Goal: Task Accomplishment & Management: Manage account settings

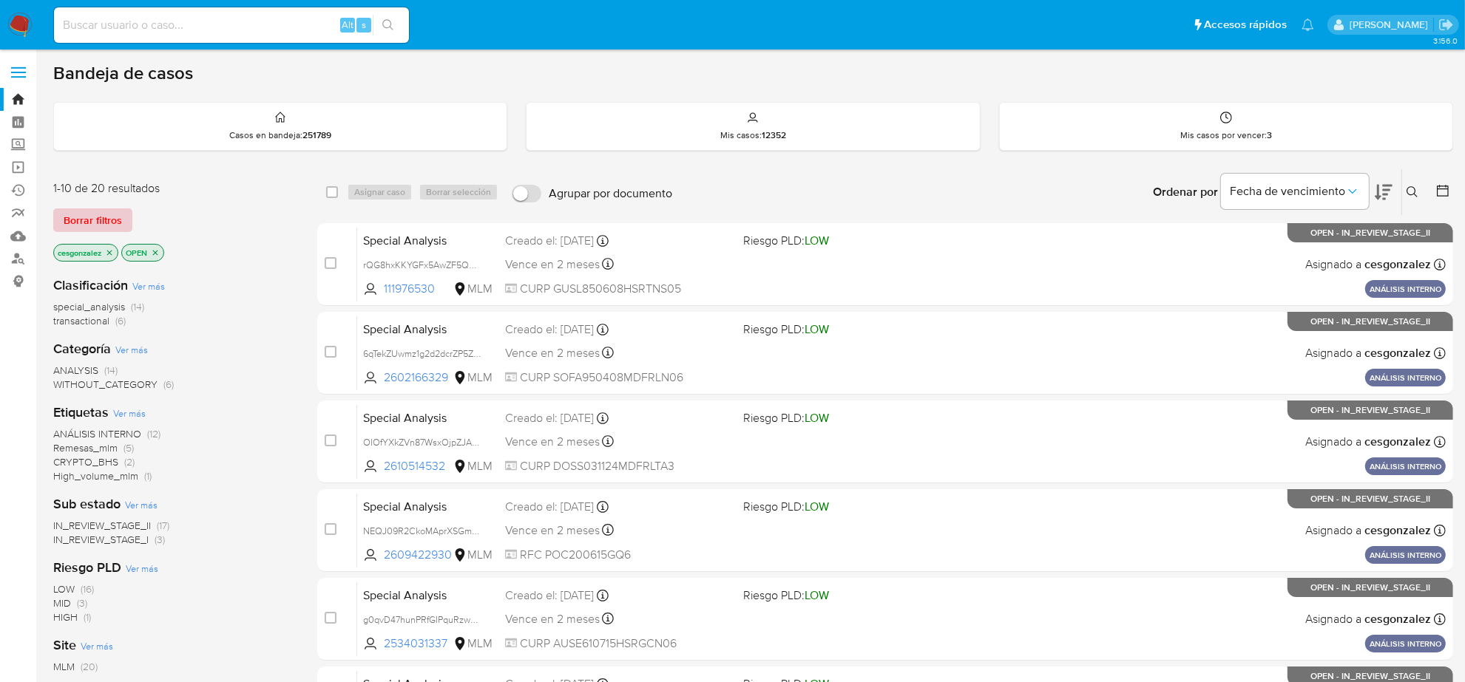
click at [90, 218] on span "Borrar filtros" at bounding box center [93, 220] width 58 height 21
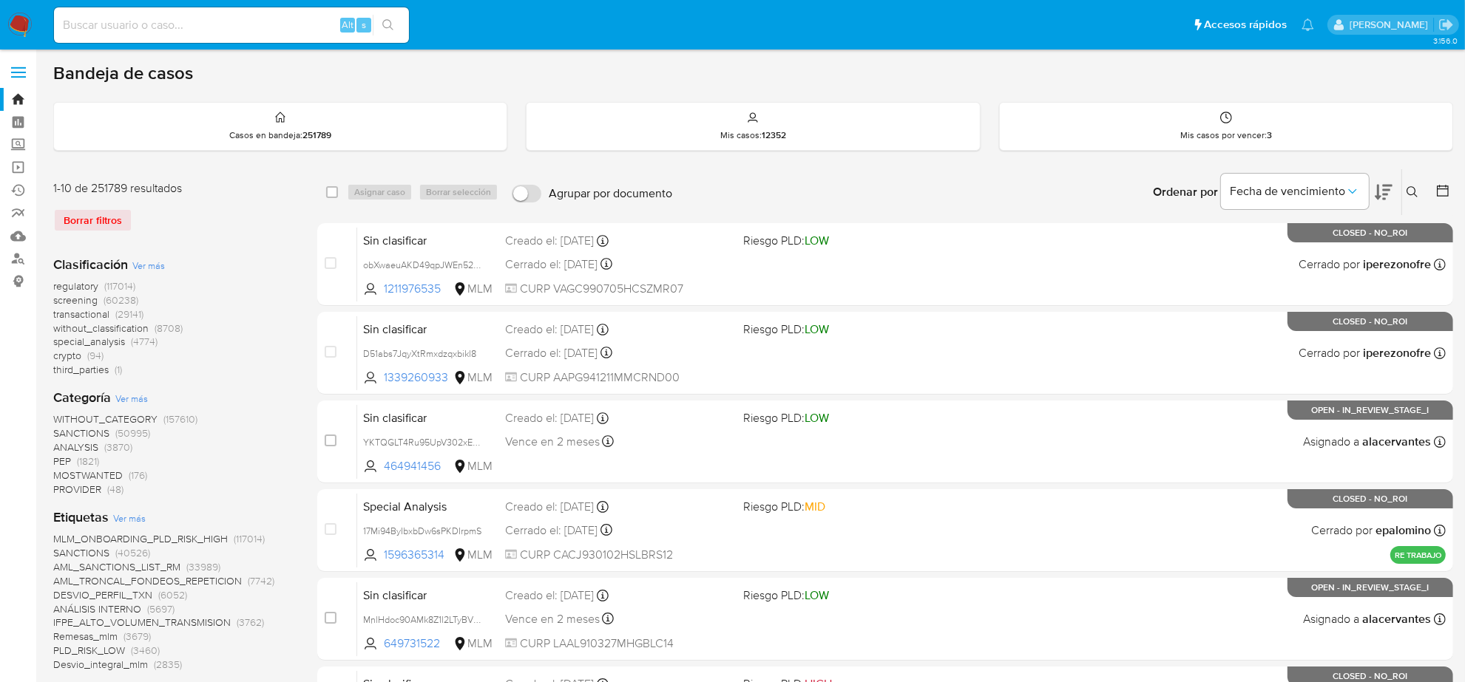
click at [87, 299] on span "screening" at bounding box center [75, 300] width 44 height 15
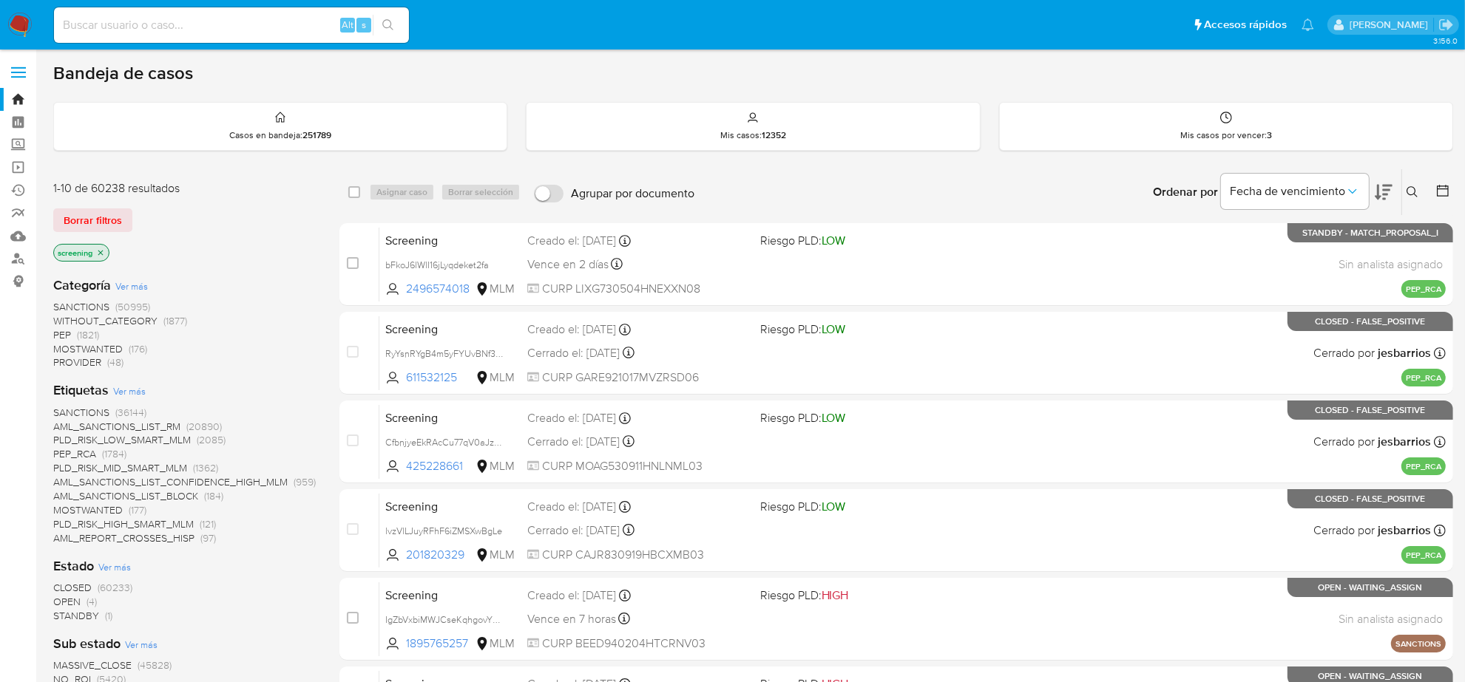
click at [74, 603] on span "OPEN" at bounding box center [66, 601] width 27 height 15
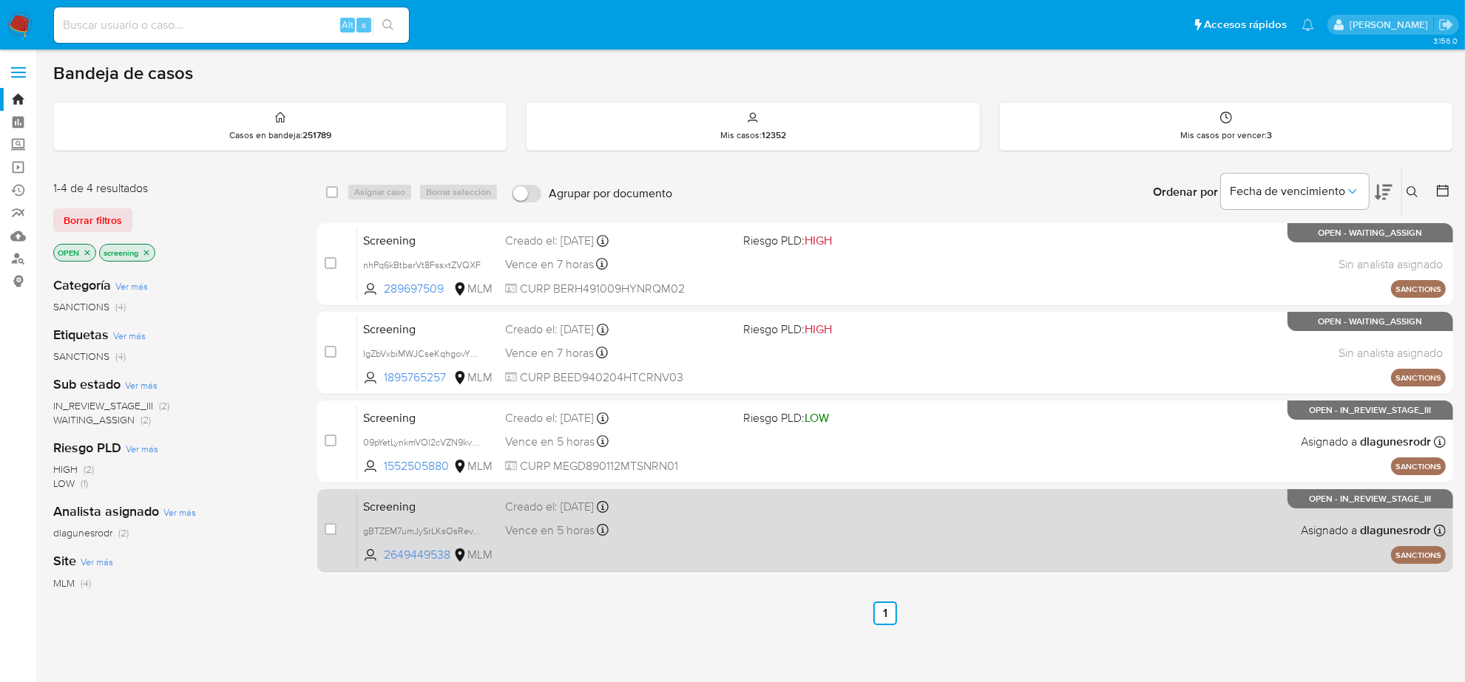
click at [319, 529] on div "case-item-checkbox No es posible asignar el caso Screening gBTZEM7umJySrLKsOsRe…" at bounding box center [885, 530] width 1136 height 83
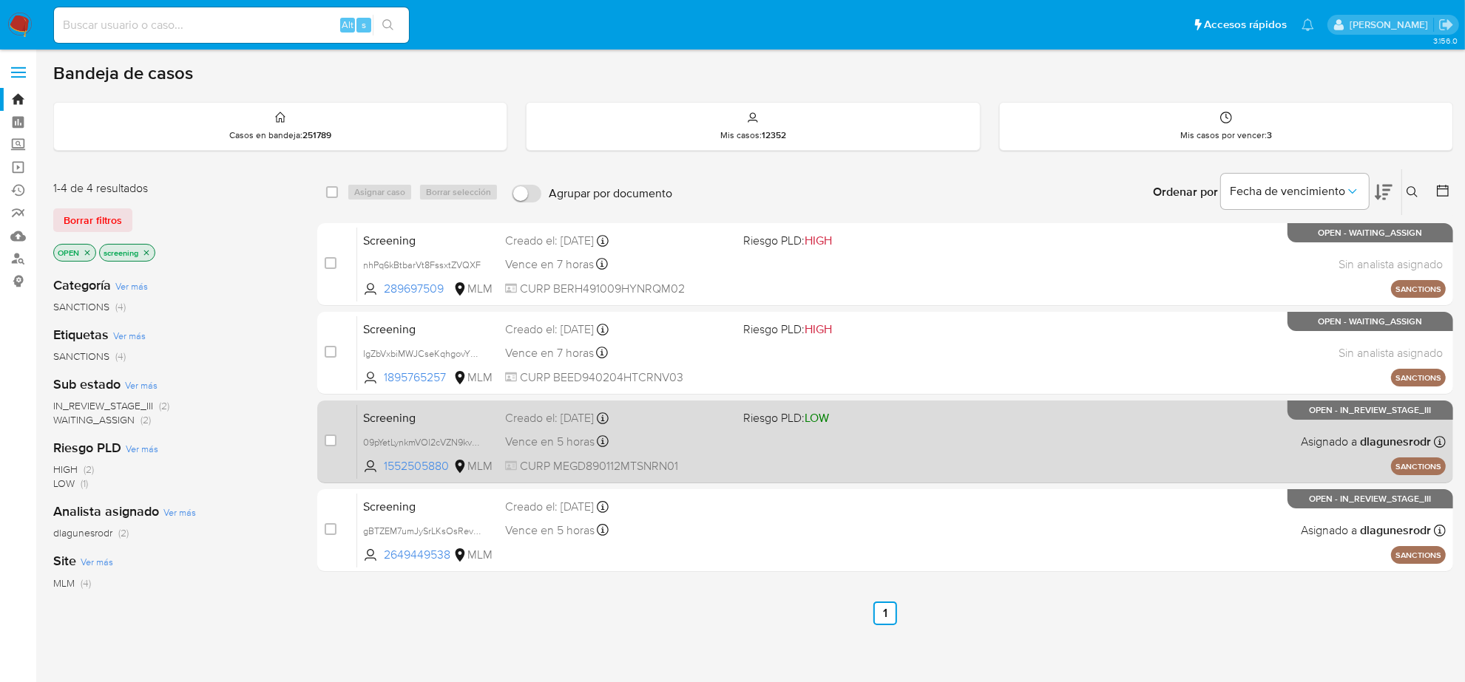
click at [326, 430] on div "case-item-checkbox No es posible asignar el caso" at bounding box center [341, 441] width 33 height 75
click at [330, 440] on input "checkbox" at bounding box center [331, 441] width 12 height 12
checkbox input "true"
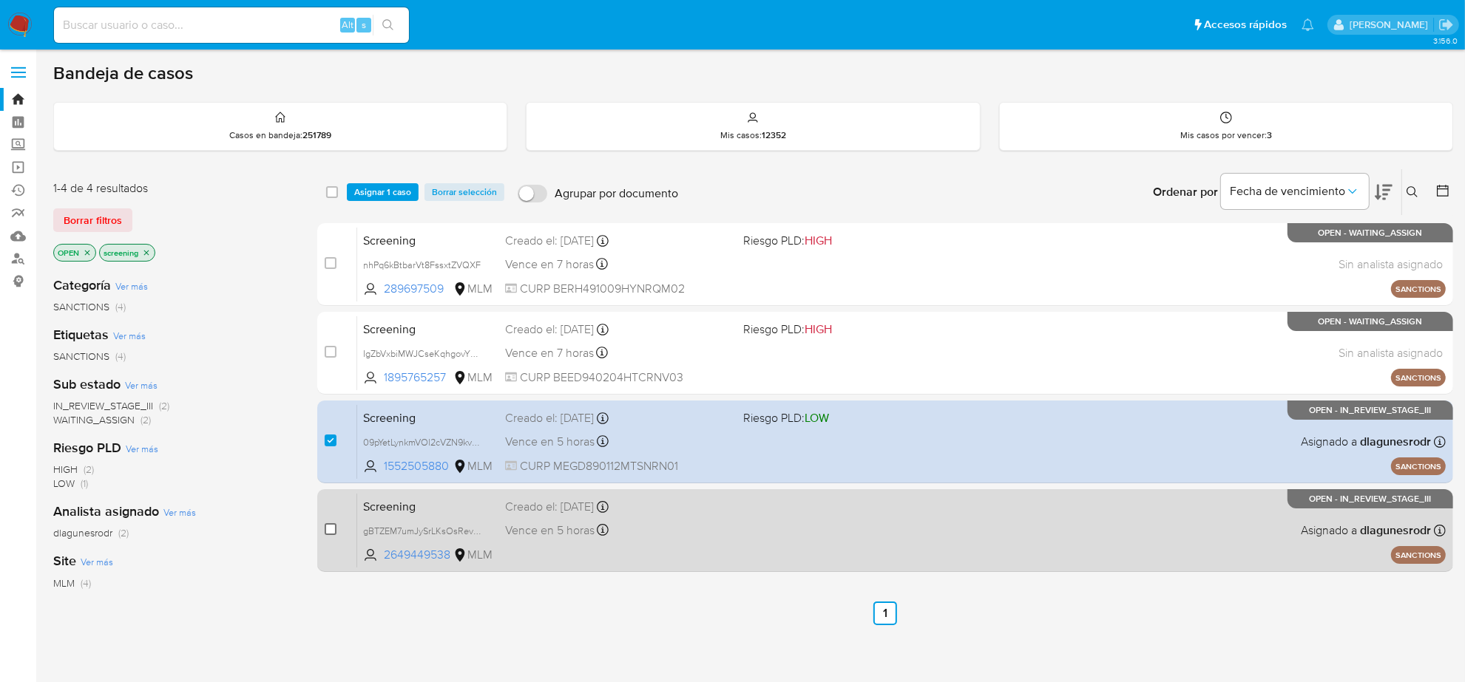
click at [330, 527] on input "checkbox" at bounding box center [331, 529] width 12 height 12
checkbox input "true"
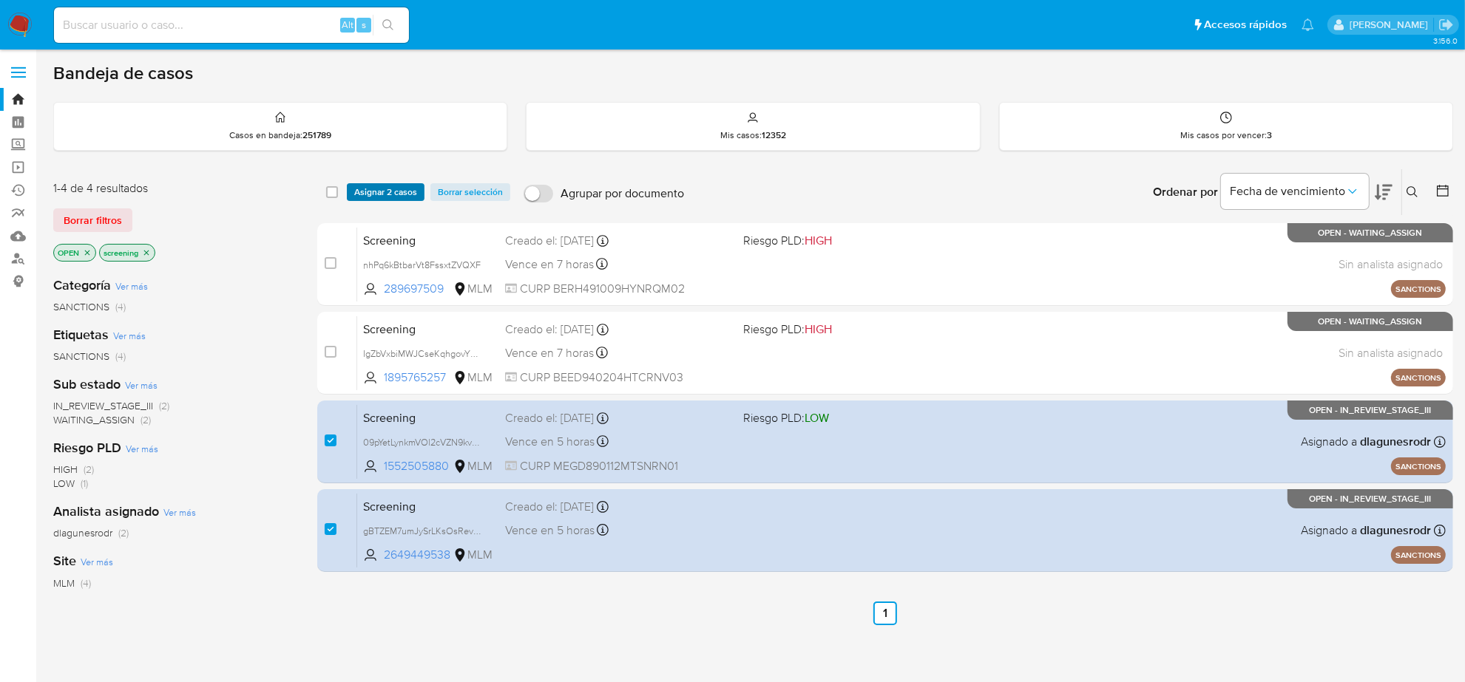
click at [381, 194] on span "Asignar 2 casos" at bounding box center [385, 192] width 63 height 15
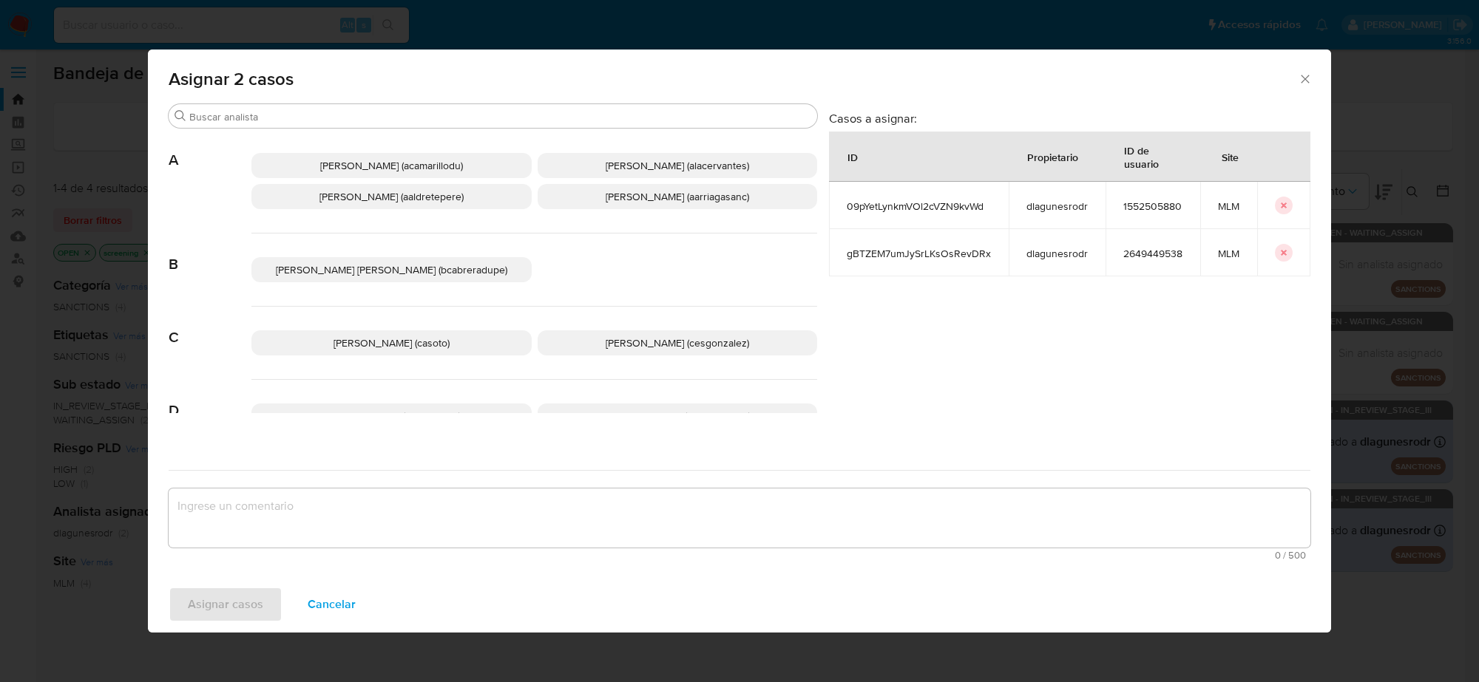
click at [655, 350] on span "Cesar Gonzalez (cesgonzalez)" at bounding box center [676, 343] width 143 height 15
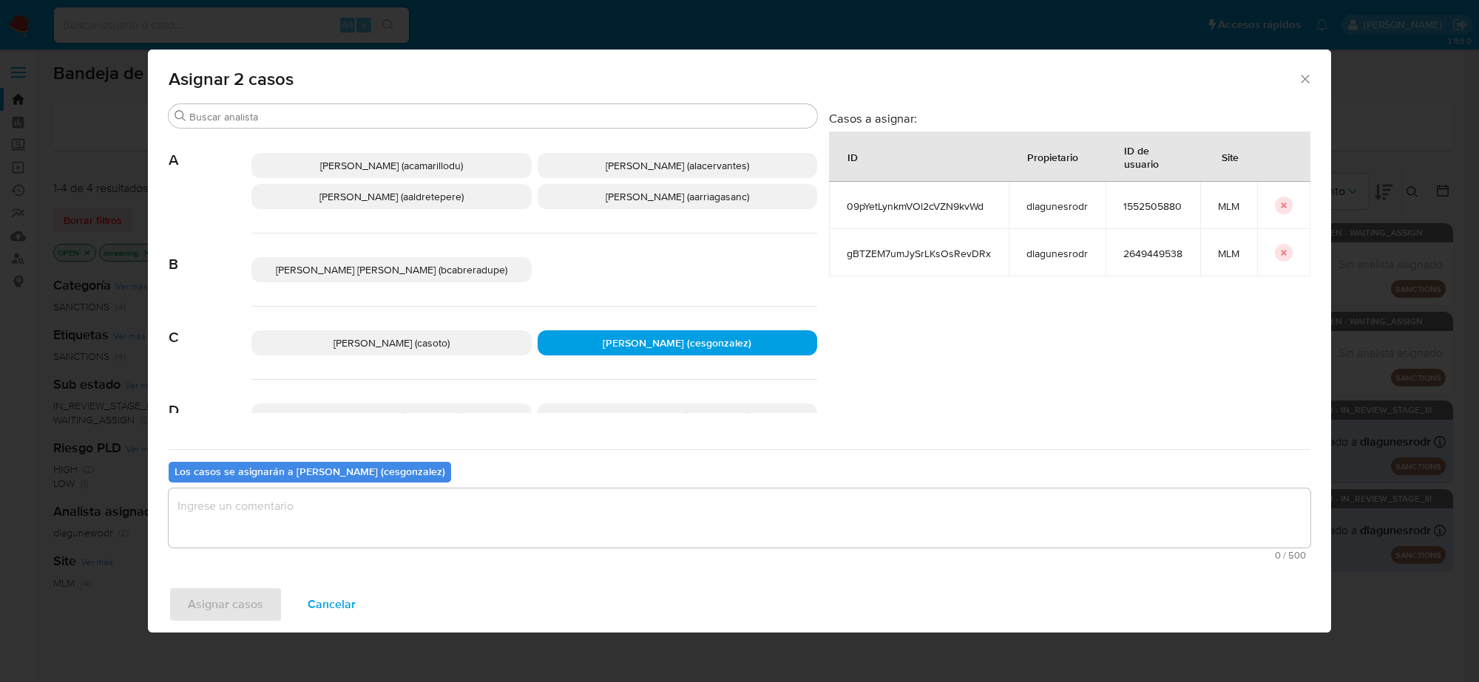
click at [444, 501] on textarea "assign-modal" at bounding box center [739, 518] width 1141 height 59
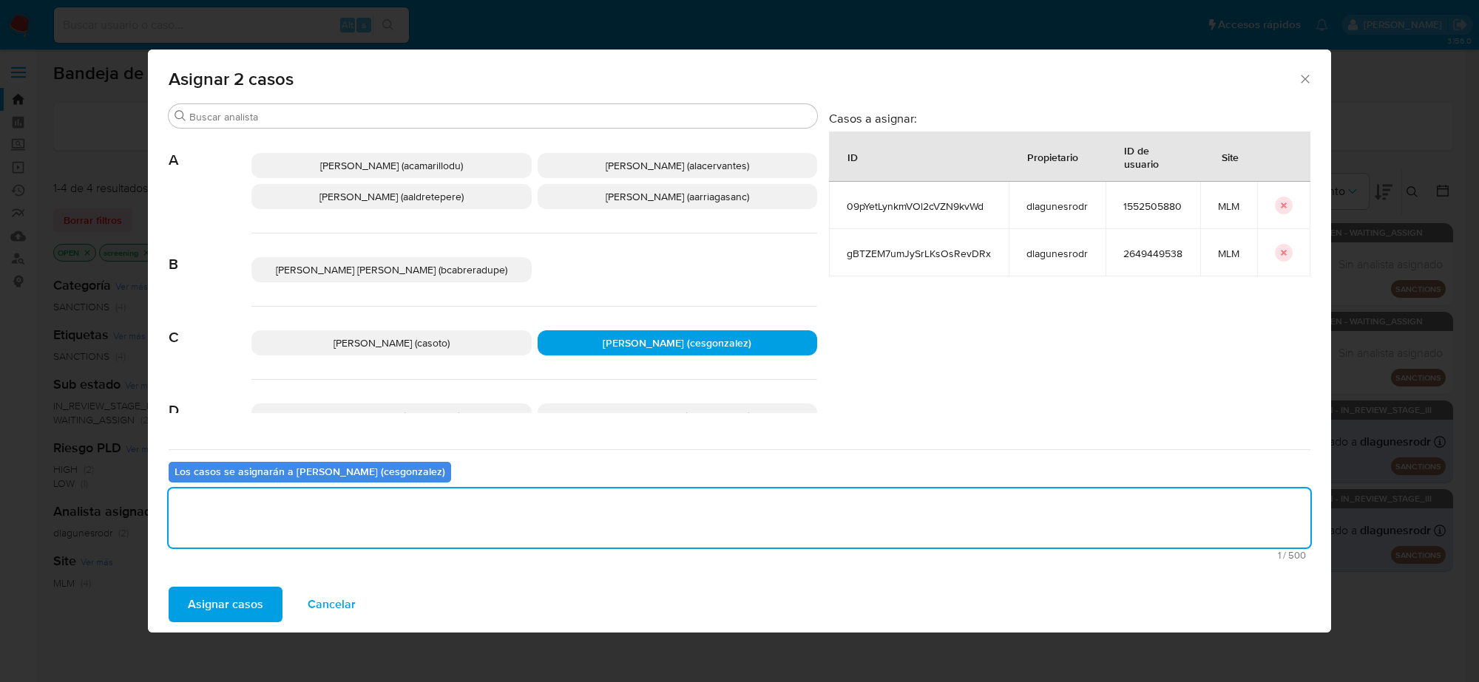
click at [235, 601] on span "Asignar casos" at bounding box center [225, 604] width 75 height 33
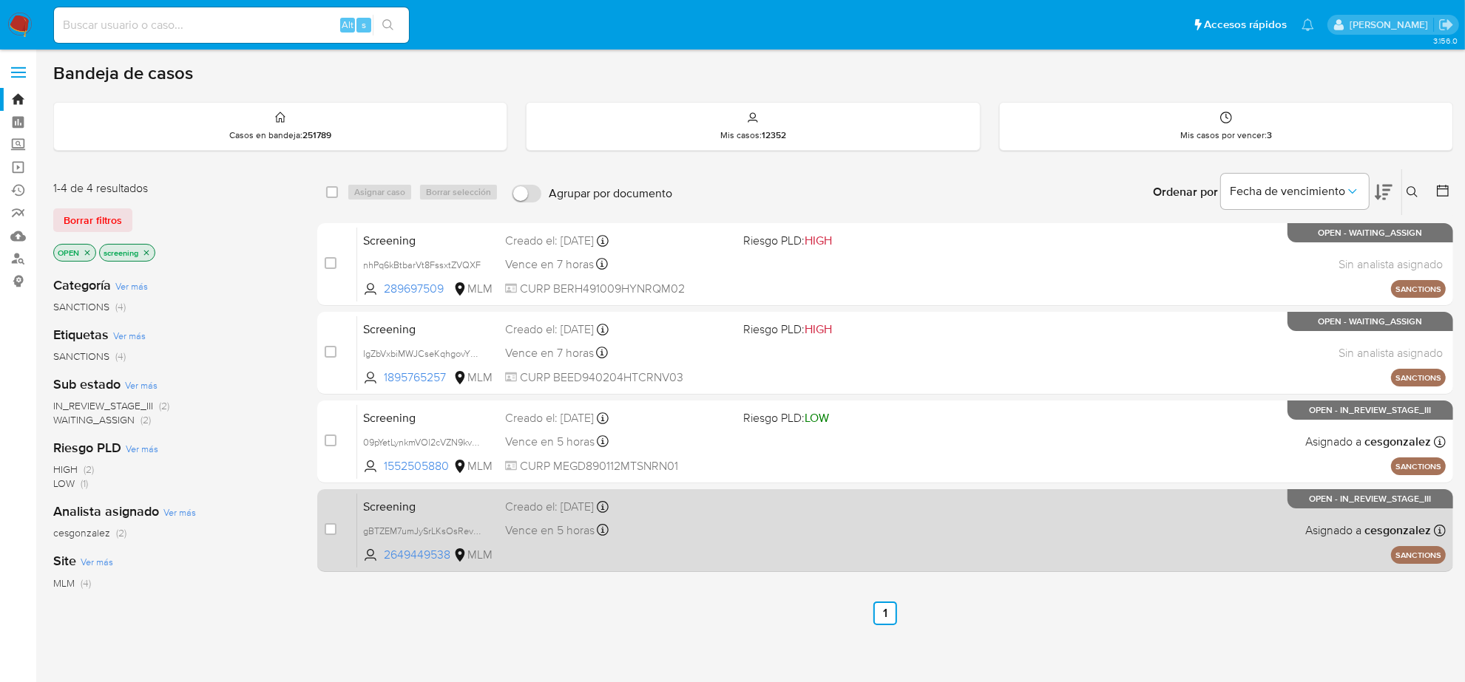
click at [632, 540] on div "Screening gBTZEM7umJySrLKsOsRevDRx 2649449538 MLM Creado el: 24/08/2025 Creado …" at bounding box center [901, 530] width 1088 height 75
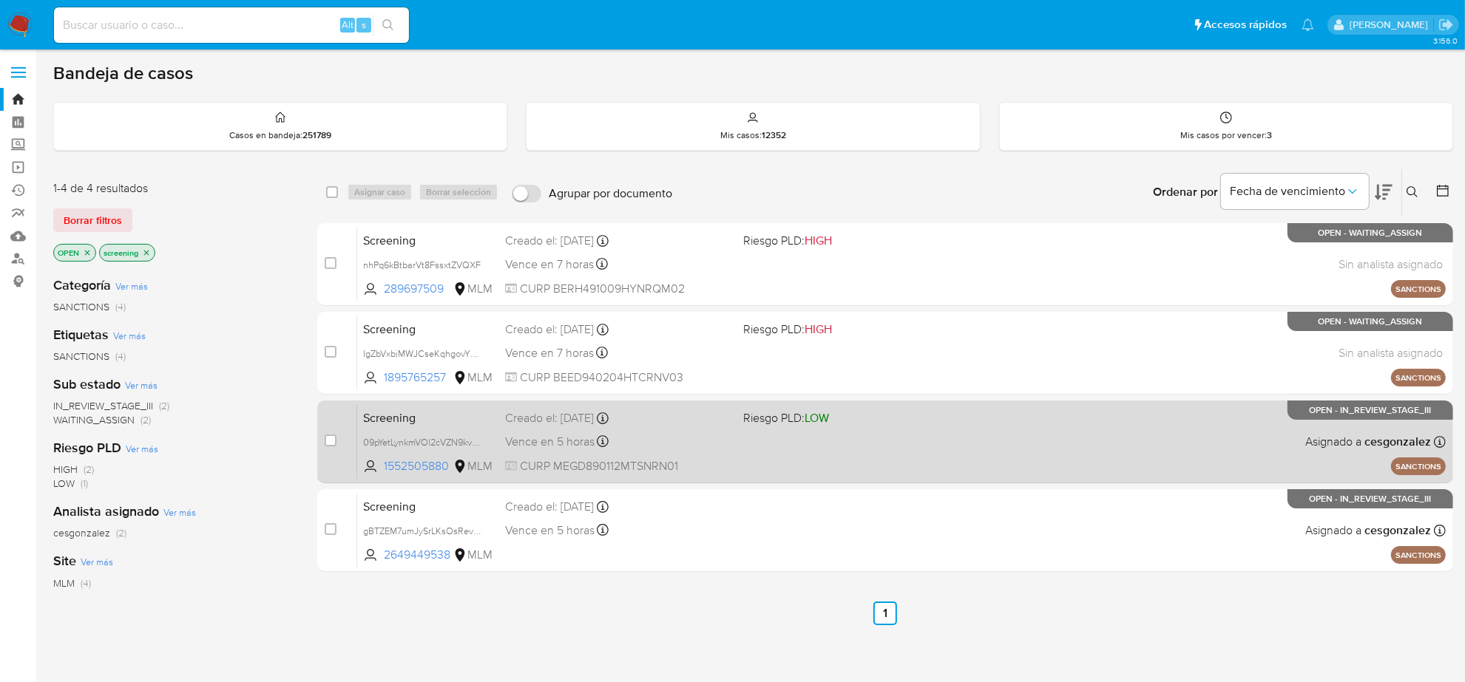
click at [777, 438] on div "Screening 09pYetLynkmVOl2cVZN9kvWd 1552505880 MLM Riesgo PLD: LOW Creado el: 25…" at bounding box center [901, 441] width 1088 height 75
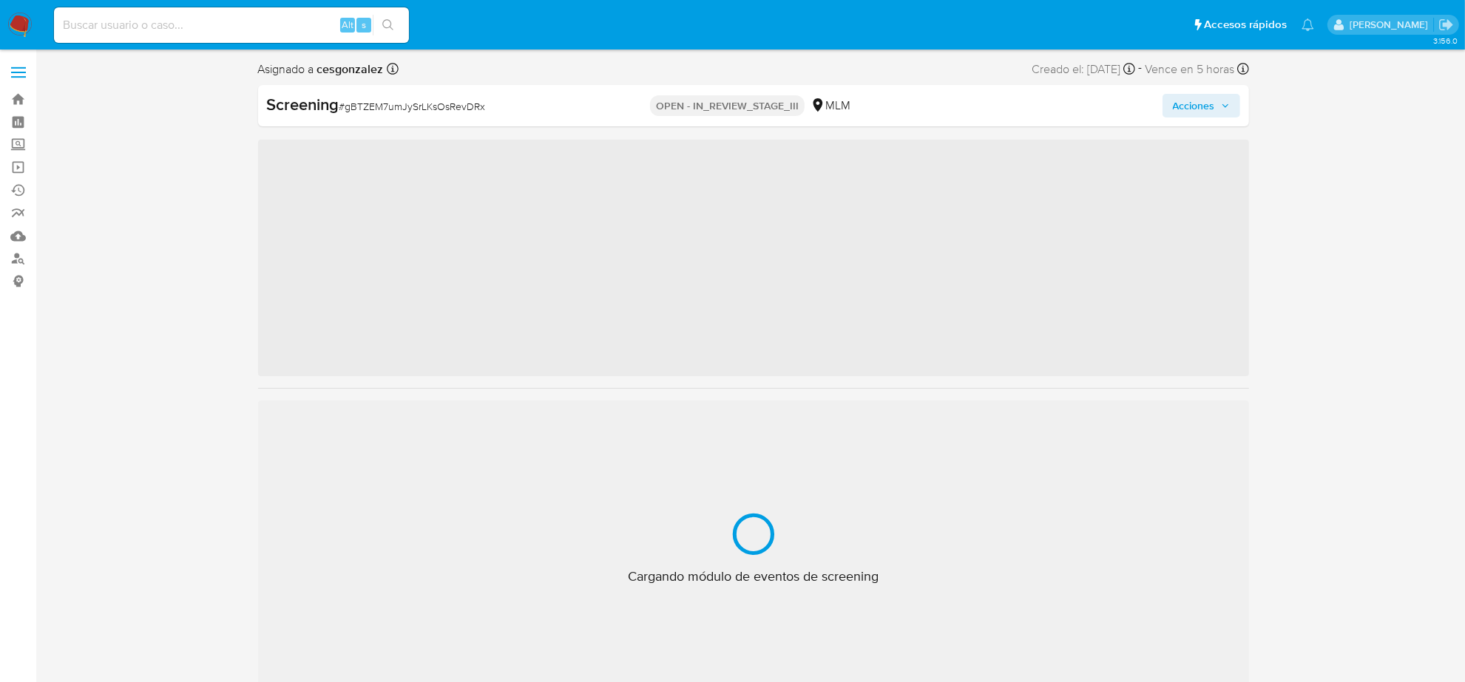
scroll to position [623, 0]
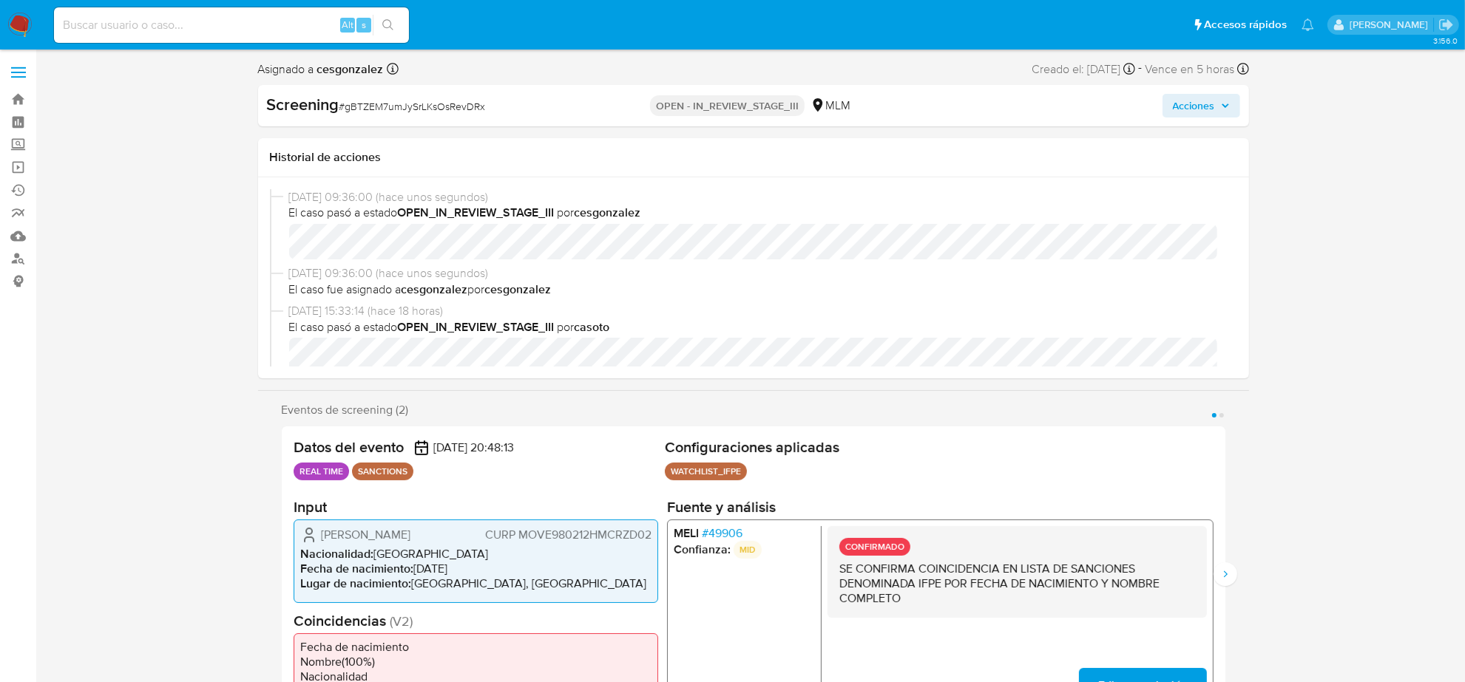
select select "10"
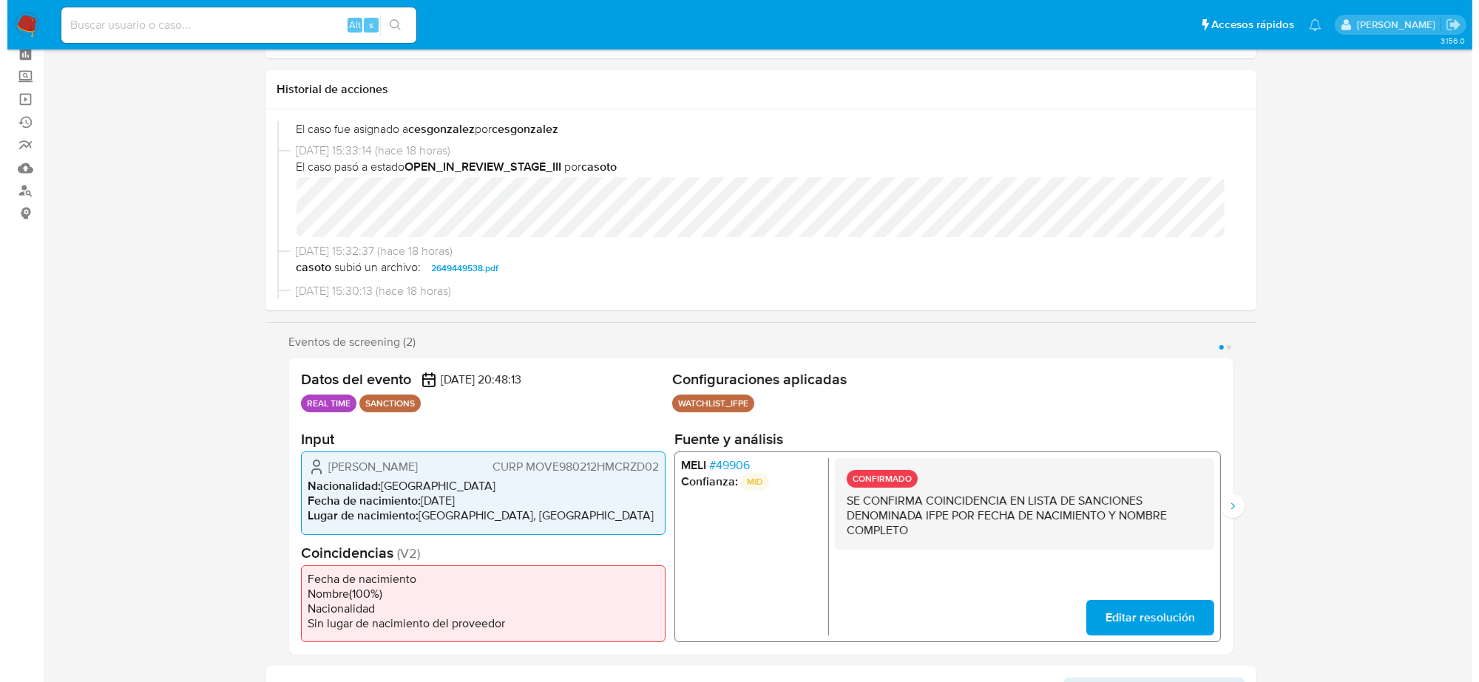
scroll to position [0, 0]
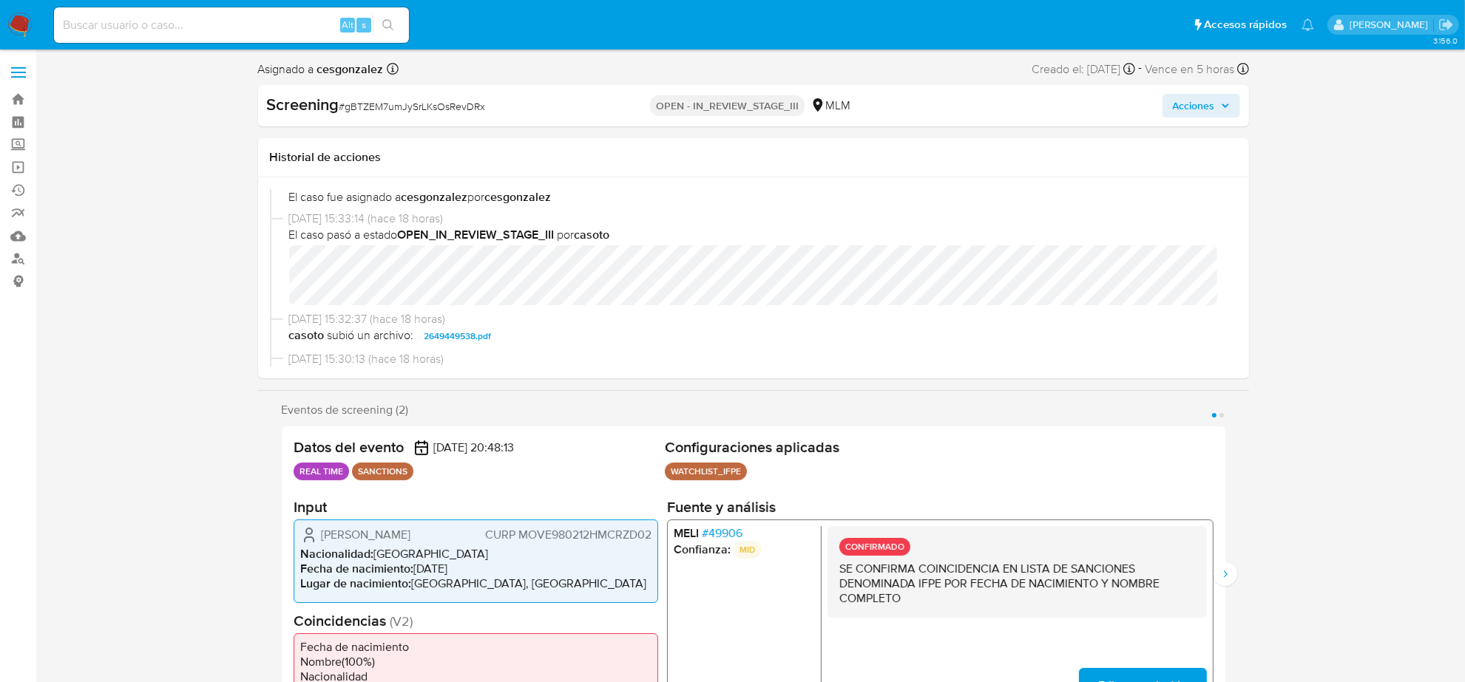
click at [1210, 115] on span "Acciones" at bounding box center [1194, 106] width 42 height 24
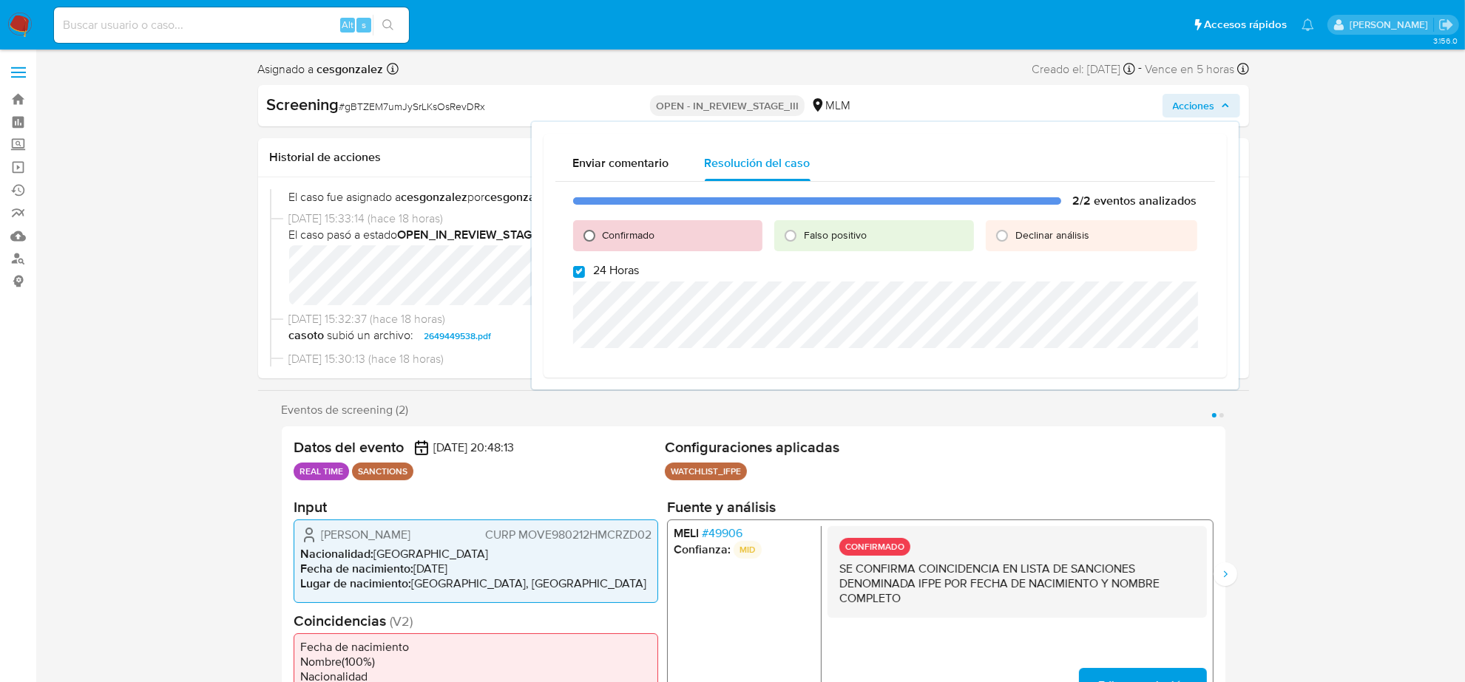
click at [586, 234] on input "Confirmado" at bounding box center [589, 236] width 24 height 24
radio input "true"
click at [580, 266] on input "24 Horas" at bounding box center [579, 272] width 12 height 12
checkbox input "false"
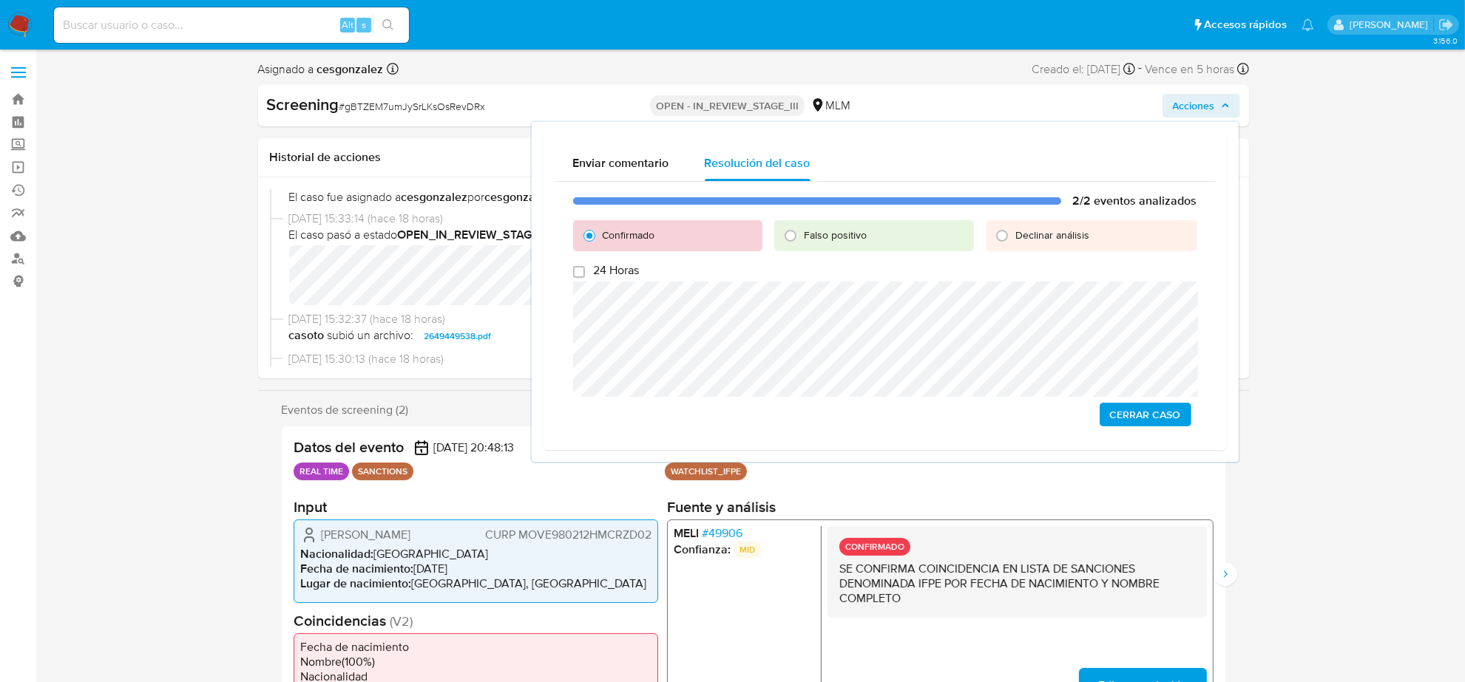
click at [1159, 407] on span "Cerrar Caso" at bounding box center [1145, 414] width 71 height 21
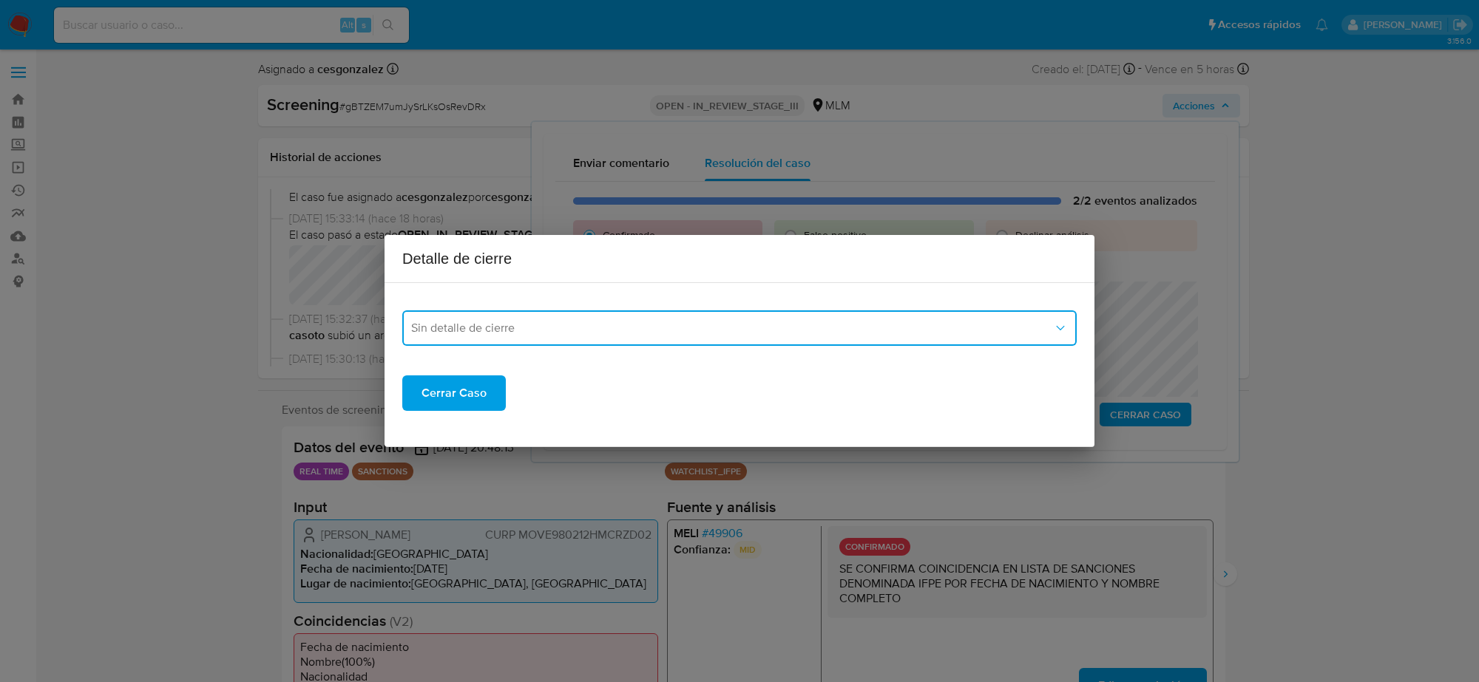
click at [690, 330] on span "Sin detalle de cierre" at bounding box center [732, 328] width 642 height 15
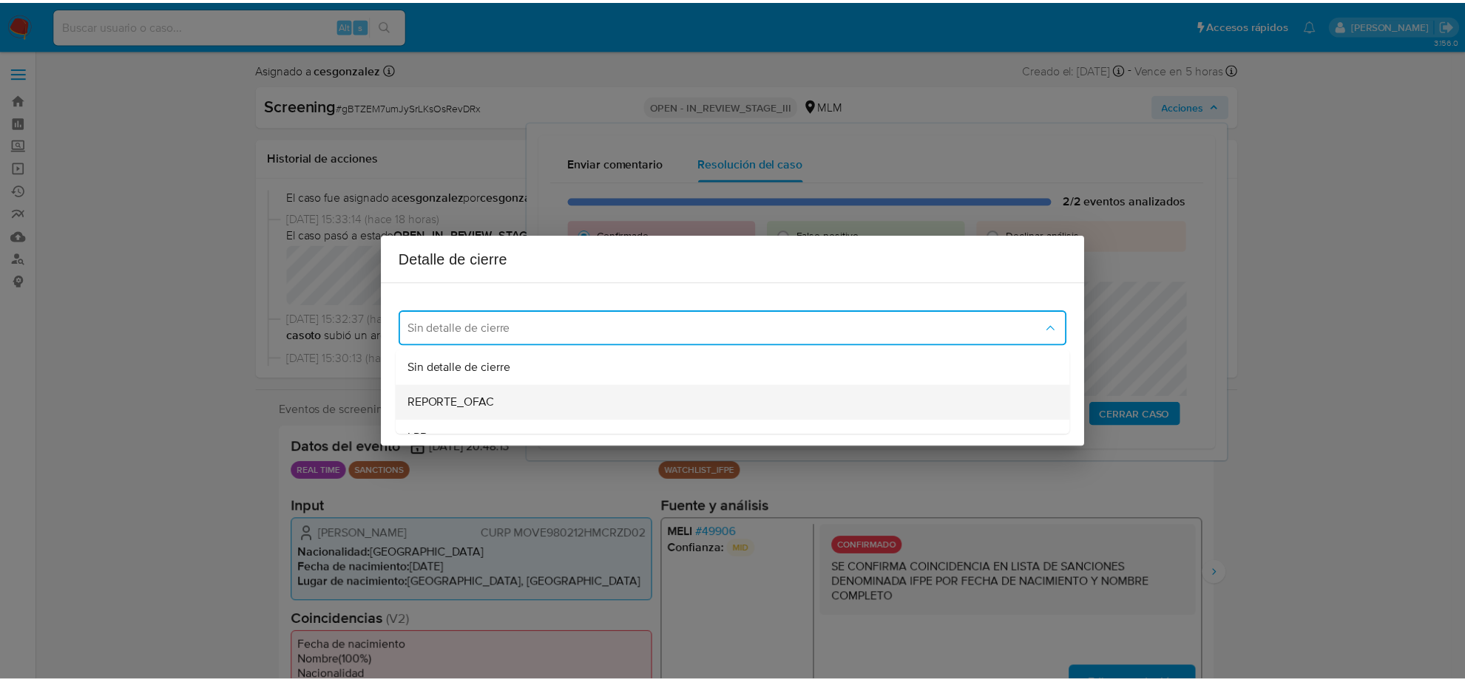
scroll to position [92, 0]
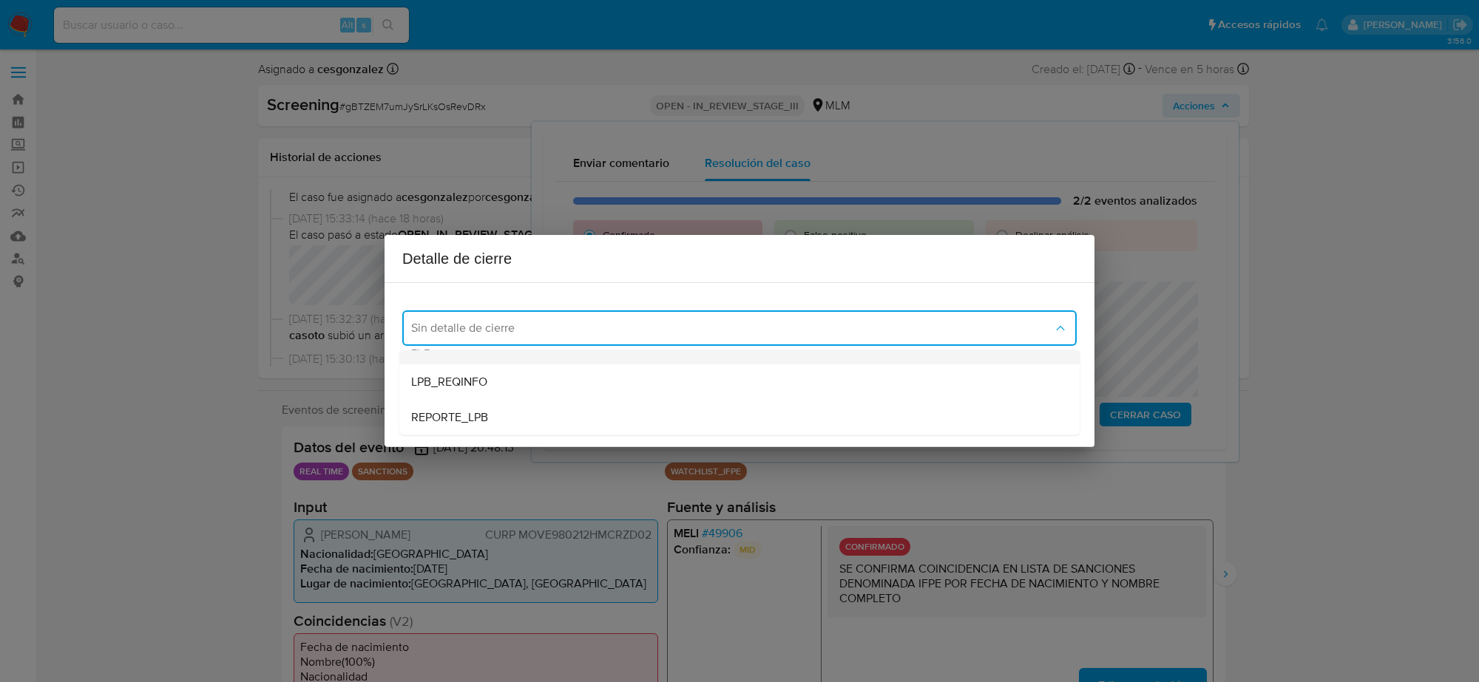
click at [478, 359] on div "LPB" at bounding box center [739, 346] width 657 height 35
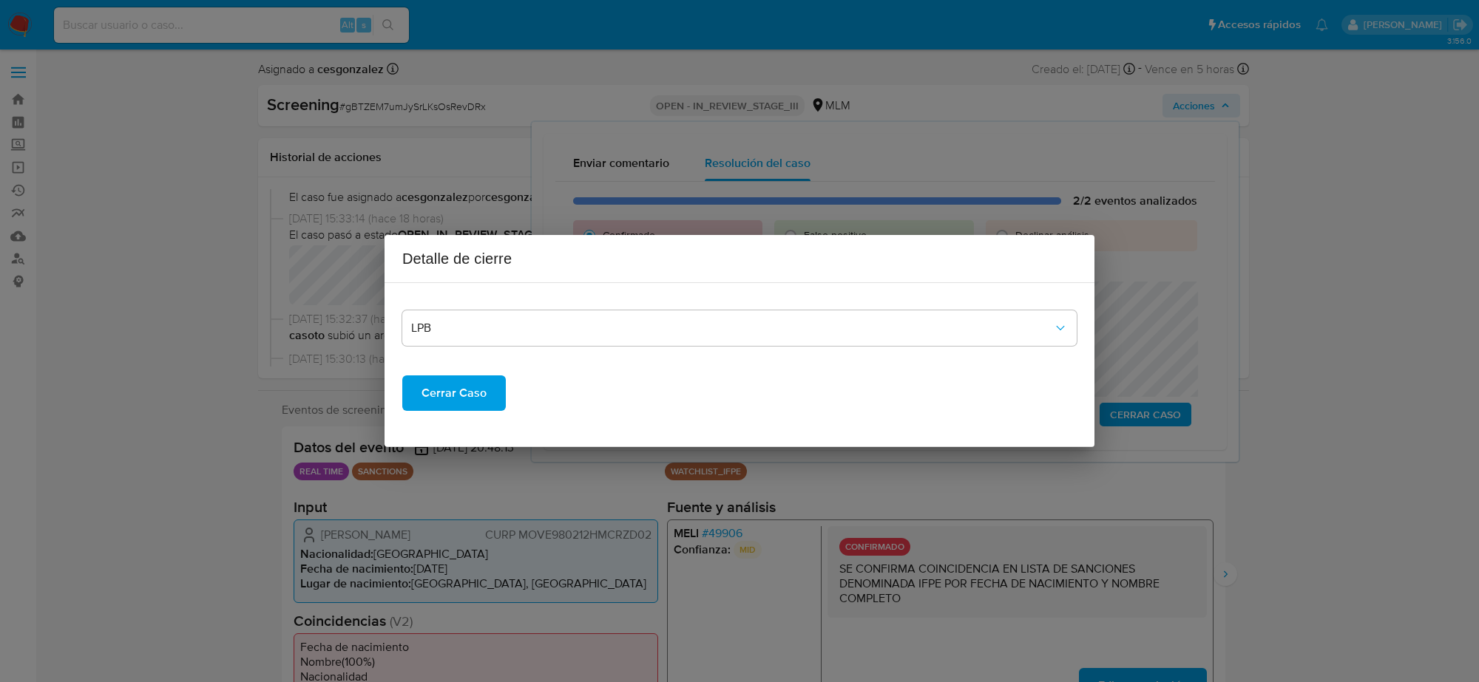
click at [467, 386] on span "Cerrar Caso" at bounding box center [453, 393] width 65 height 33
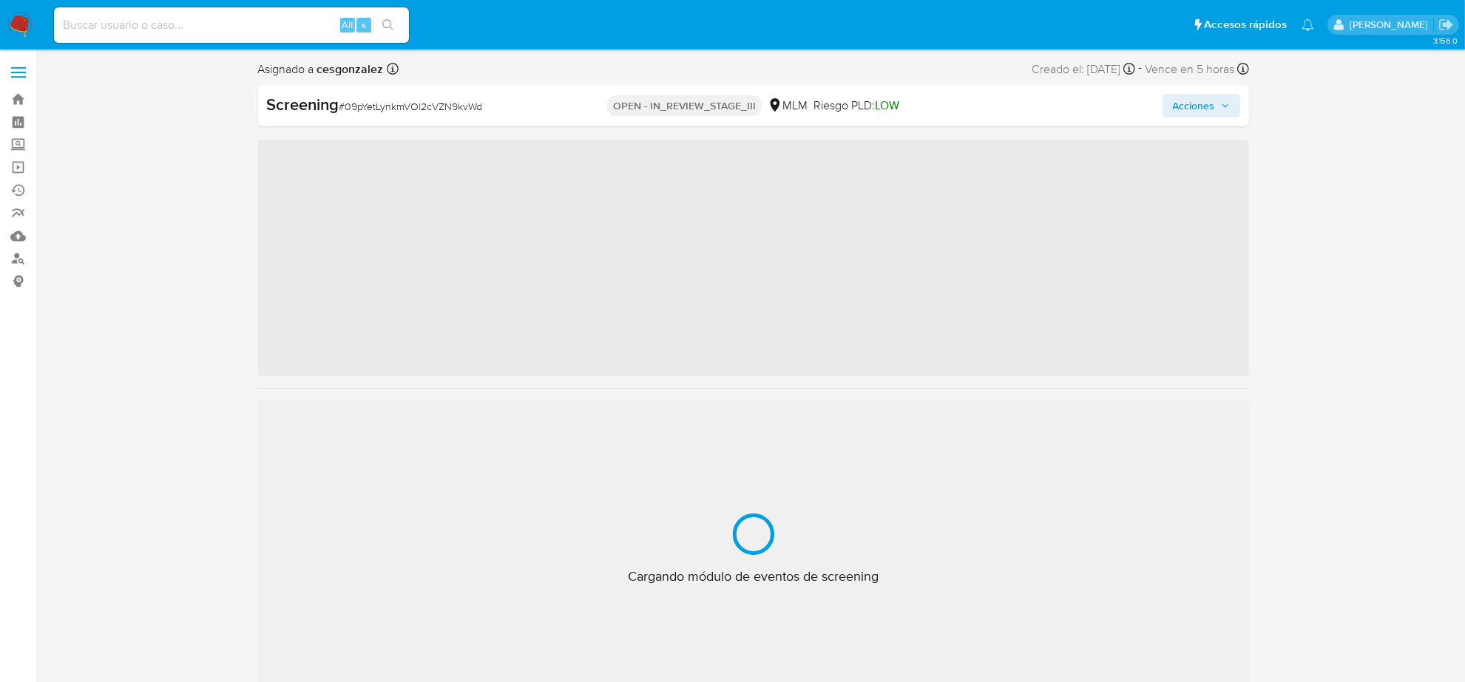
scroll to position [623, 0]
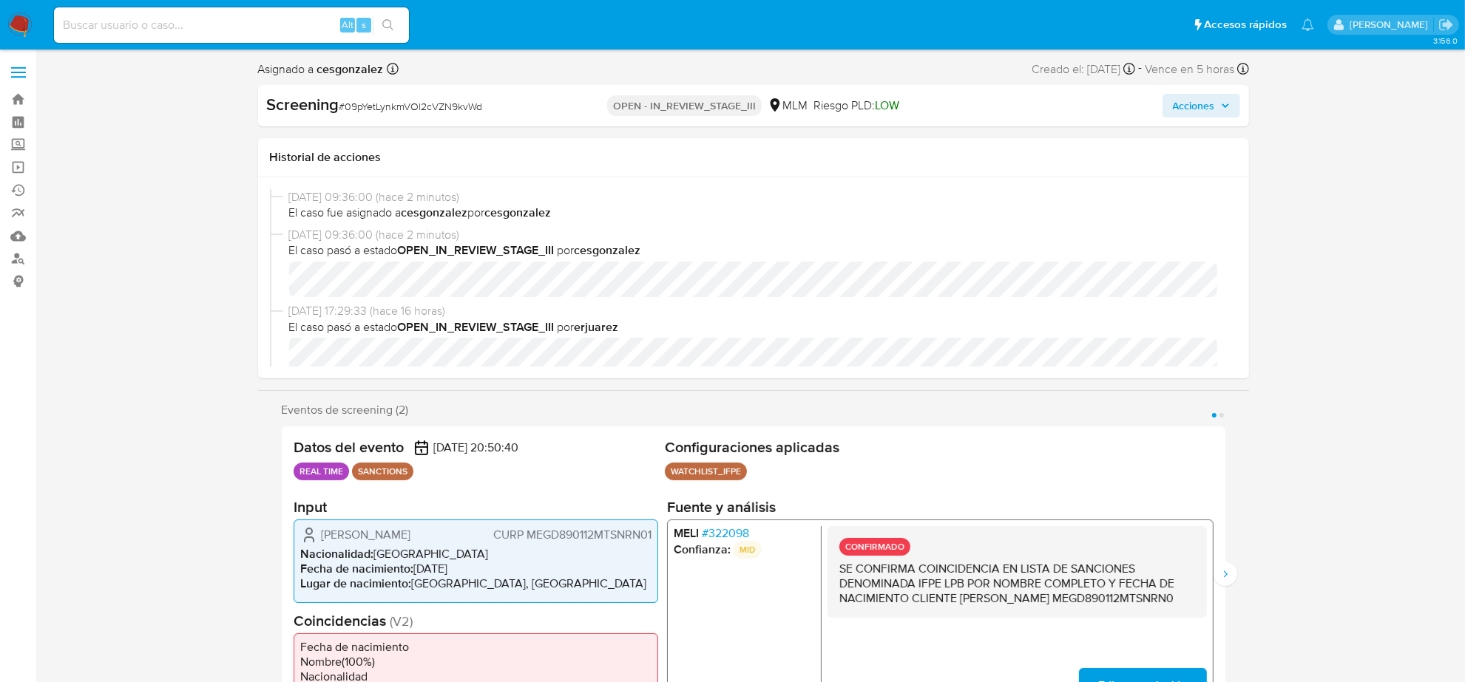
select select "10"
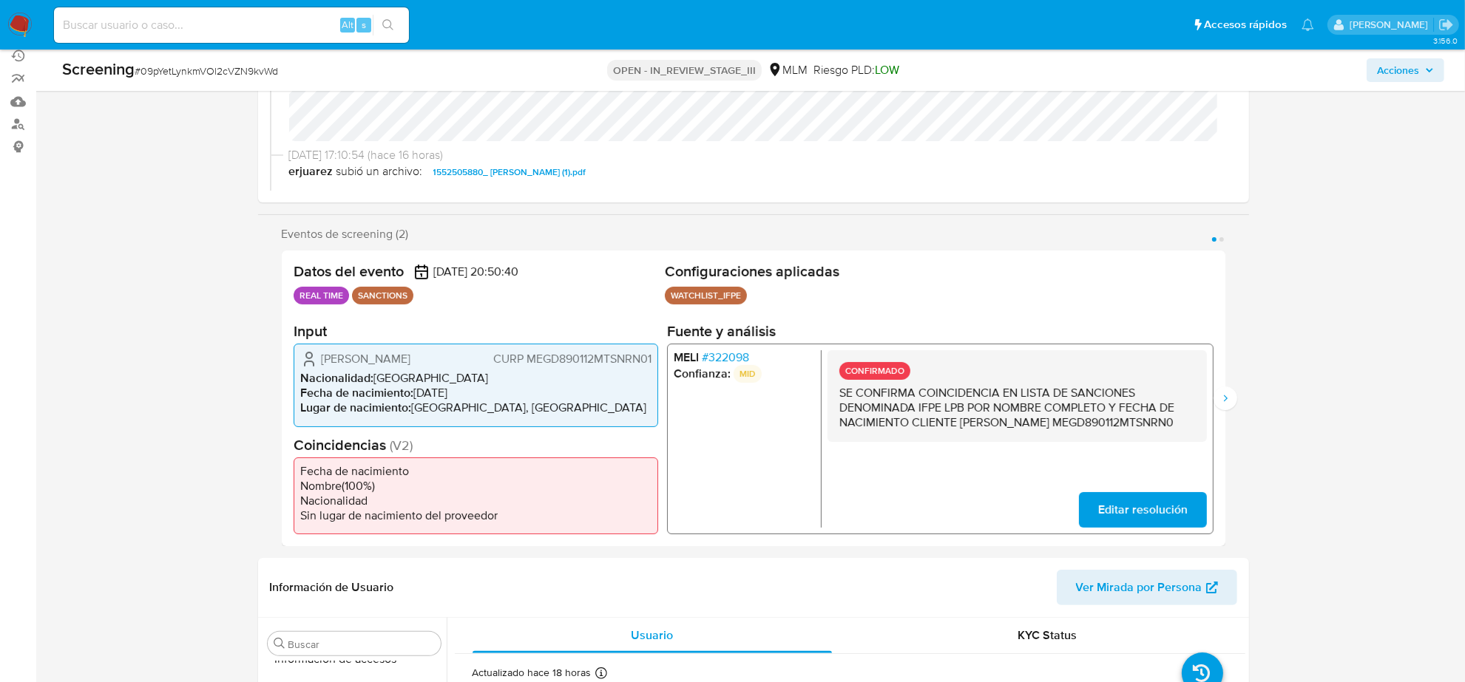
scroll to position [277, 0]
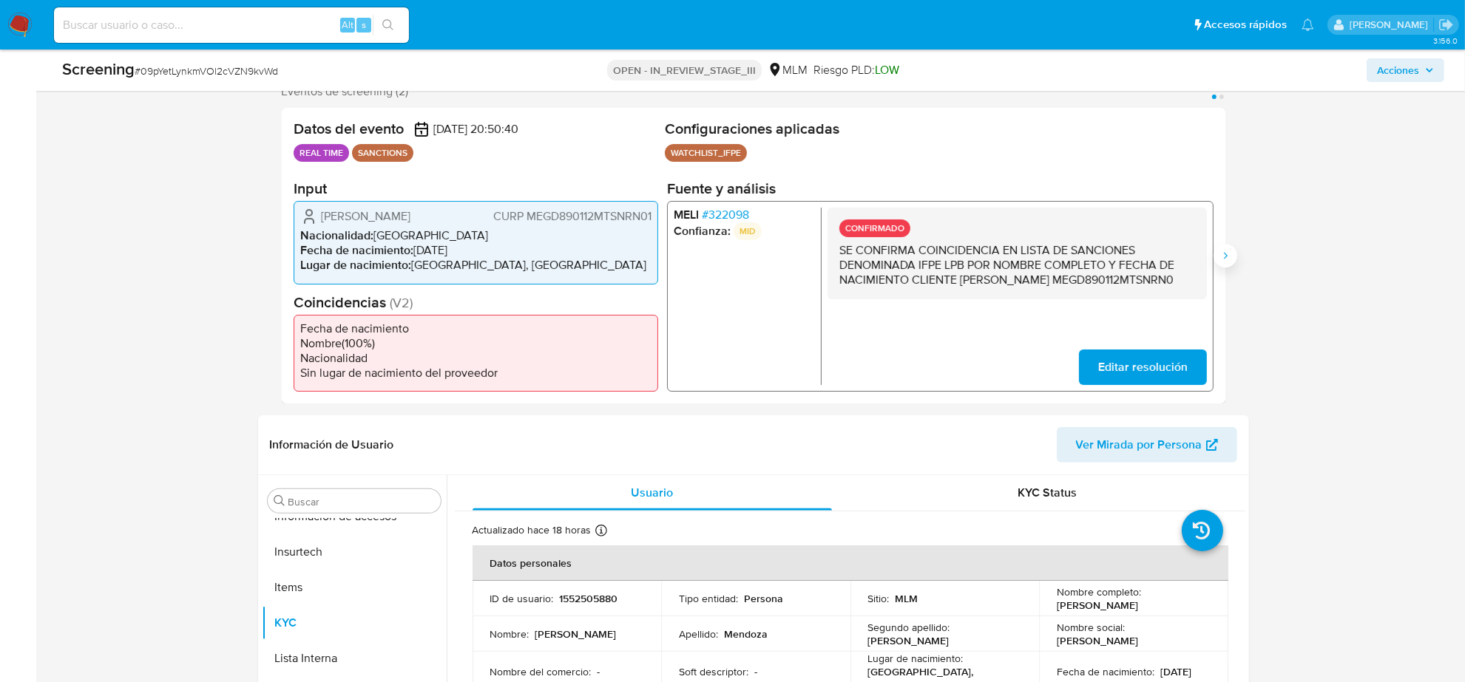
click at [1229, 255] on icon "Siguiente" at bounding box center [1225, 256] width 12 height 12
click at [740, 212] on span "# 322098" at bounding box center [724, 215] width 47 height 15
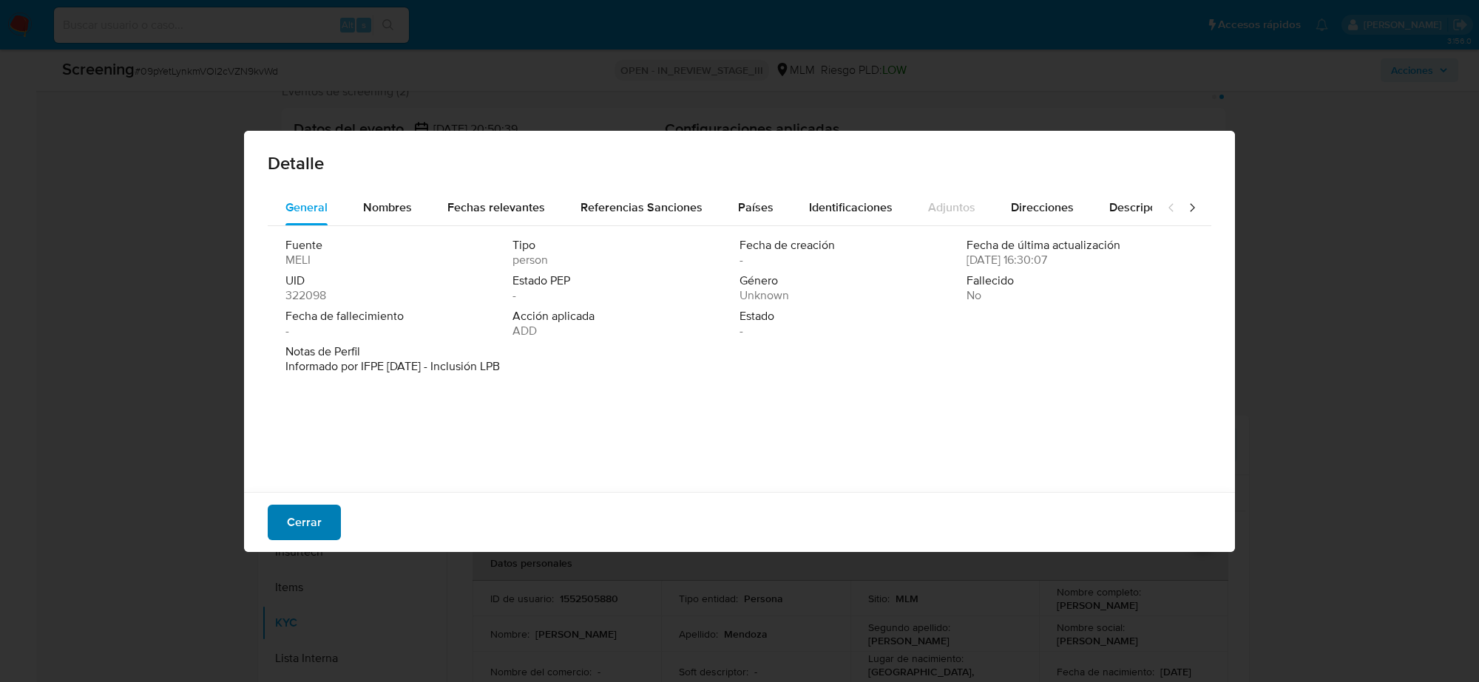
click at [322, 515] on button "Cerrar" at bounding box center [304, 522] width 73 height 35
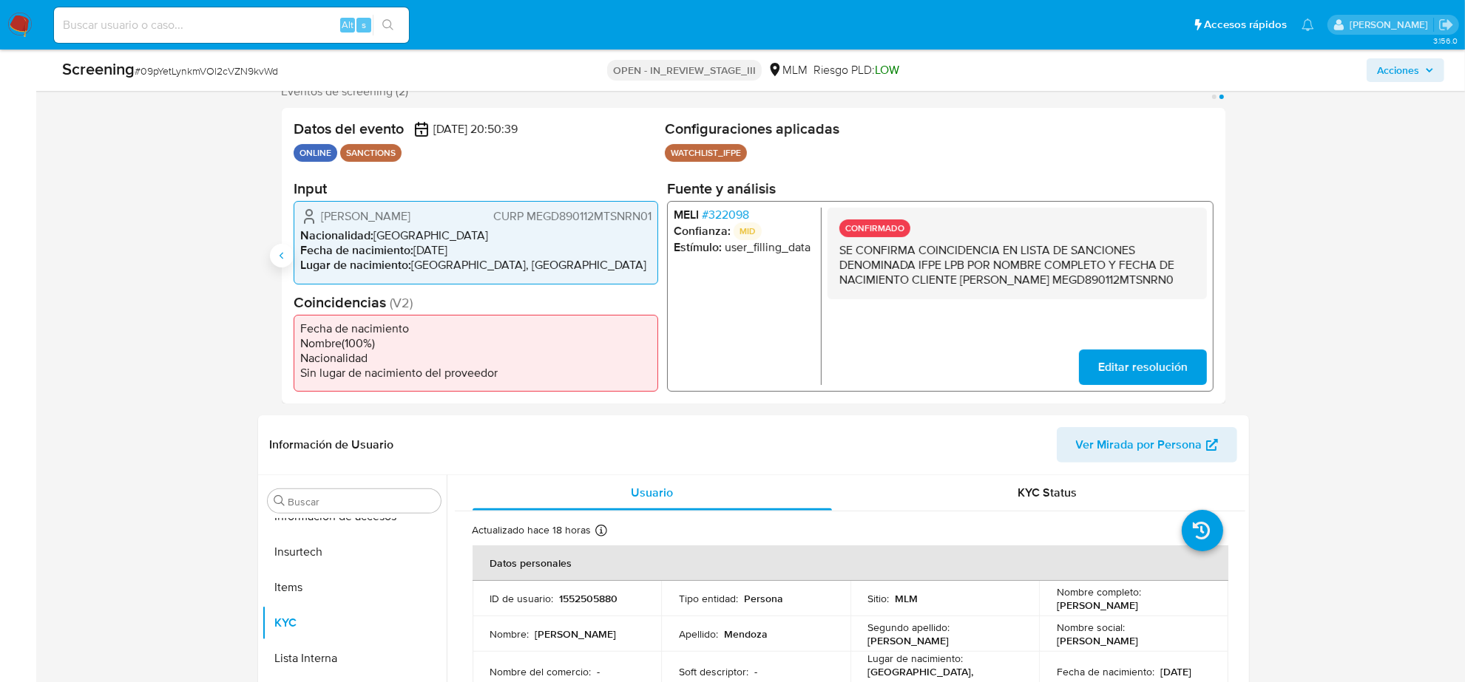
click at [285, 259] on icon "Anterior" at bounding box center [282, 256] width 12 height 12
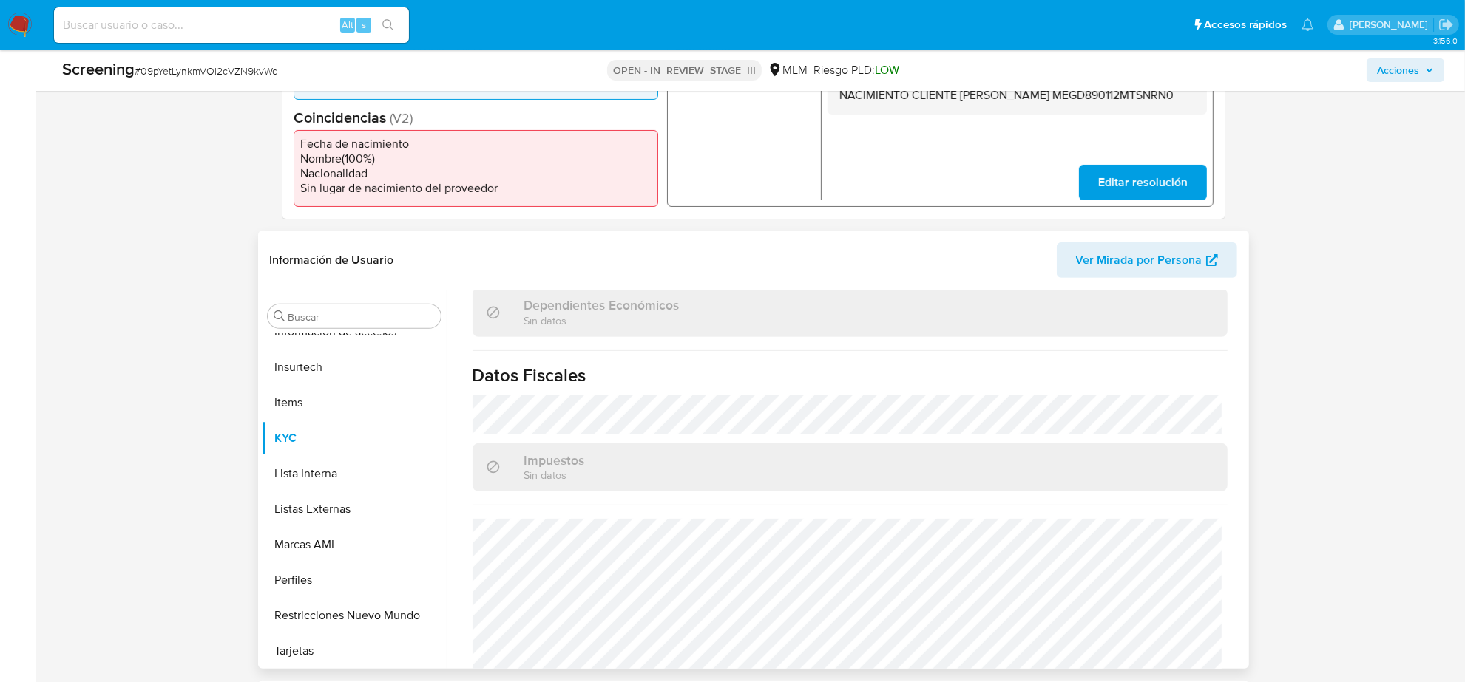
scroll to position [933, 0]
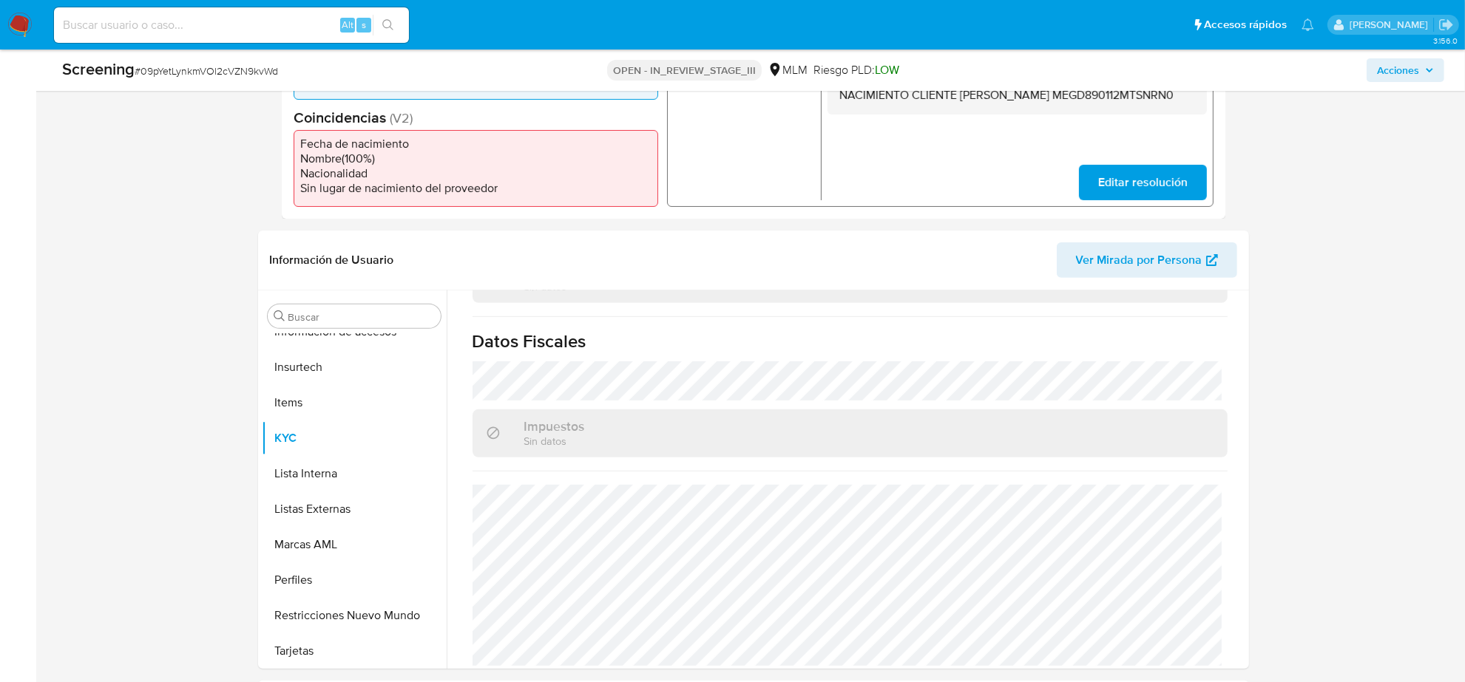
click at [1395, 75] on span "Acciones" at bounding box center [1398, 70] width 42 height 24
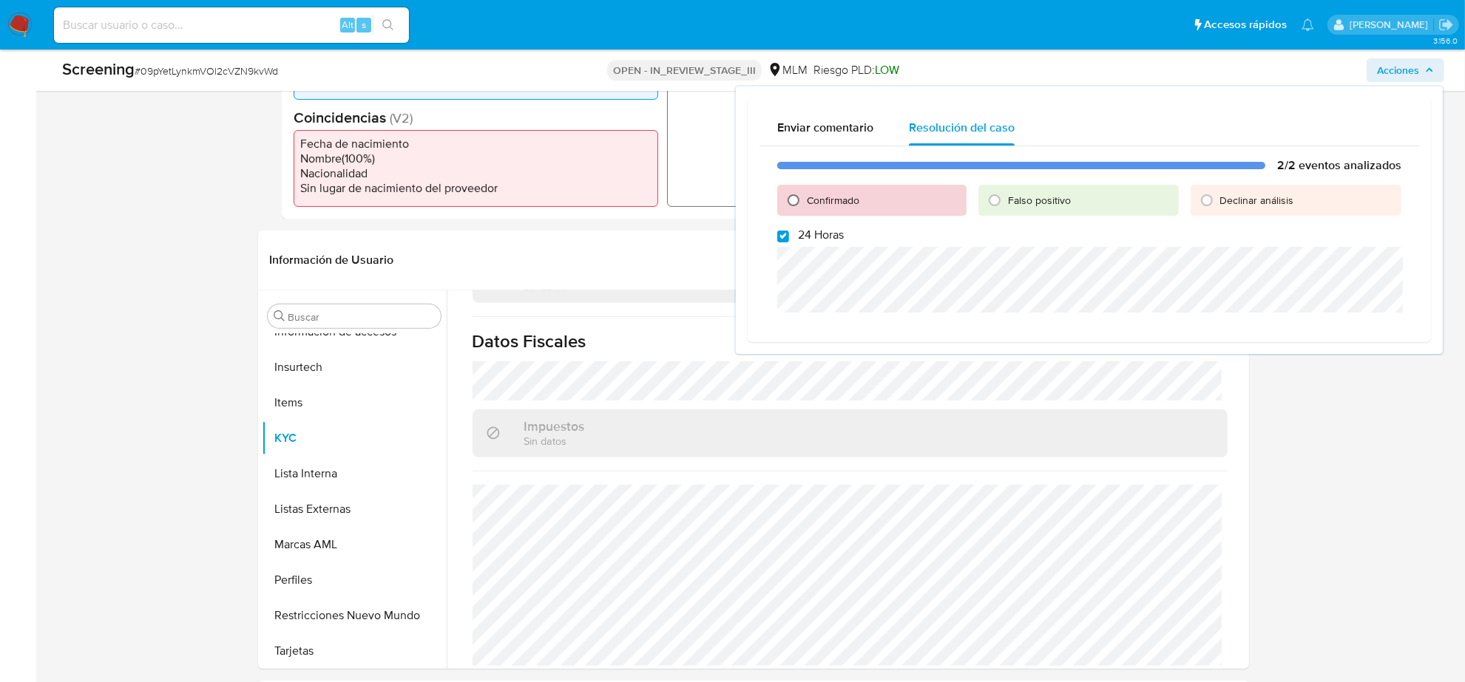
click at [789, 196] on input "Confirmado" at bounding box center [793, 201] width 24 height 24
radio input "true"
click at [777, 241] on input "24 Horas" at bounding box center [783, 237] width 12 height 12
checkbox input "false"
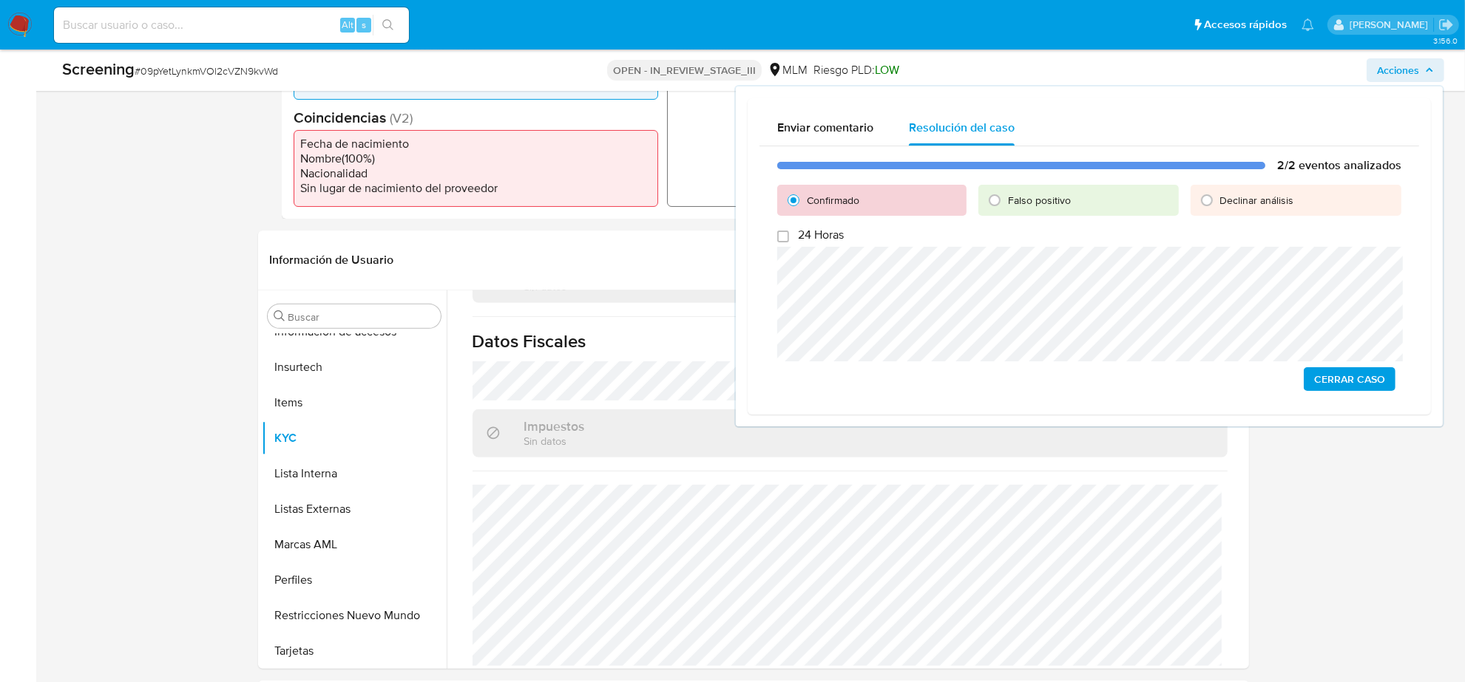
click at [1343, 373] on span "Cerrar Caso" at bounding box center [1349, 379] width 71 height 21
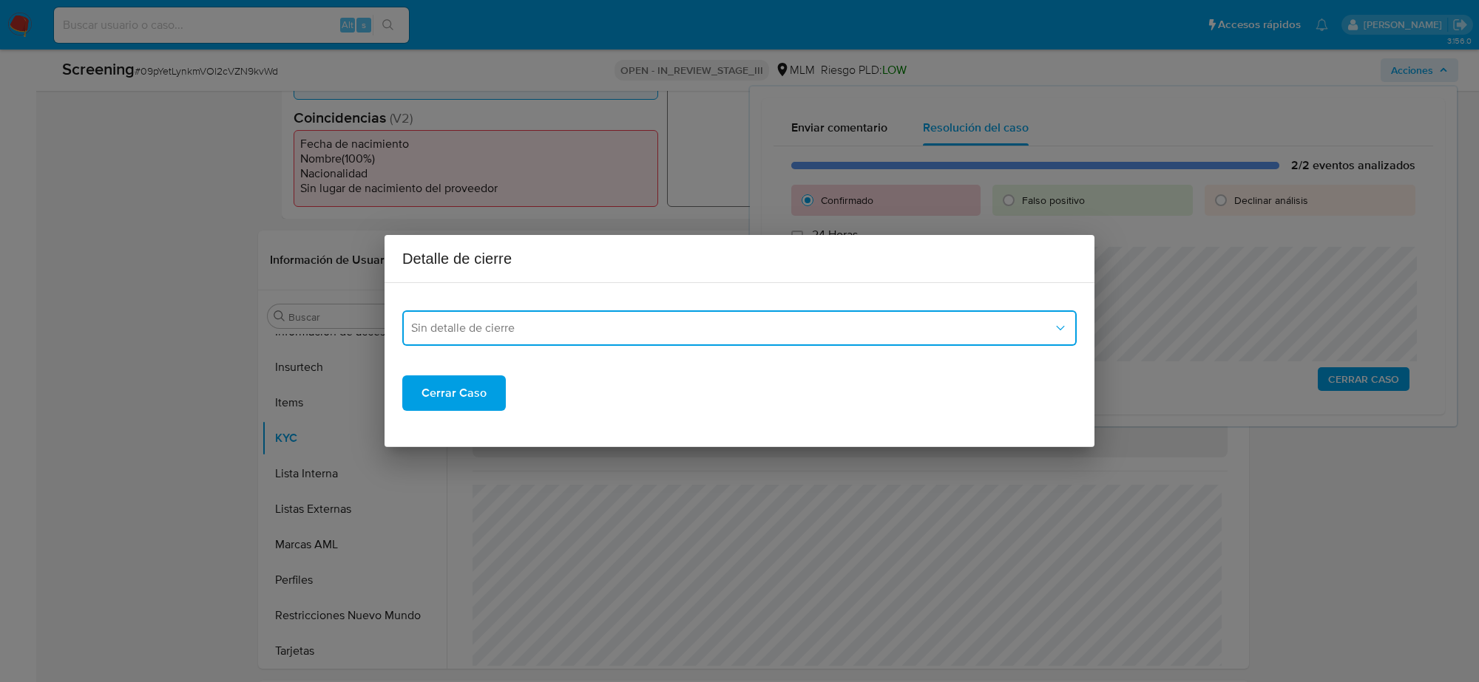
click at [723, 337] on button "Sin detalle de cierre" at bounding box center [739, 328] width 674 height 35
click at [452, 421] on div "LPB" at bounding box center [739, 438] width 657 height 35
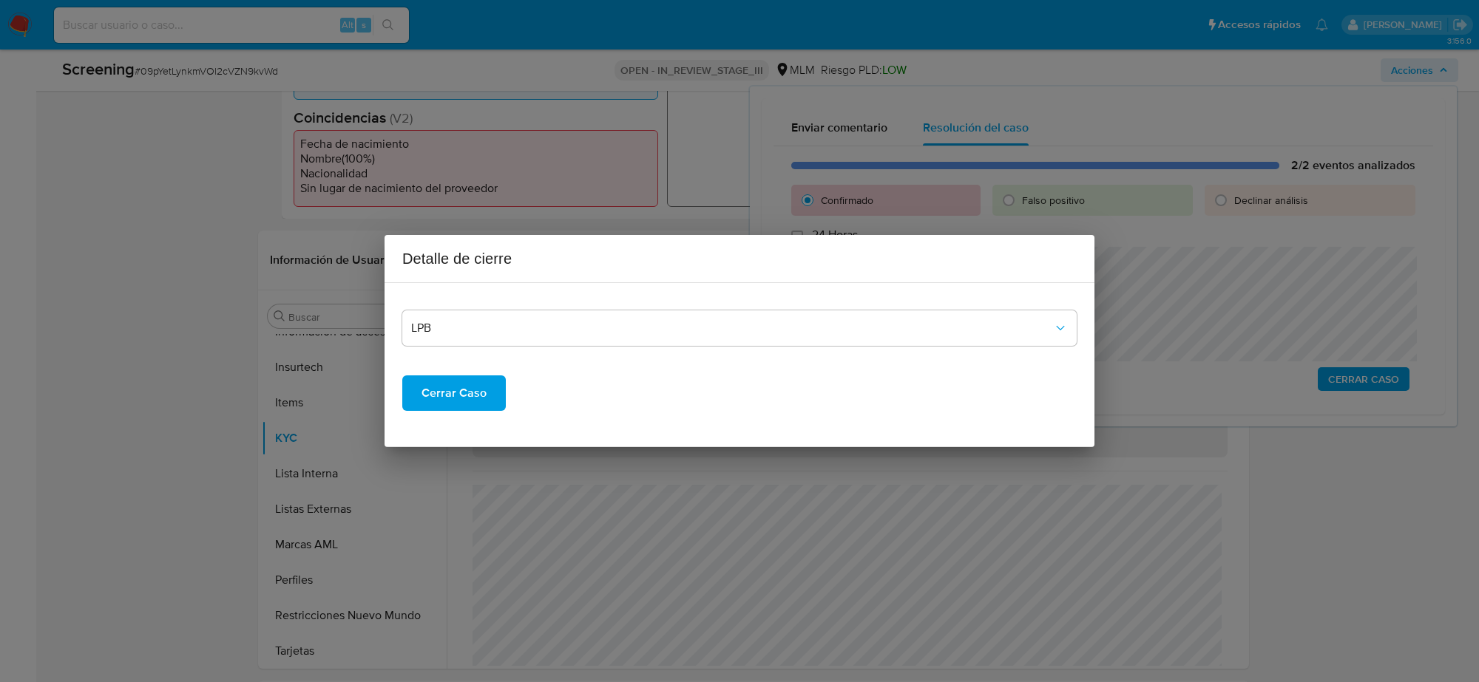
click at [452, 401] on span "Cerrar Caso" at bounding box center [453, 393] width 65 height 33
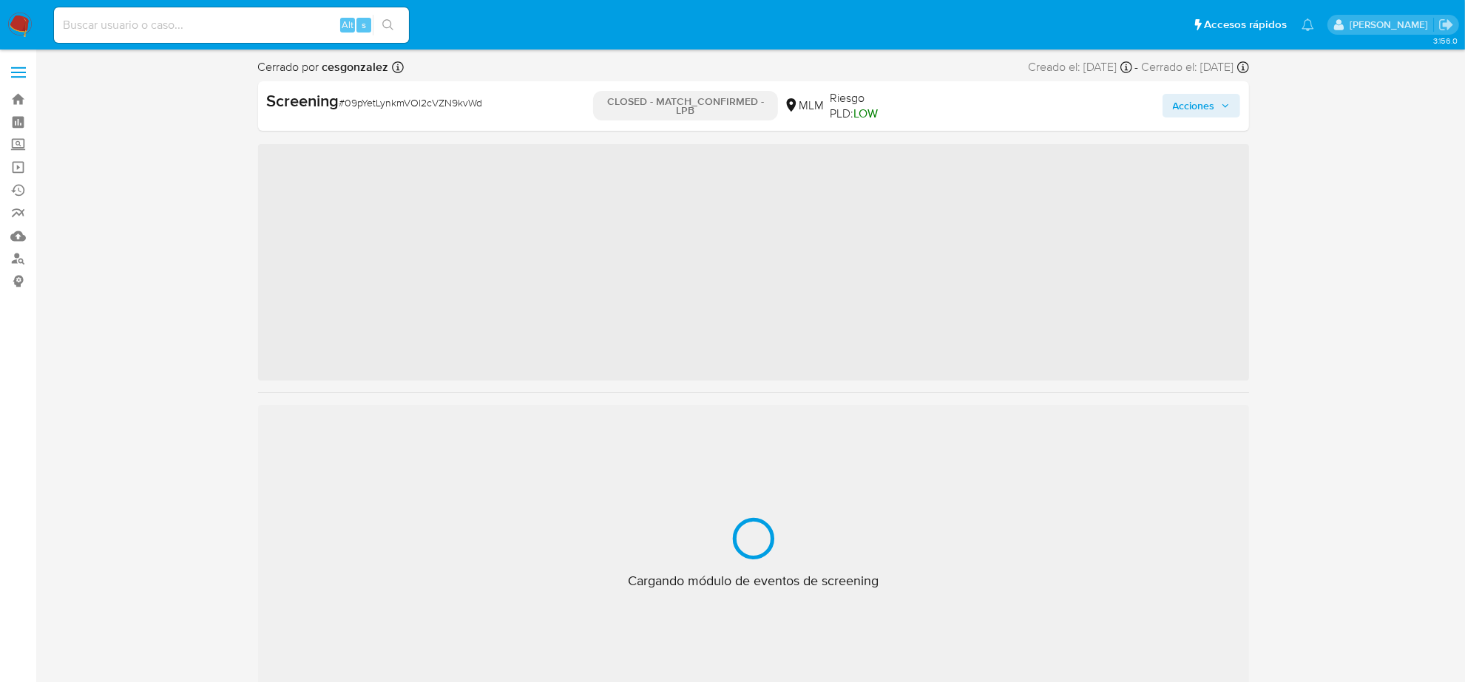
scroll to position [623, 0]
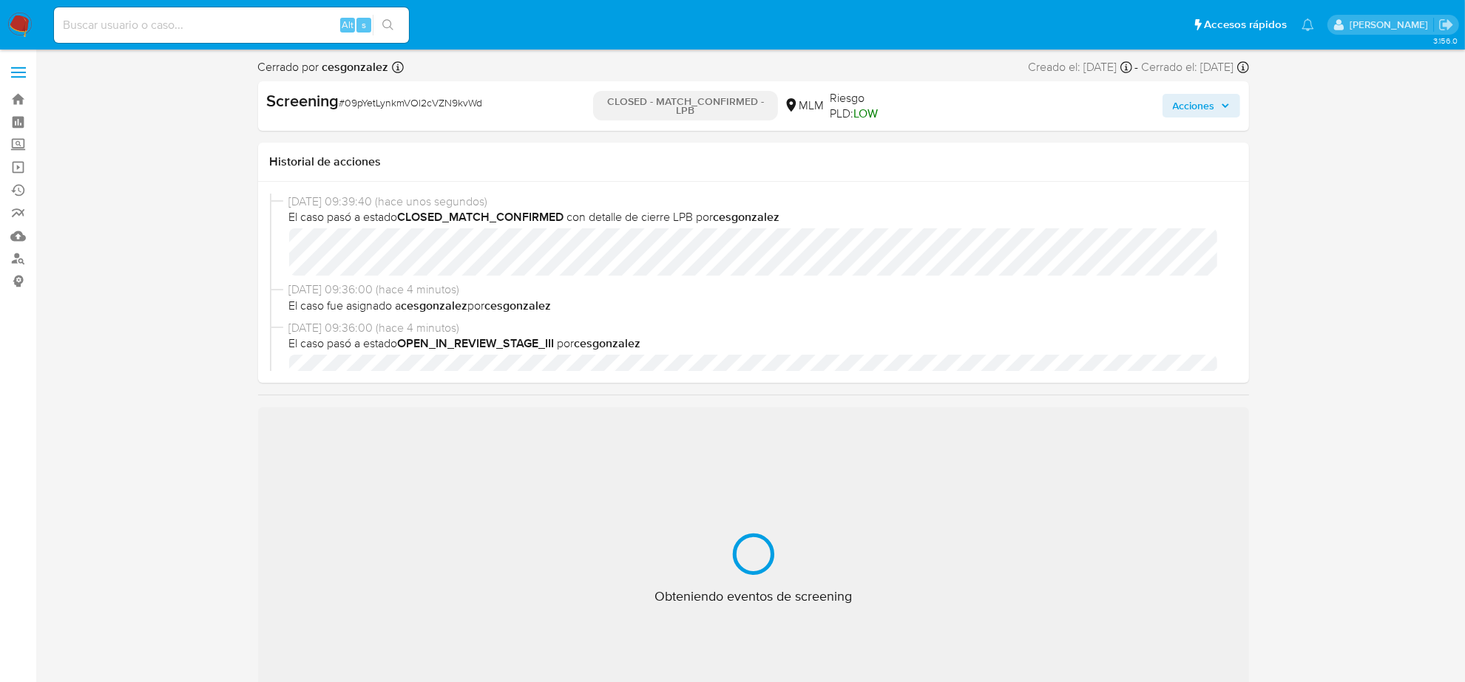
select select "10"
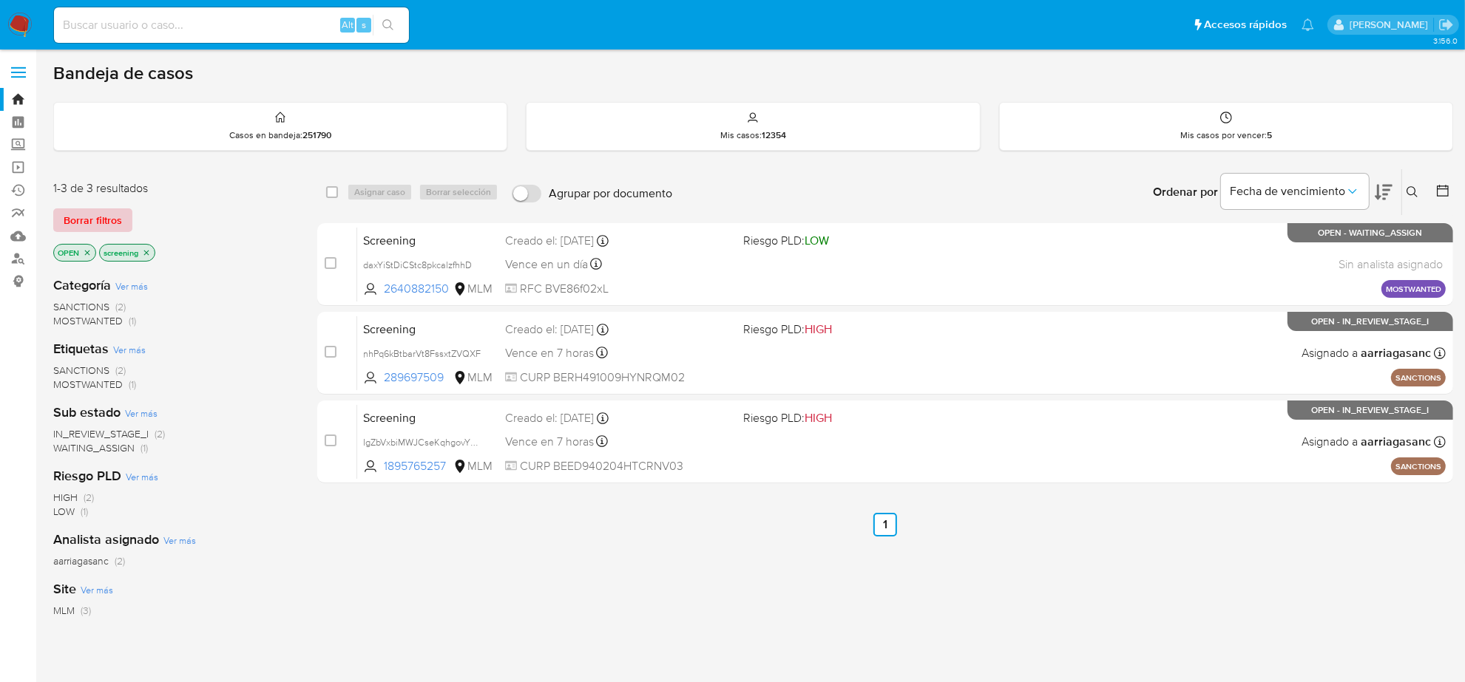
click at [107, 223] on span "Borrar filtros" at bounding box center [93, 220] width 58 height 21
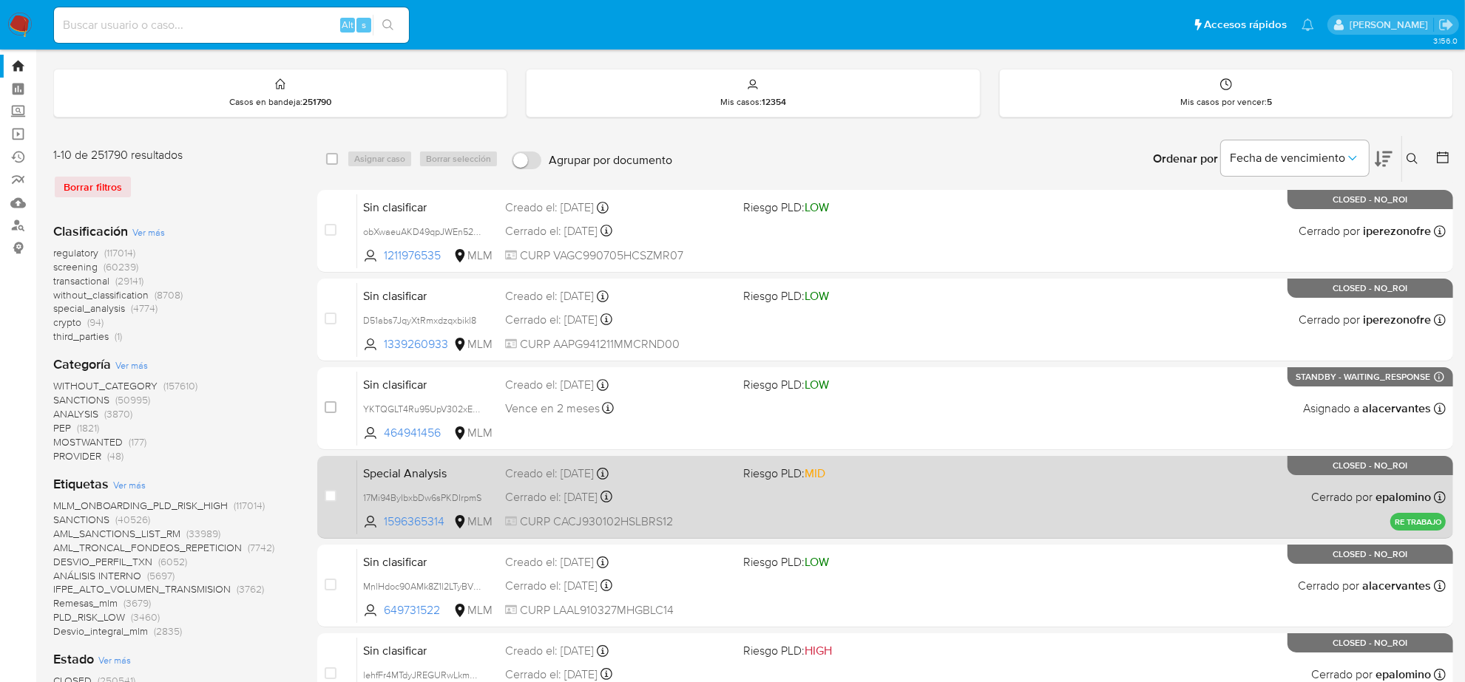
scroll to position [92, 0]
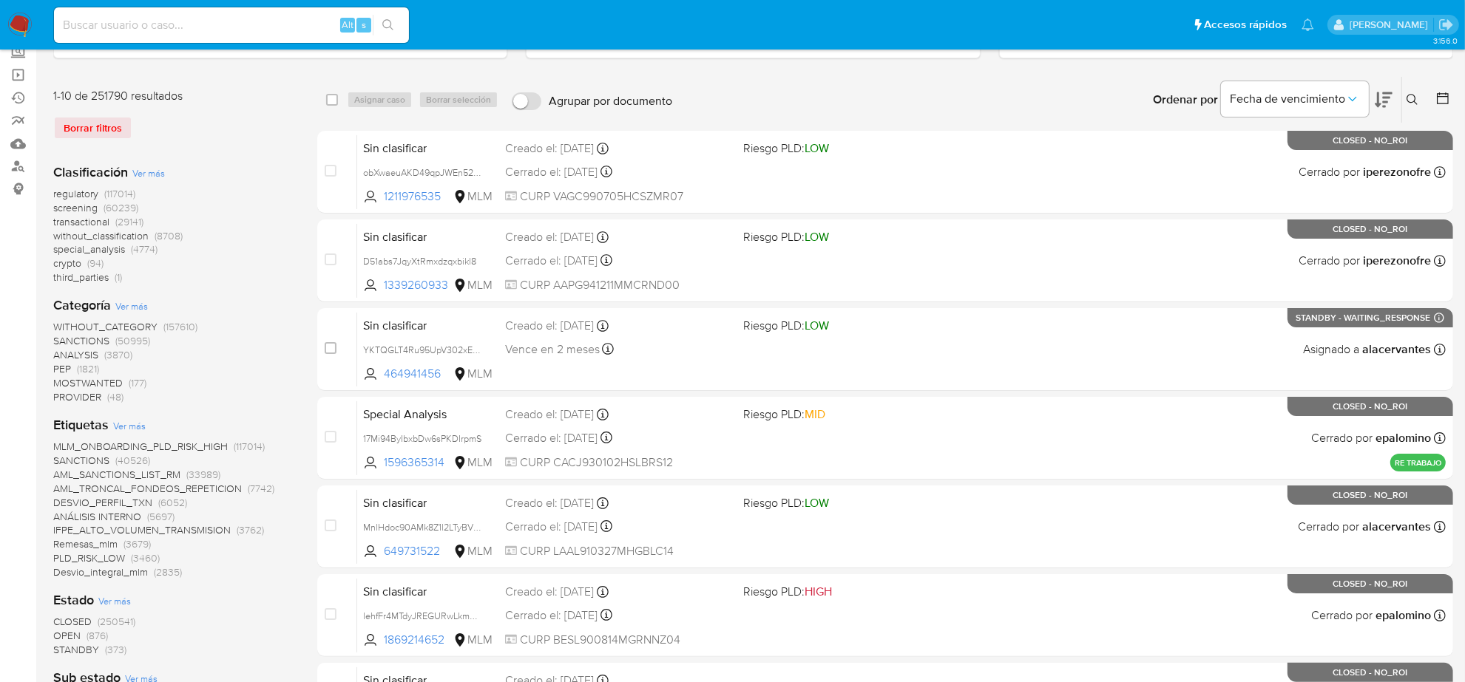
click at [1438, 98] on icon at bounding box center [1442, 98] width 15 height 15
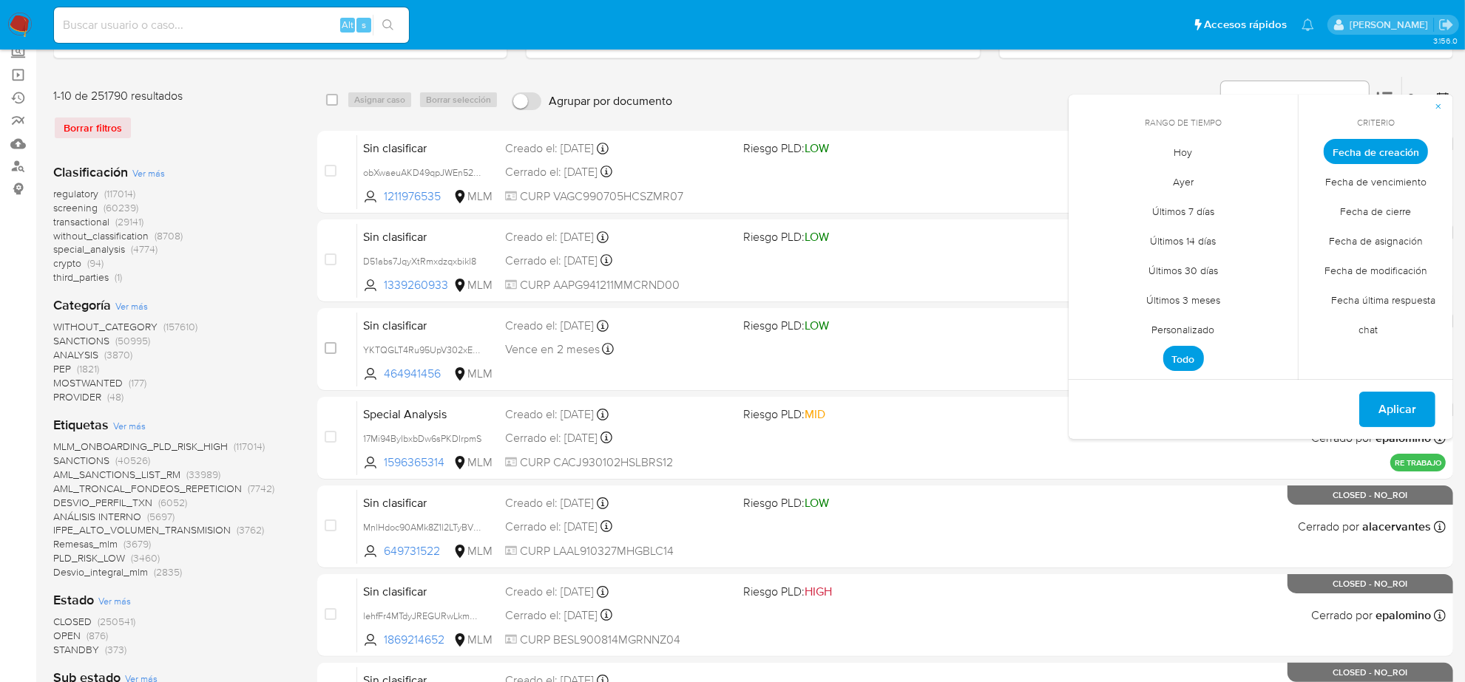
click at [1196, 320] on span "Personalizado" at bounding box center [1183, 330] width 94 height 30
click at [1082, 178] on icon "Mes anterior" at bounding box center [1091, 179] width 18 height 18
click at [1243, 265] on button "12" at bounding box center [1242, 263] width 24 height 24
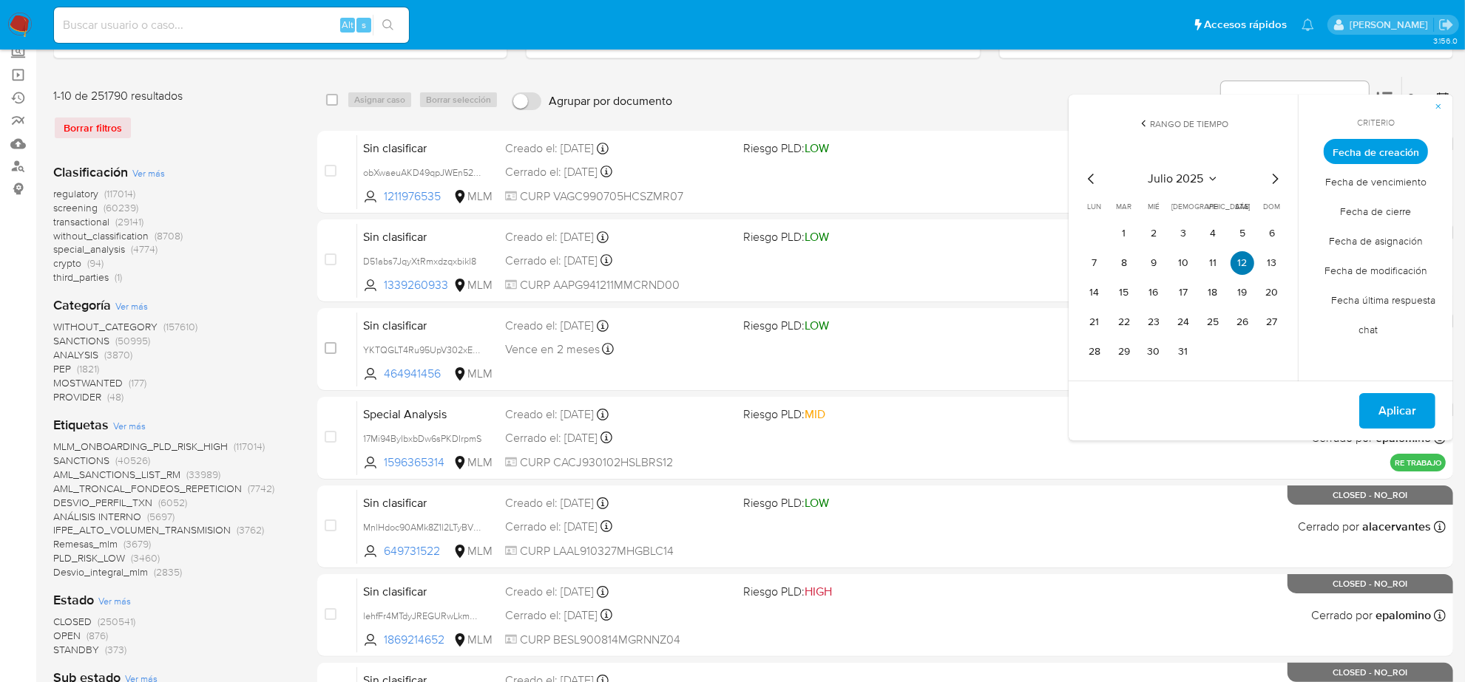
click at [1243, 265] on button "12" at bounding box center [1242, 263] width 24 height 24
click at [1405, 404] on span "Aplicar" at bounding box center [1397, 411] width 38 height 33
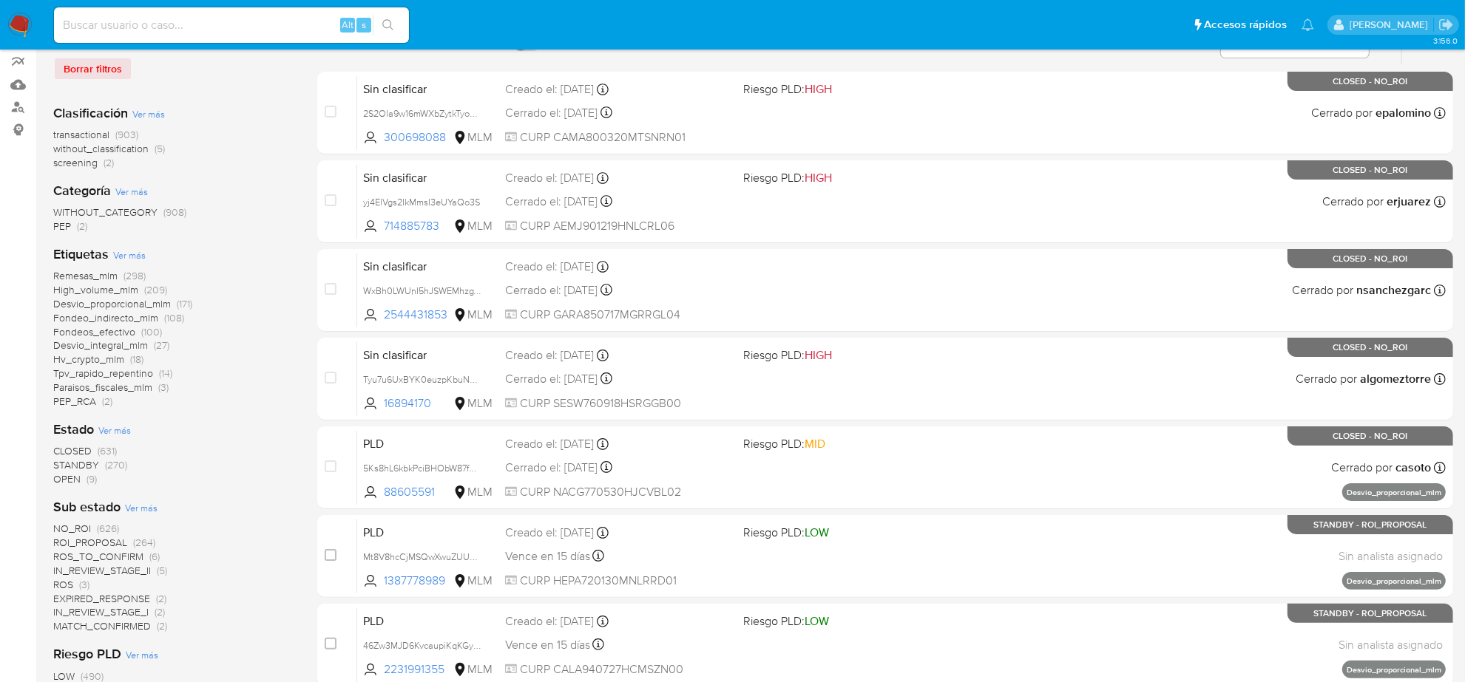
scroll to position [185, 0]
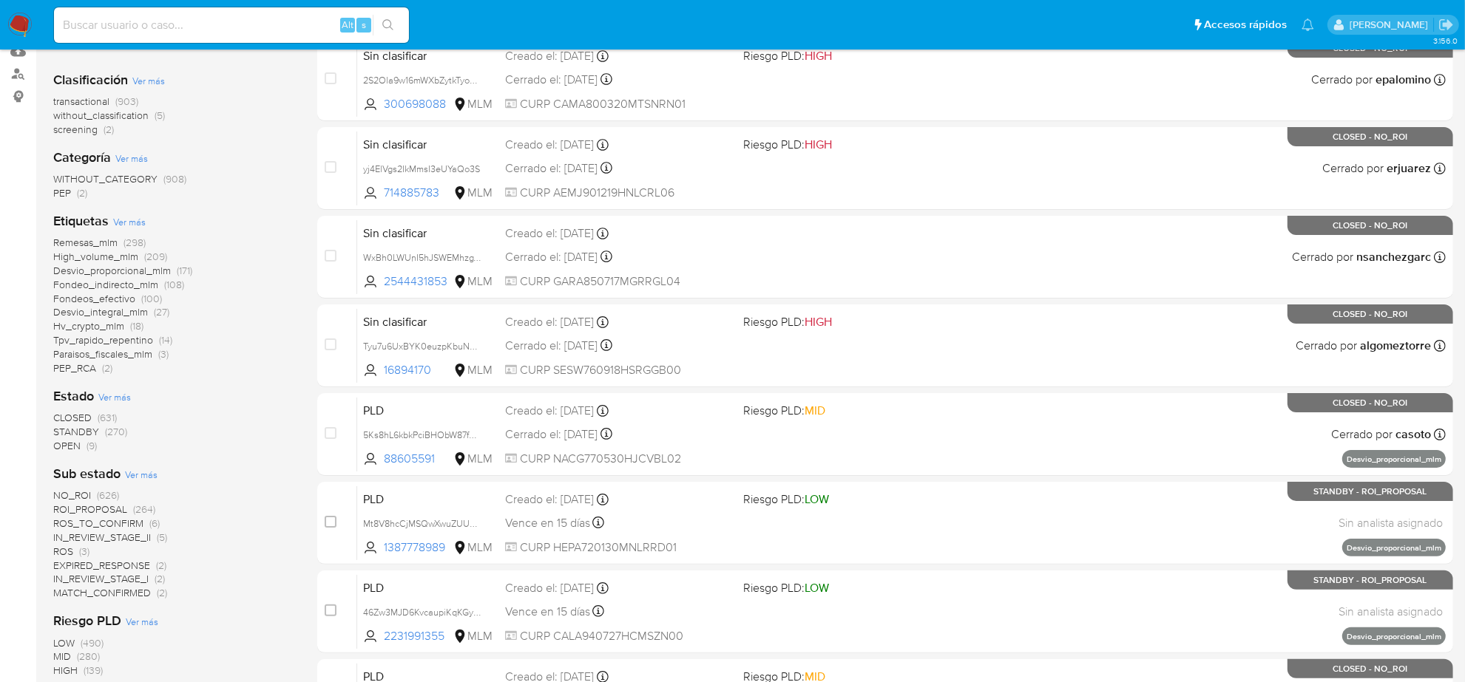
click at [123, 537] on span "IN_REVIEW_STAGE_II" at bounding box center [102, 537] width 98 height 15
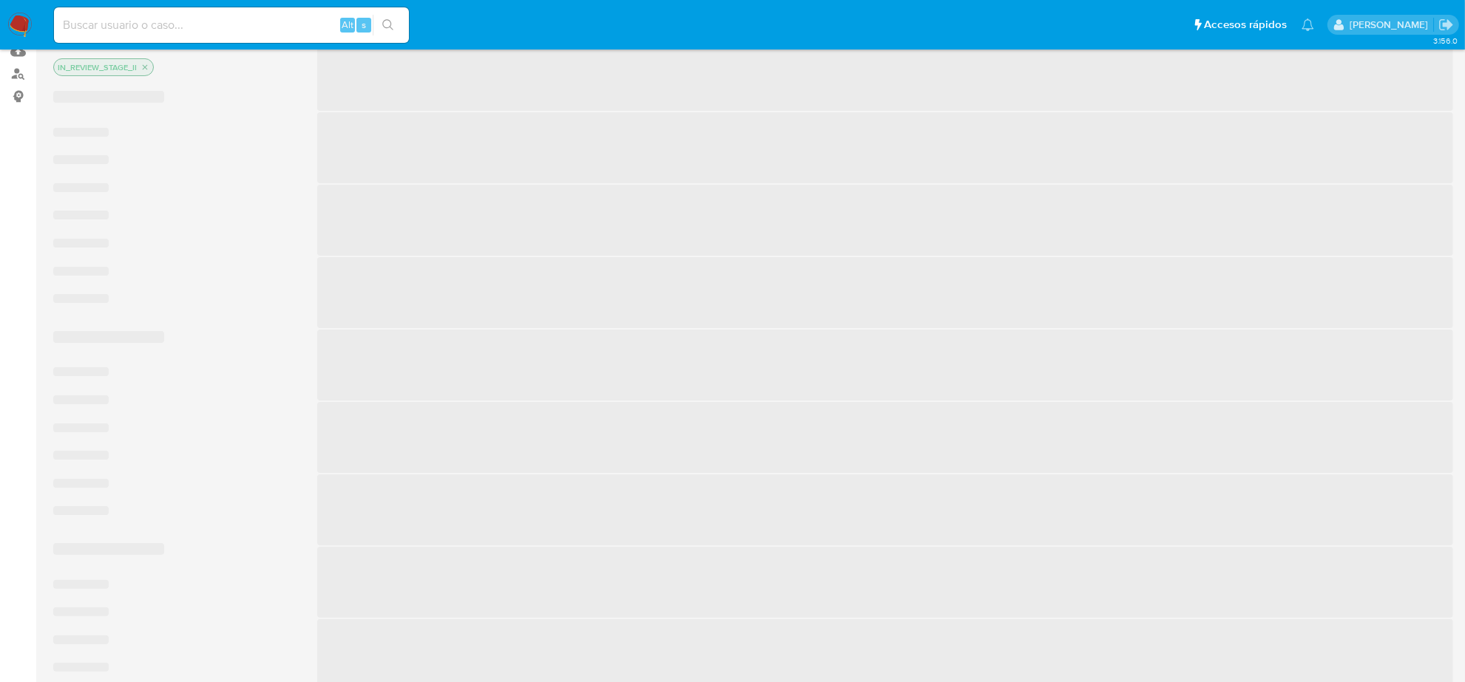
scroll to position [164, 0]
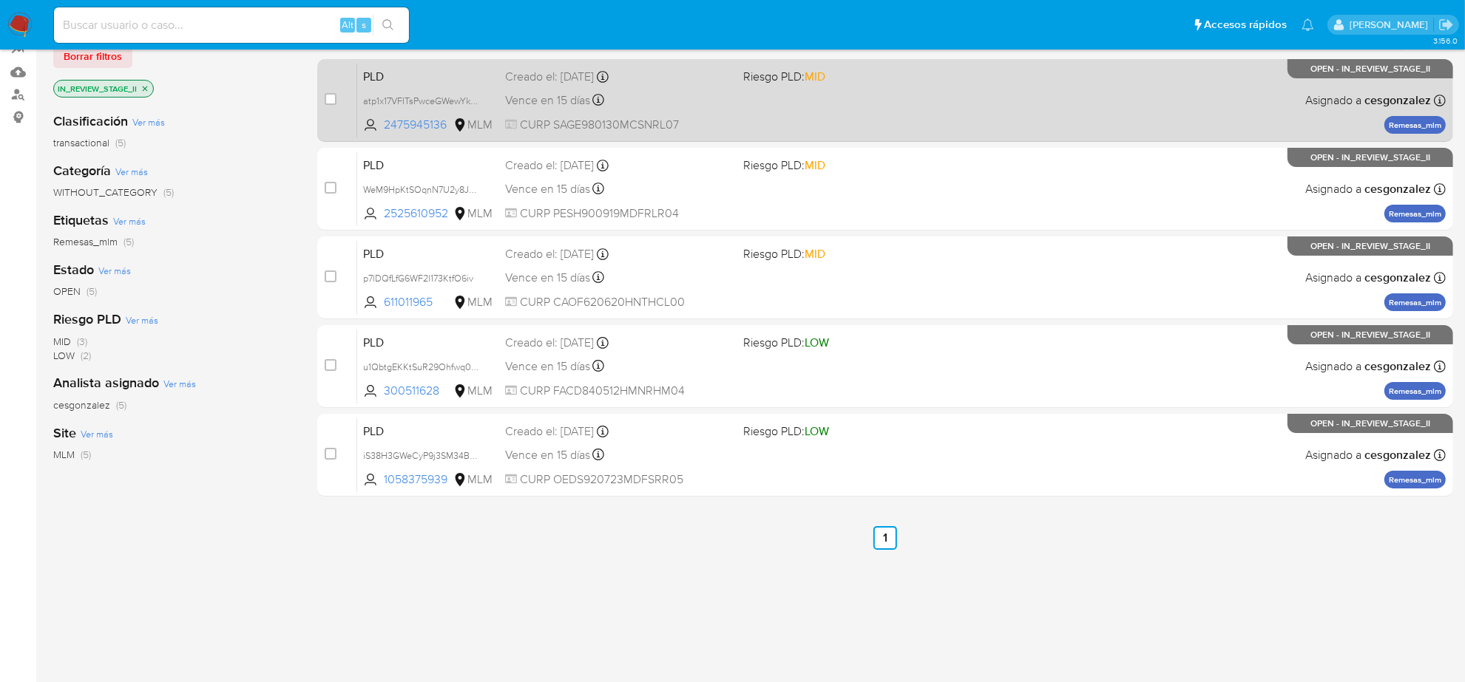
click at [625, 117] on span "CURP SAGE980130MCSNRL07" at bounding box center [618, 125] width 226 height 16
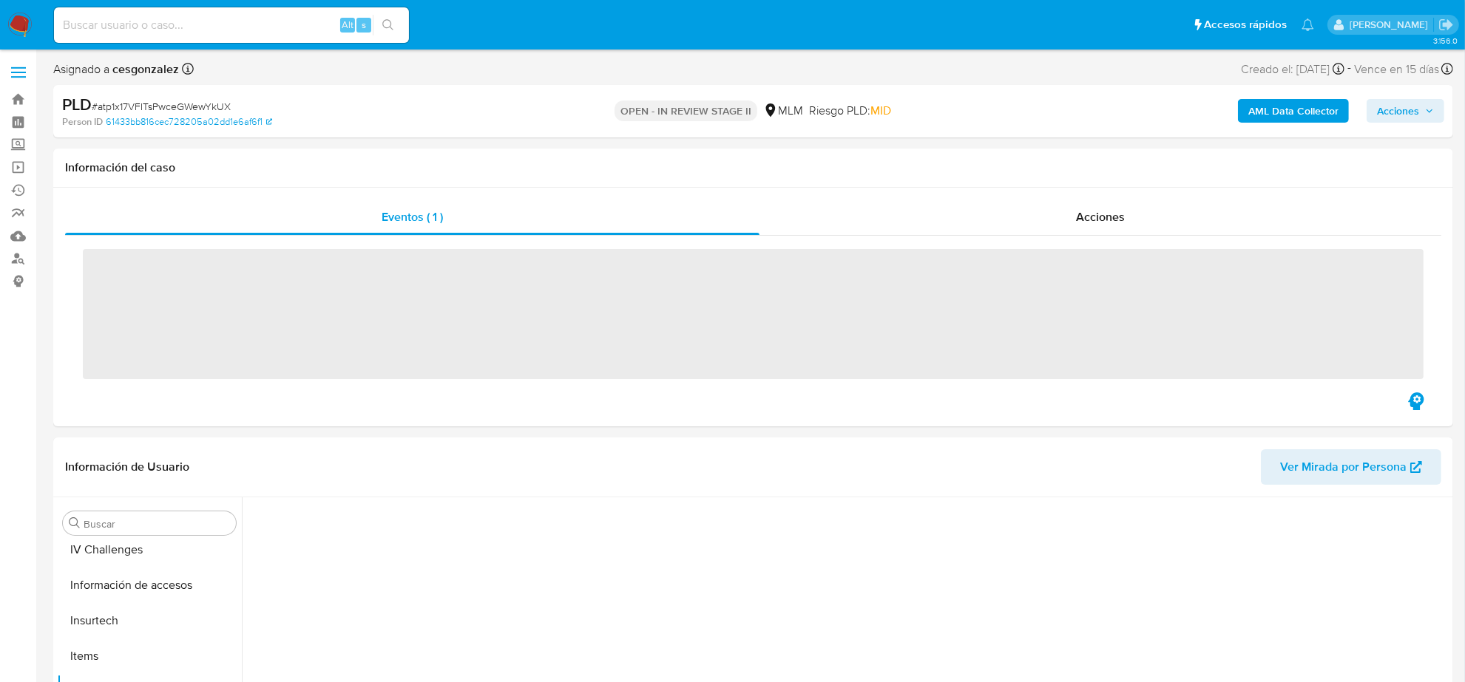
scroll to position [623, 0]
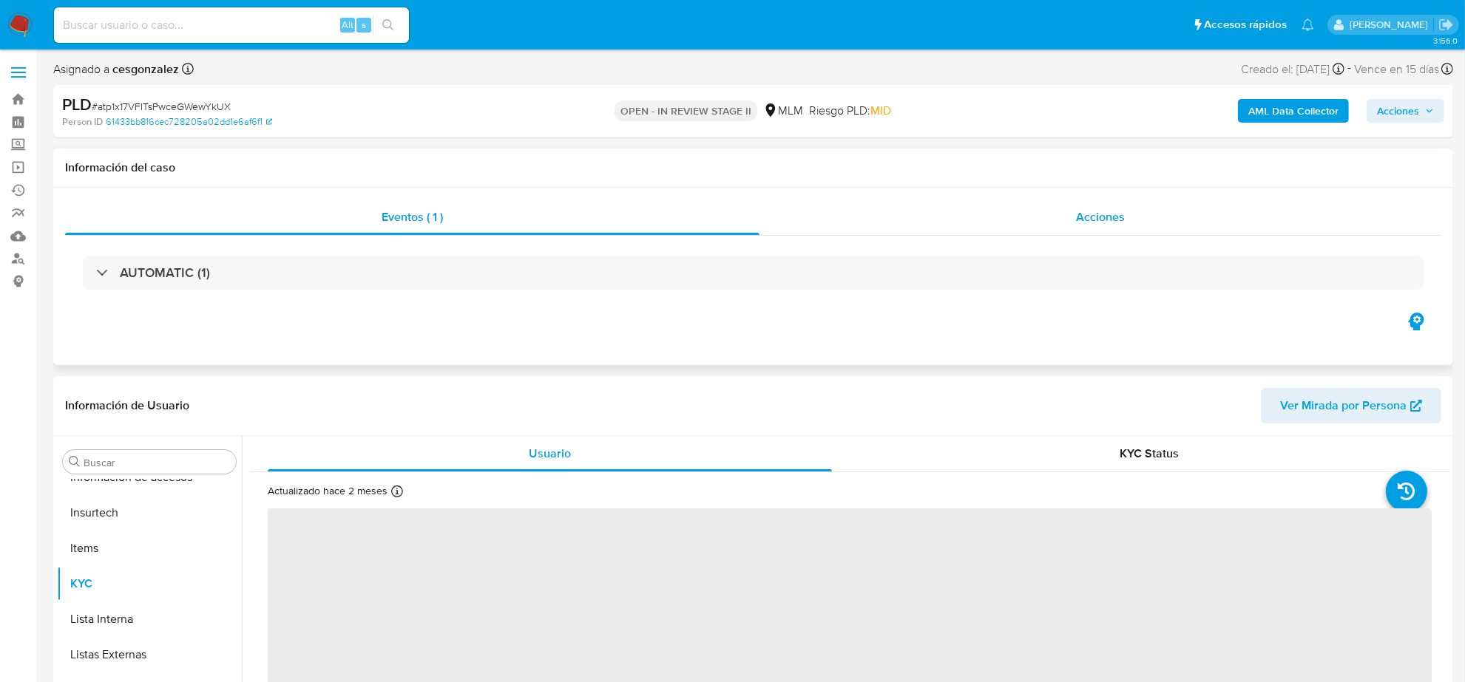
click at [1098, 225] on span "Acciones" at bounding box center [1100, 216] width 49 height 17
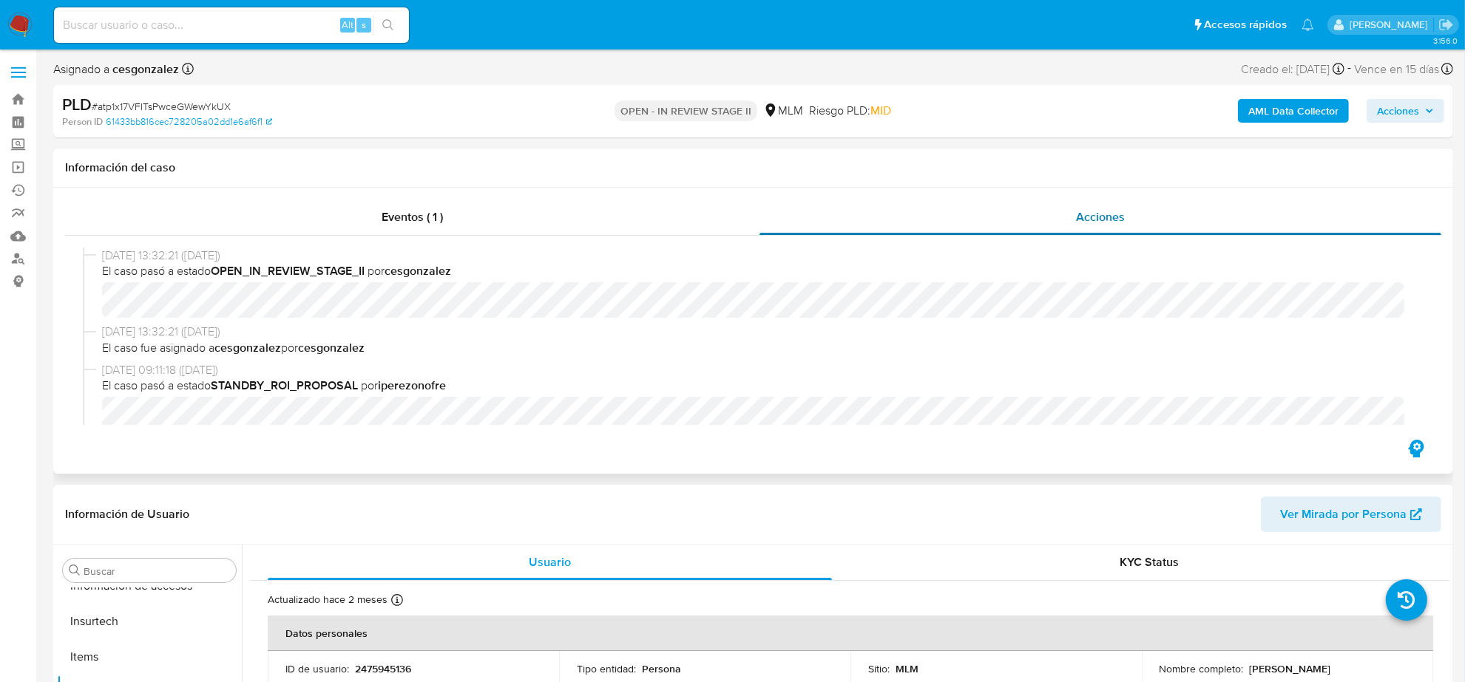
select select "10"
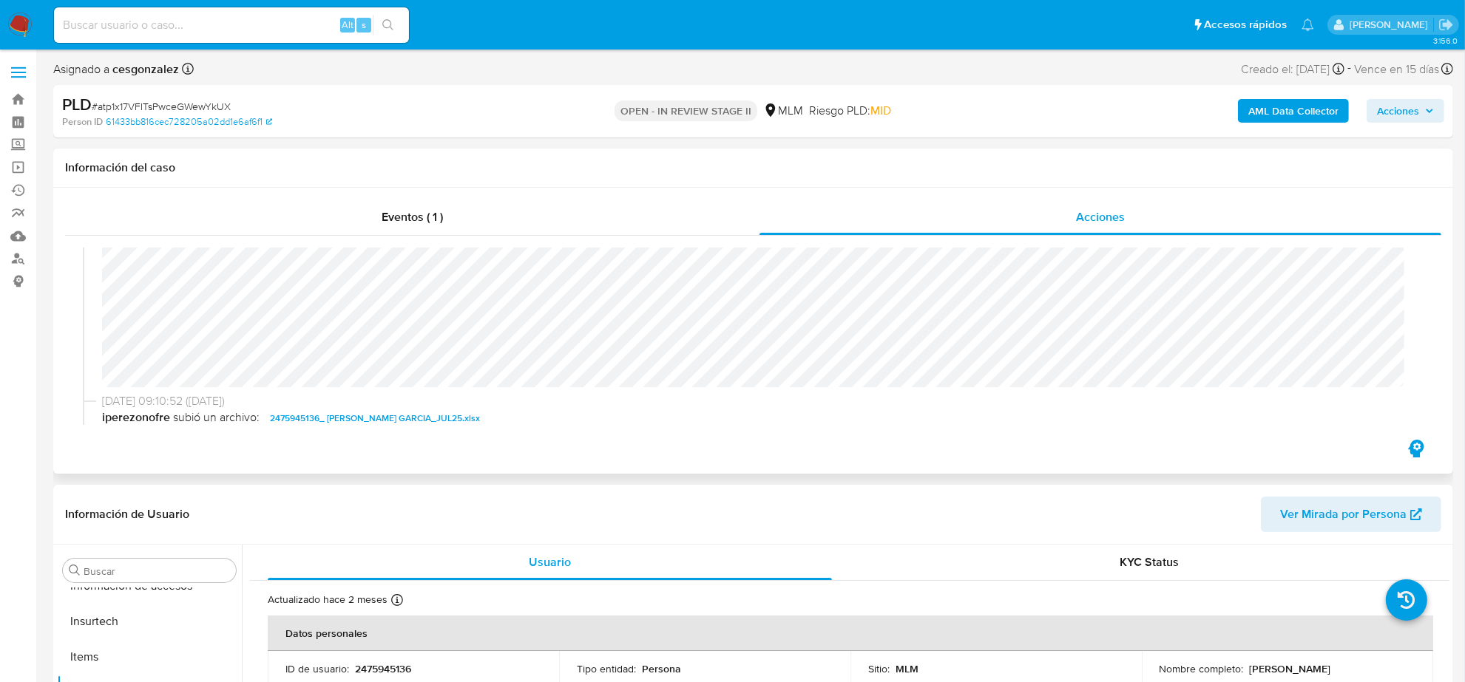
scroll to position [185, 0]
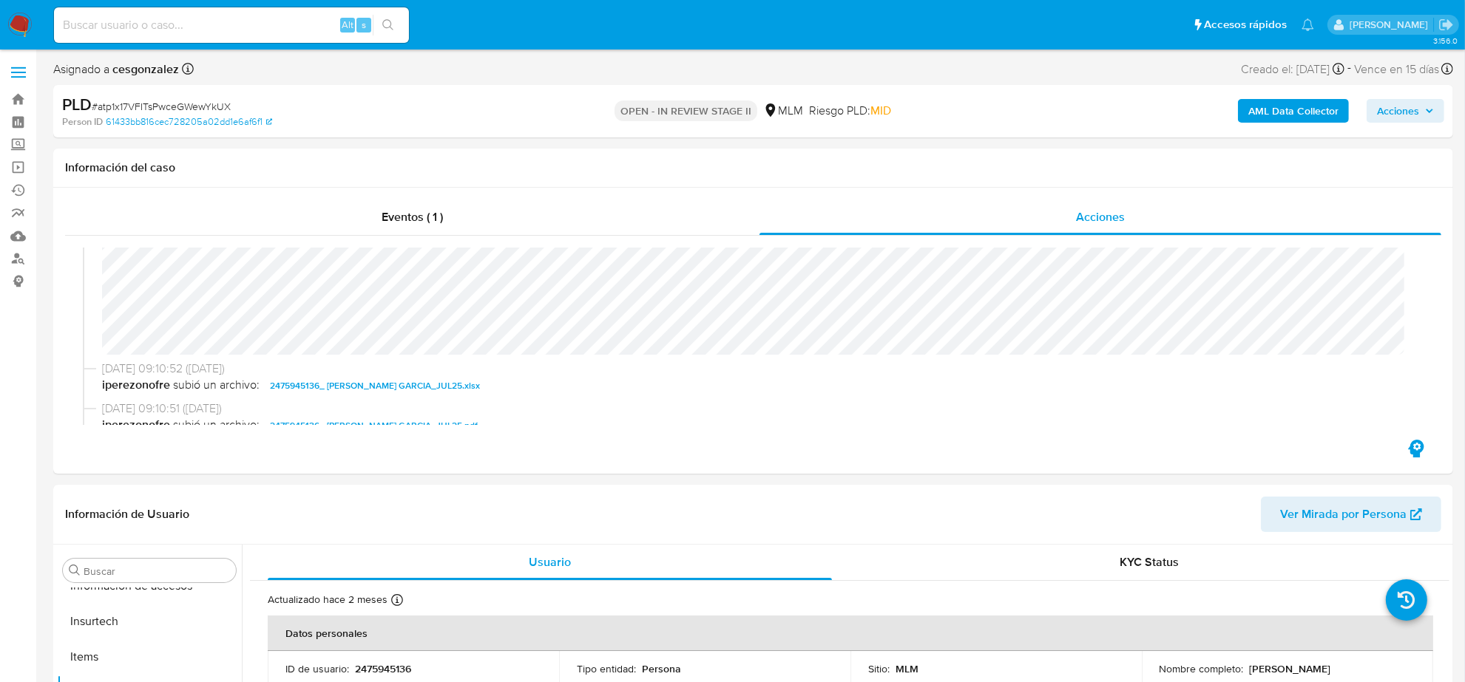
click at [1421, 99] on button "Acciones" at bounding box center [1405, 111] width 78 height 24
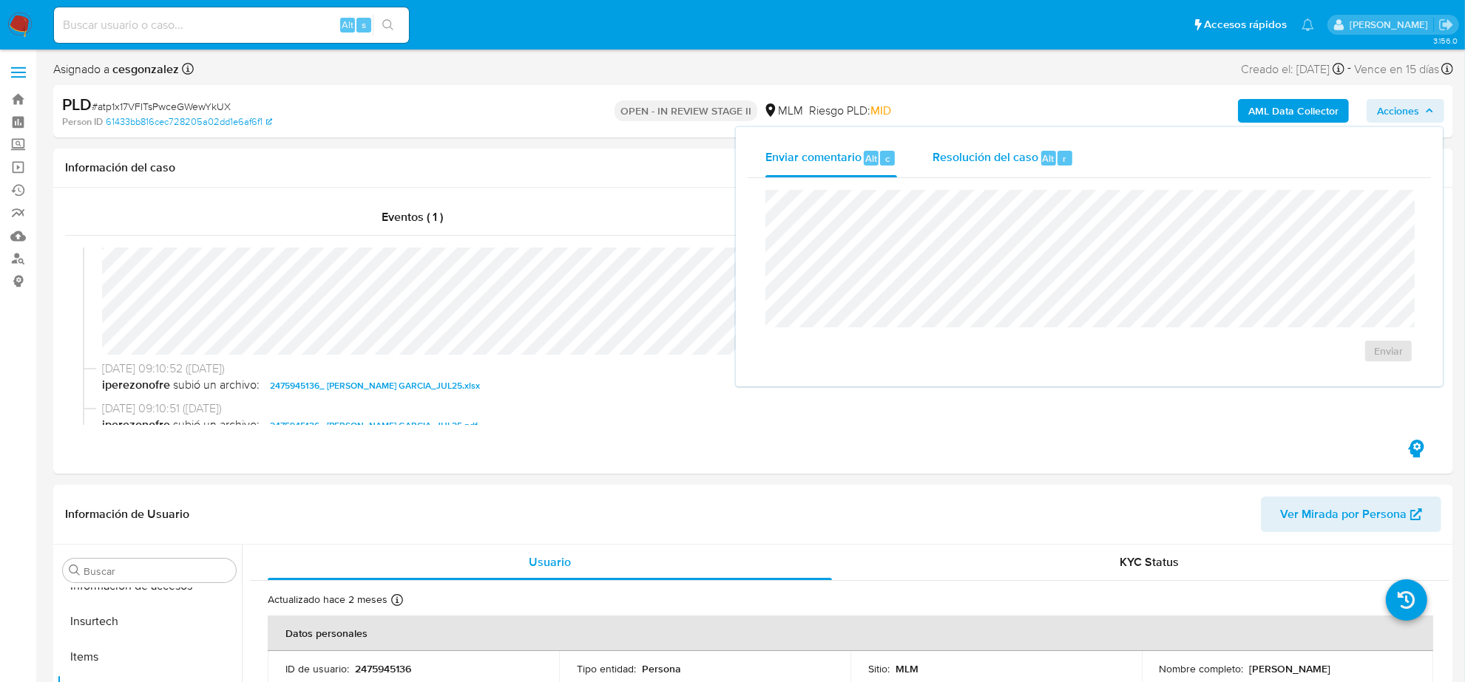
drag, startPoint x: 1000, startPoint y: 171, endPoint x: 992, endPoint y: 182, distance: 13.8
click at [1000, 172] on div "Resolución del caso Alt r" at bounding box center [1002, 158] width 141 height 38
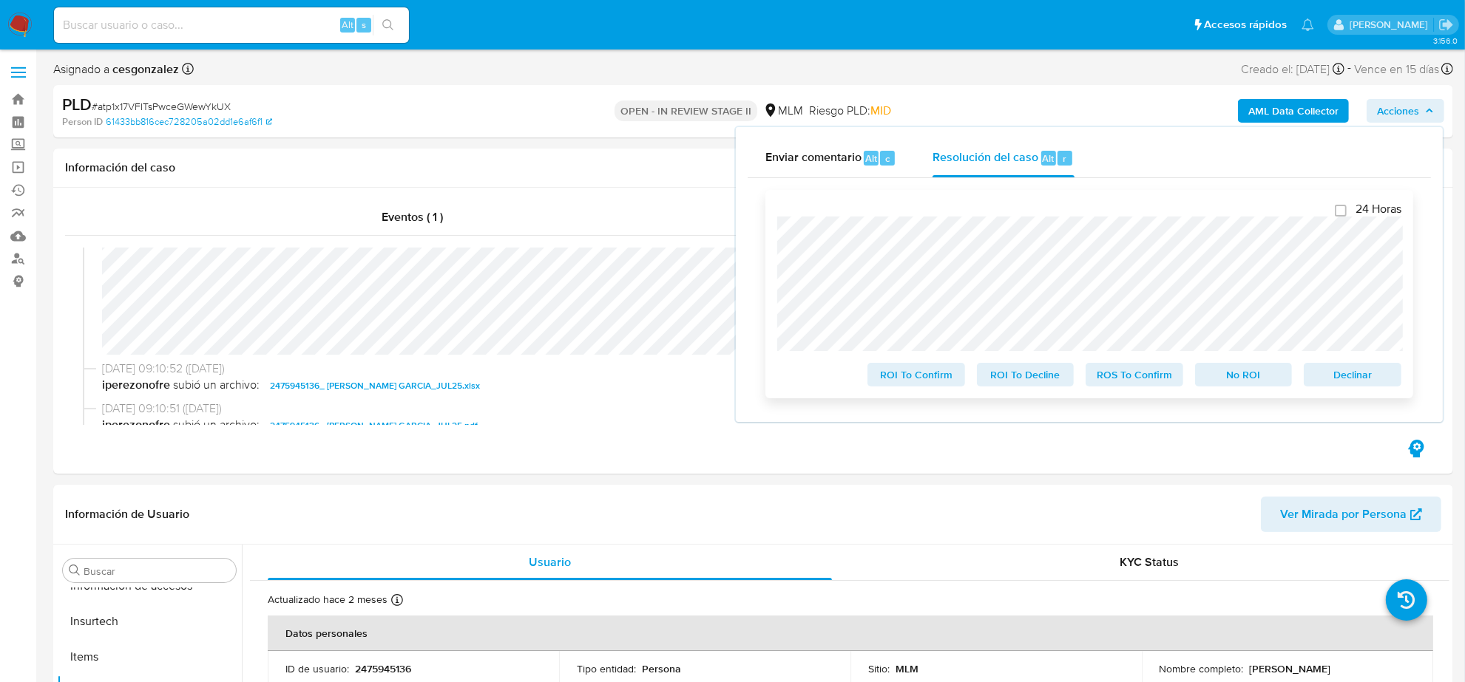
click at [1144, 385] on span "ROS To Confirm" at bounding box center [1134, 374] width 77 height 21
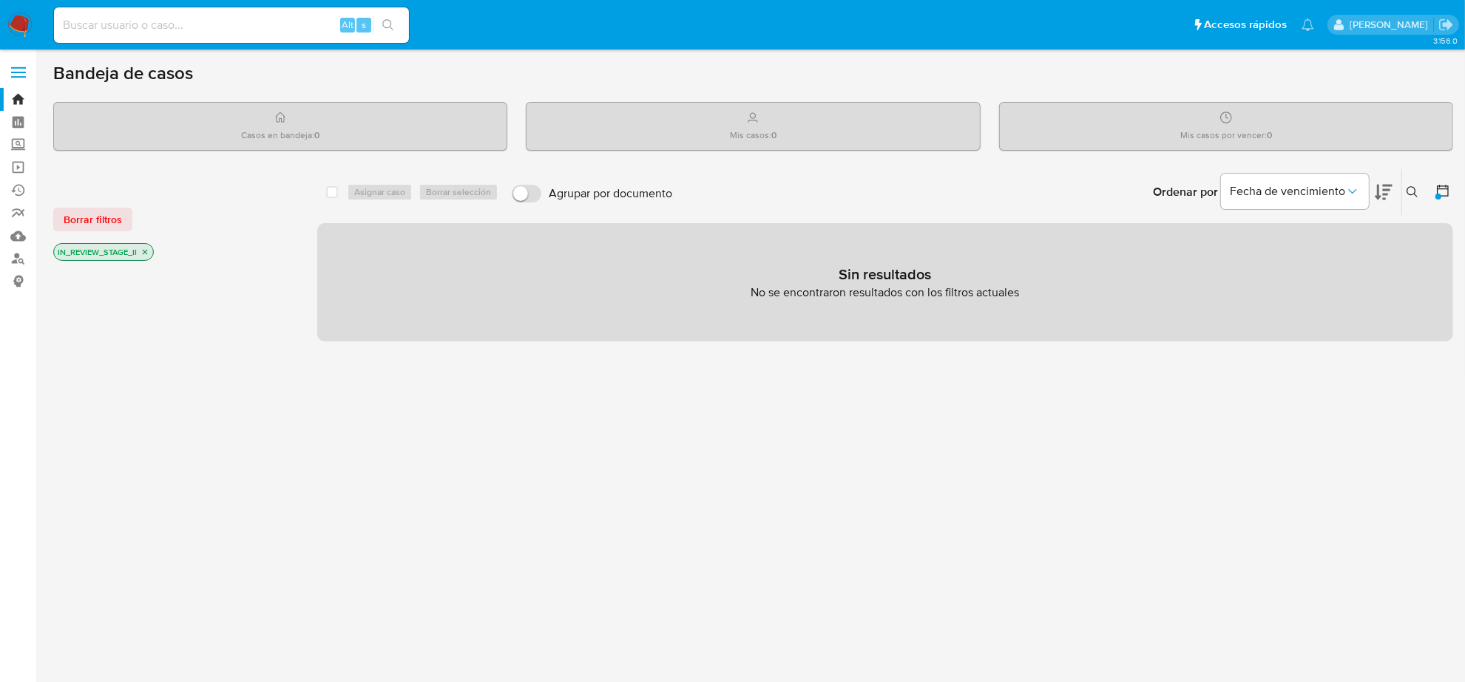
click at [150, 248] on p "IN_REVIEW_STAGE_II" at bounding box center [103, 252] width 99 height 16
click at [145, 249] on icon "close-filter" at bounding box center [144, 252] width 9 height 9
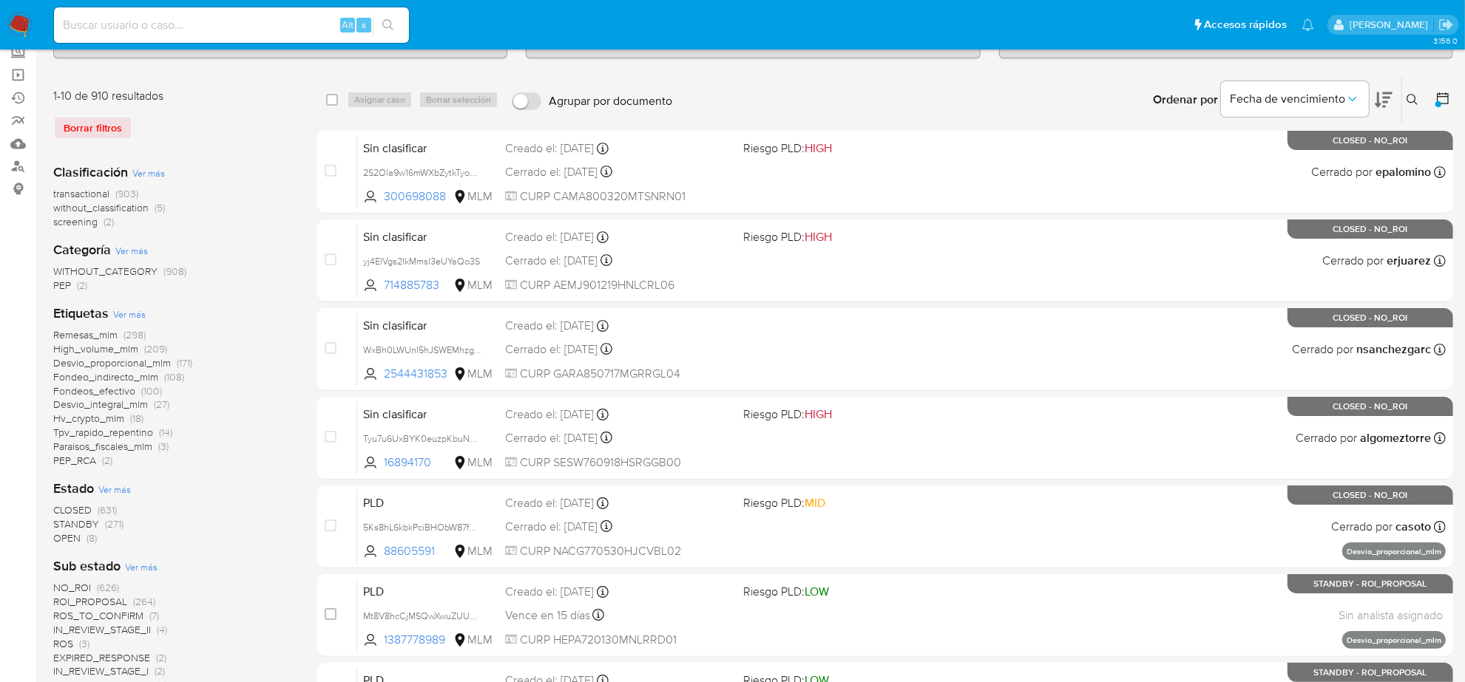
scroll to position [277, 0]
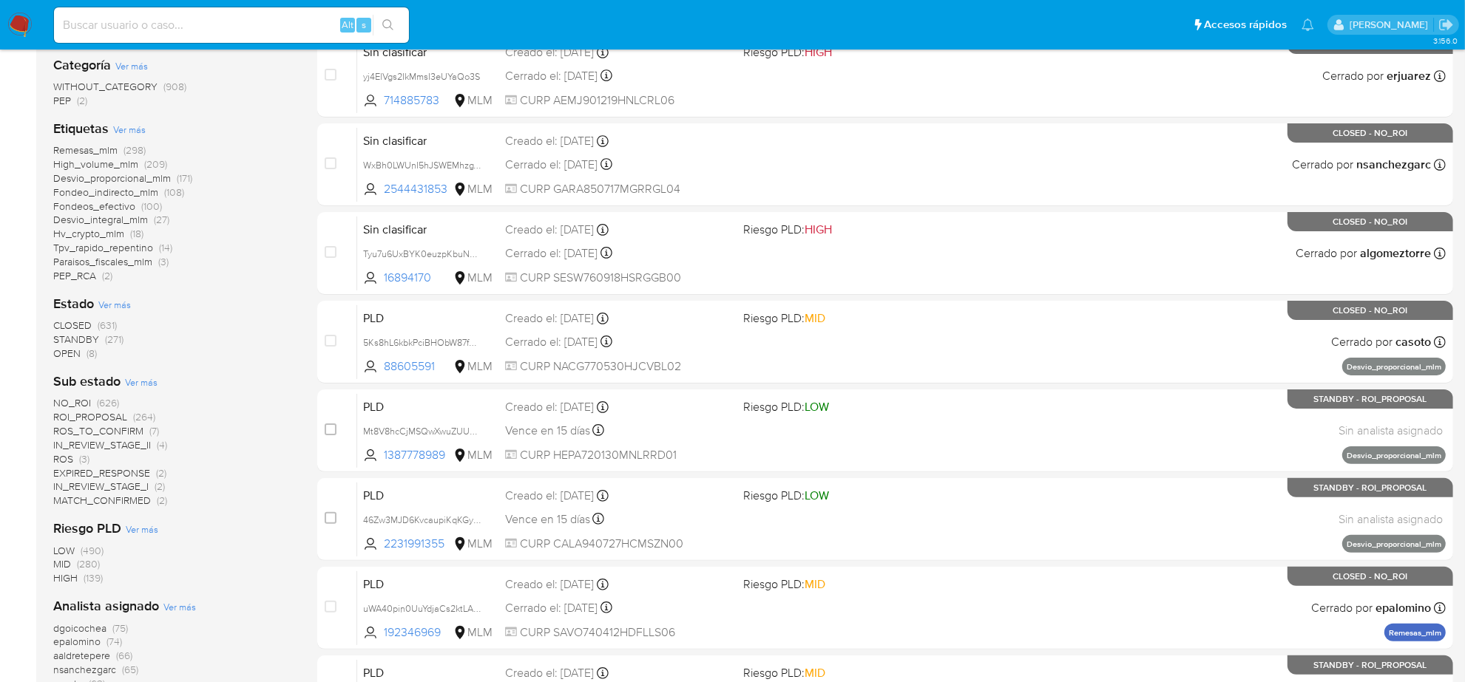
click at [112, 490] on span "IN_REVIEW_STAGE_I" at bounding box center [100, 486] width 95 height 15
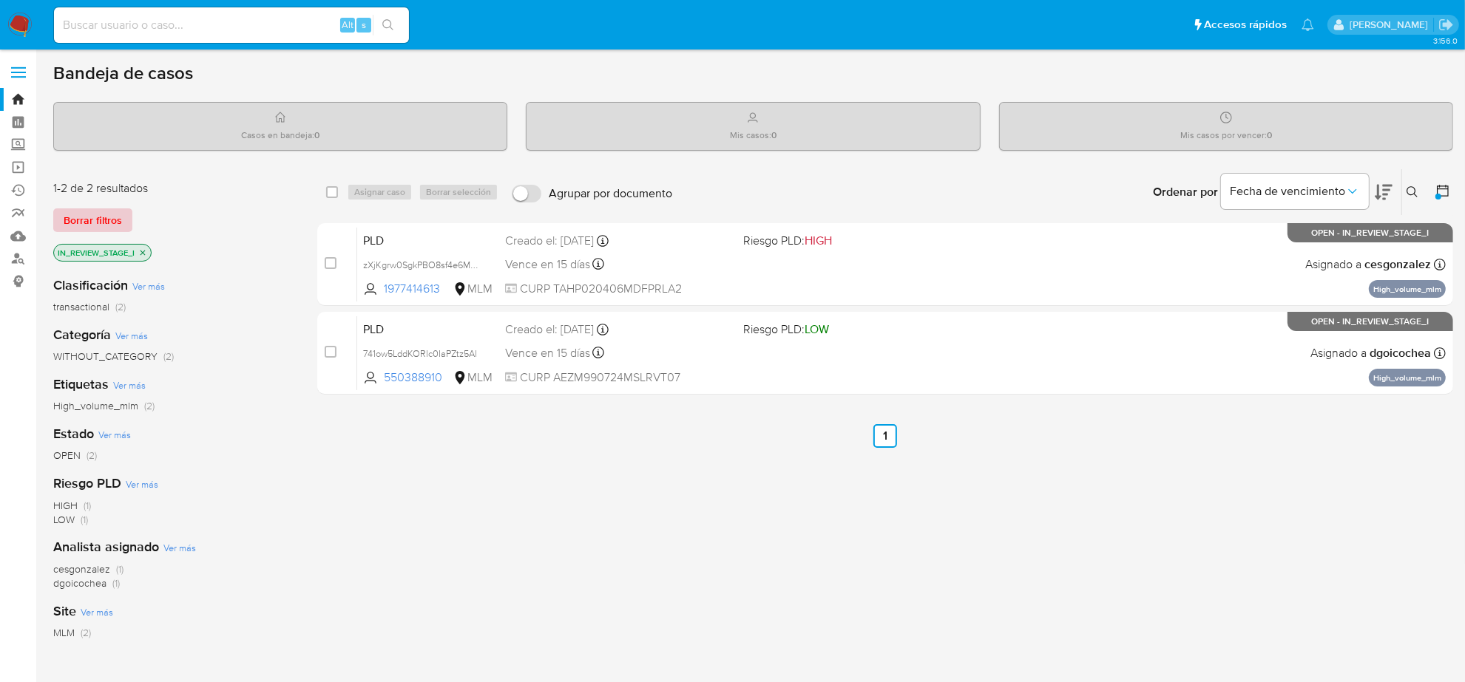
click at [105, 214] on span "Borrar filtros" at bounding box center [93, 220] width 58 height 21
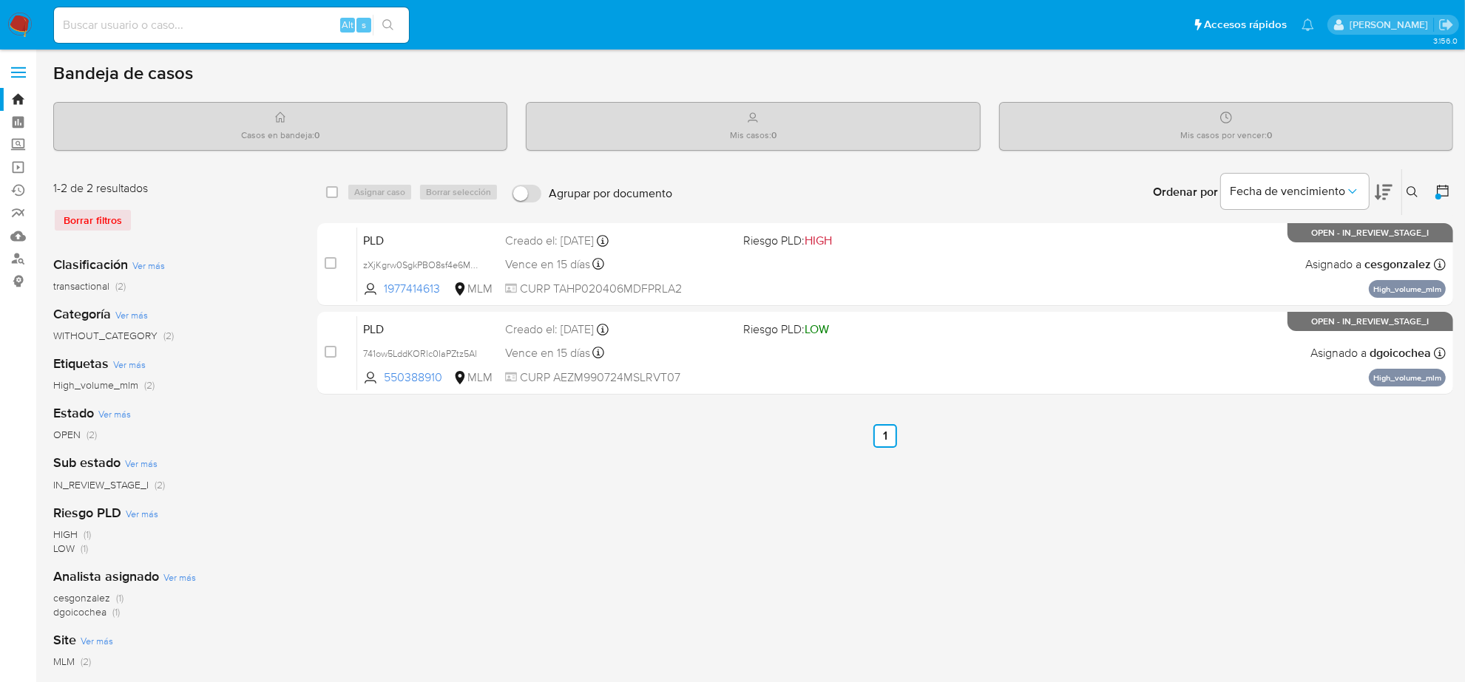
click at [1417, 187] on icon at bounding box center [1412, 192] width 12 height 12
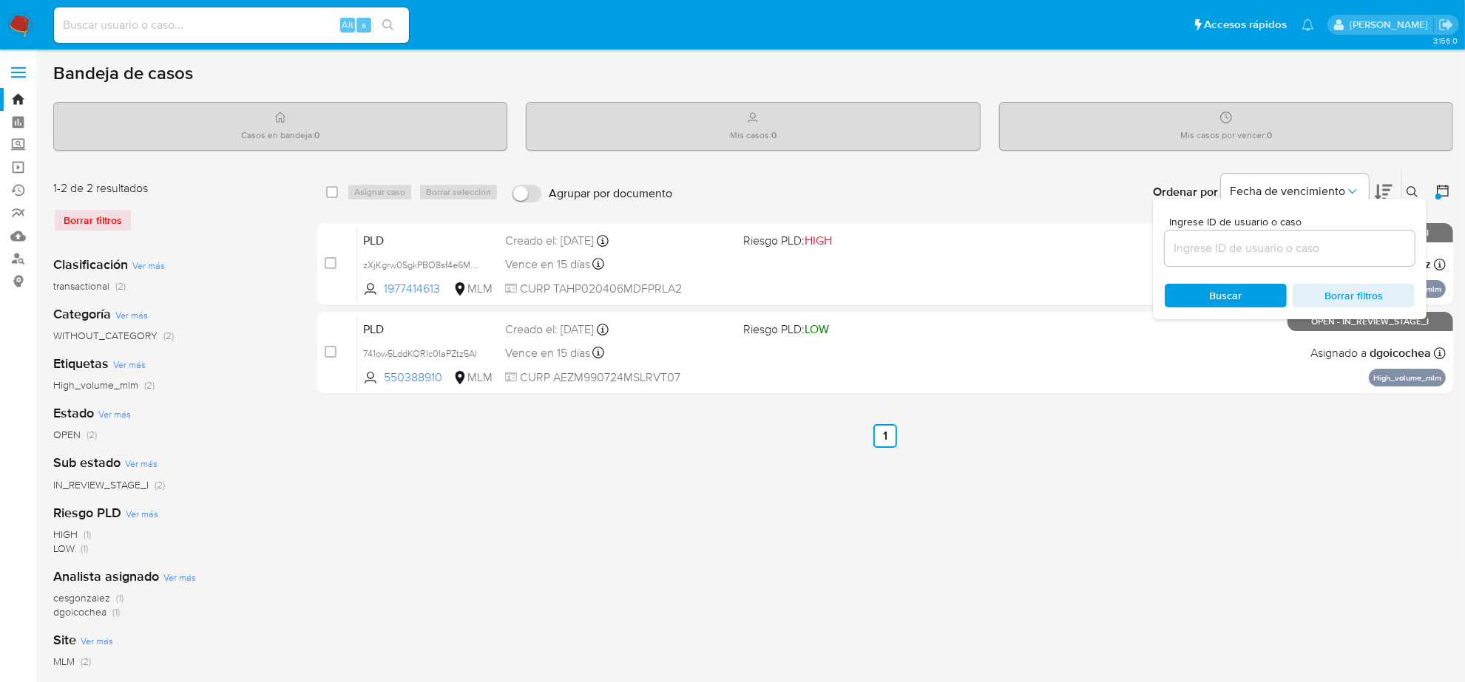
click at [1417, 199] on div "Ingrese ID de usuario o caso Buscar Borrar filtros" at bounding box center [1290, 259] width 274 height 121
click at [1411, 189] on icon at bounding box center [1412, 192] width 12 height 12
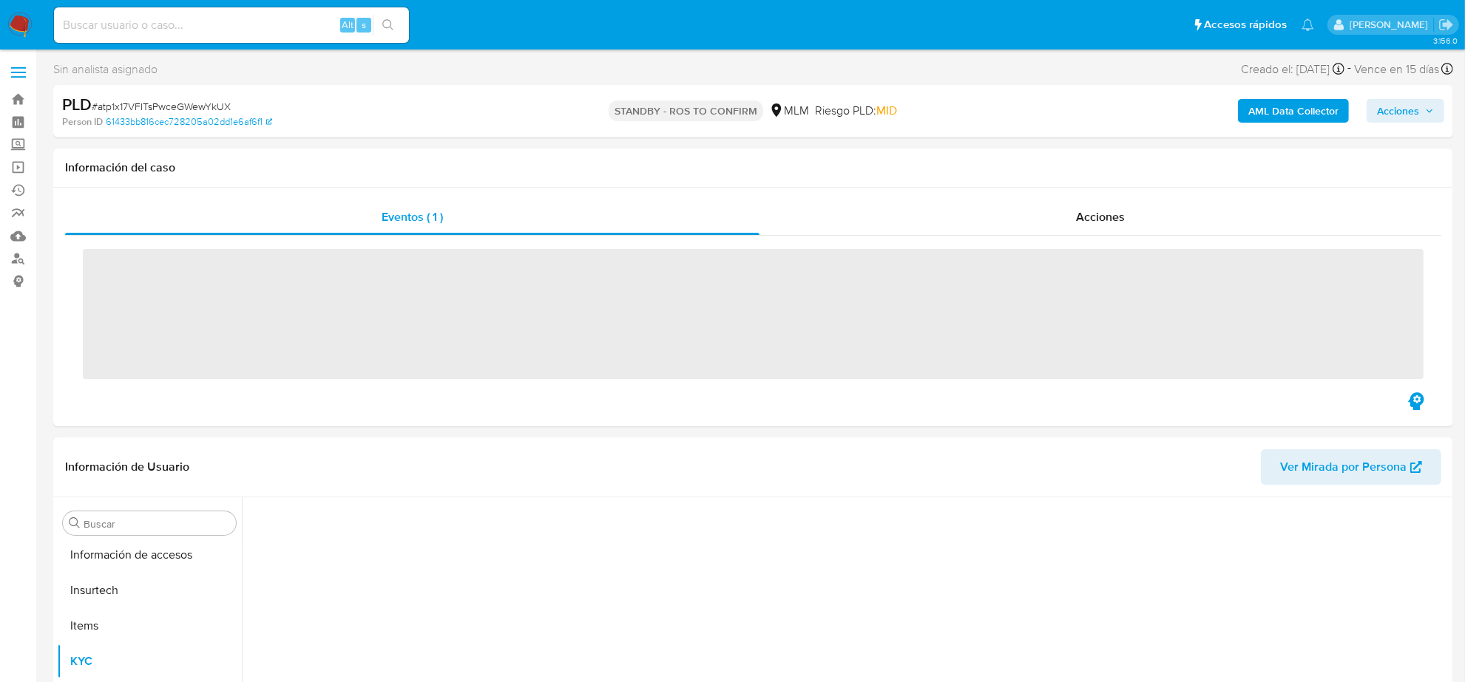
scroll to position [623, 0]
click at [154, 107] on span "# atp1x17VFITsPwceGWewYkUX" at bounding box center [161, 106] width 139 height 15
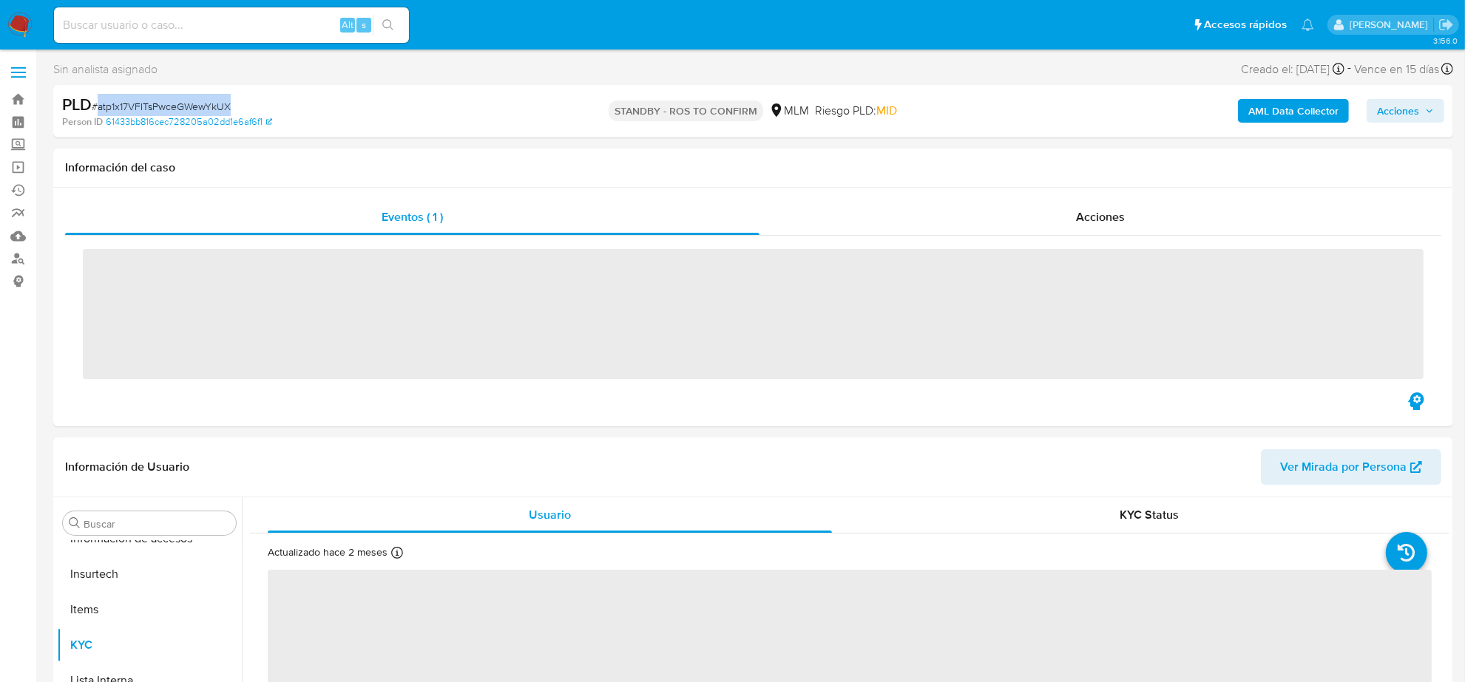
click at [154, 107] on span "# atp1x17VFITsPwceGWewYkUX" at bounding box center [161, 106] width 139 height 15
copy span "atp1x17VFITsPwceGWewYkUX"
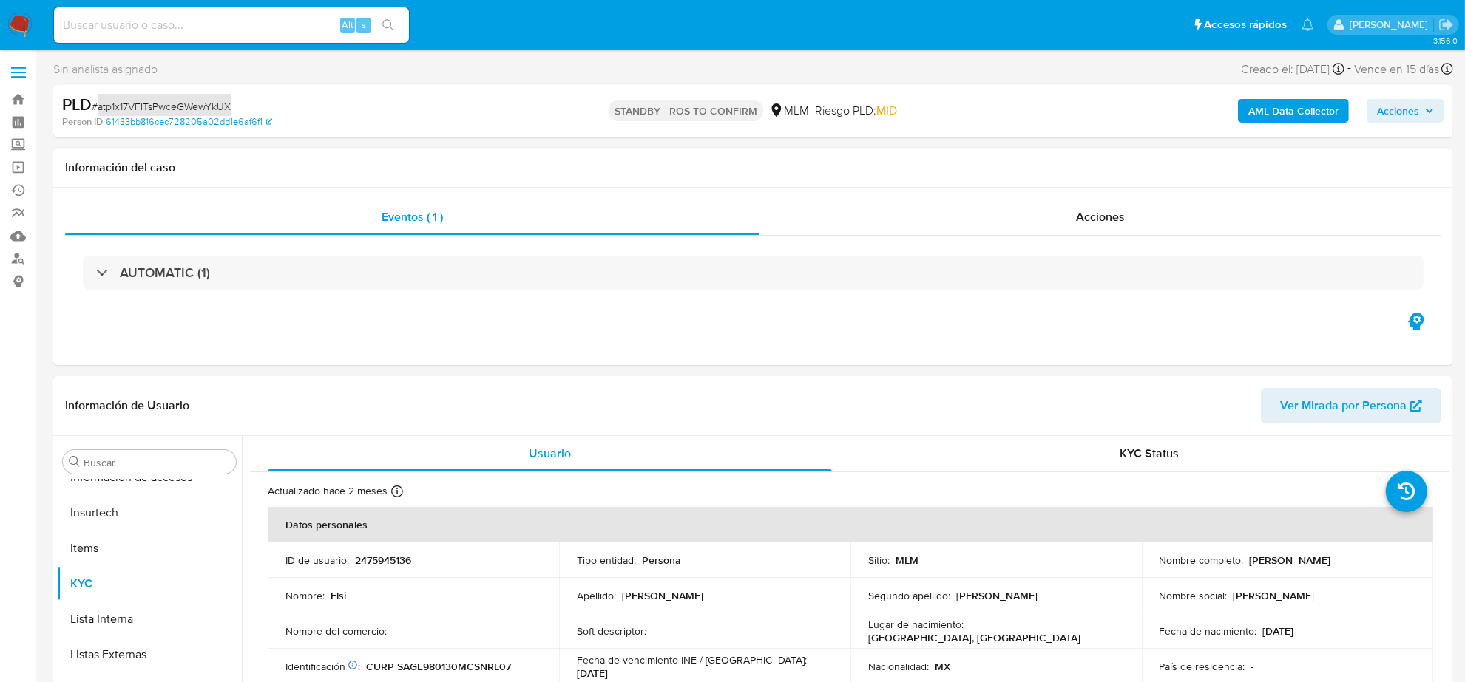
select select "10"
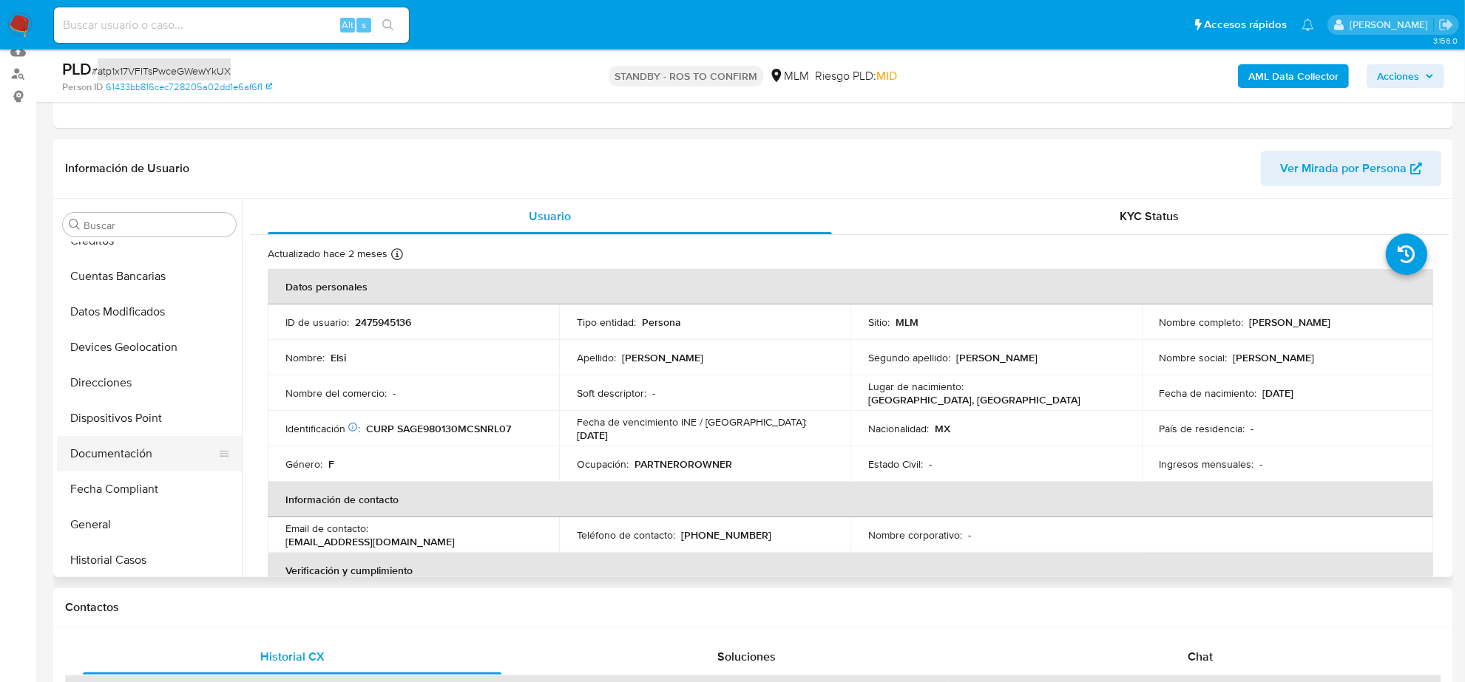
scroll to position [0, 0]
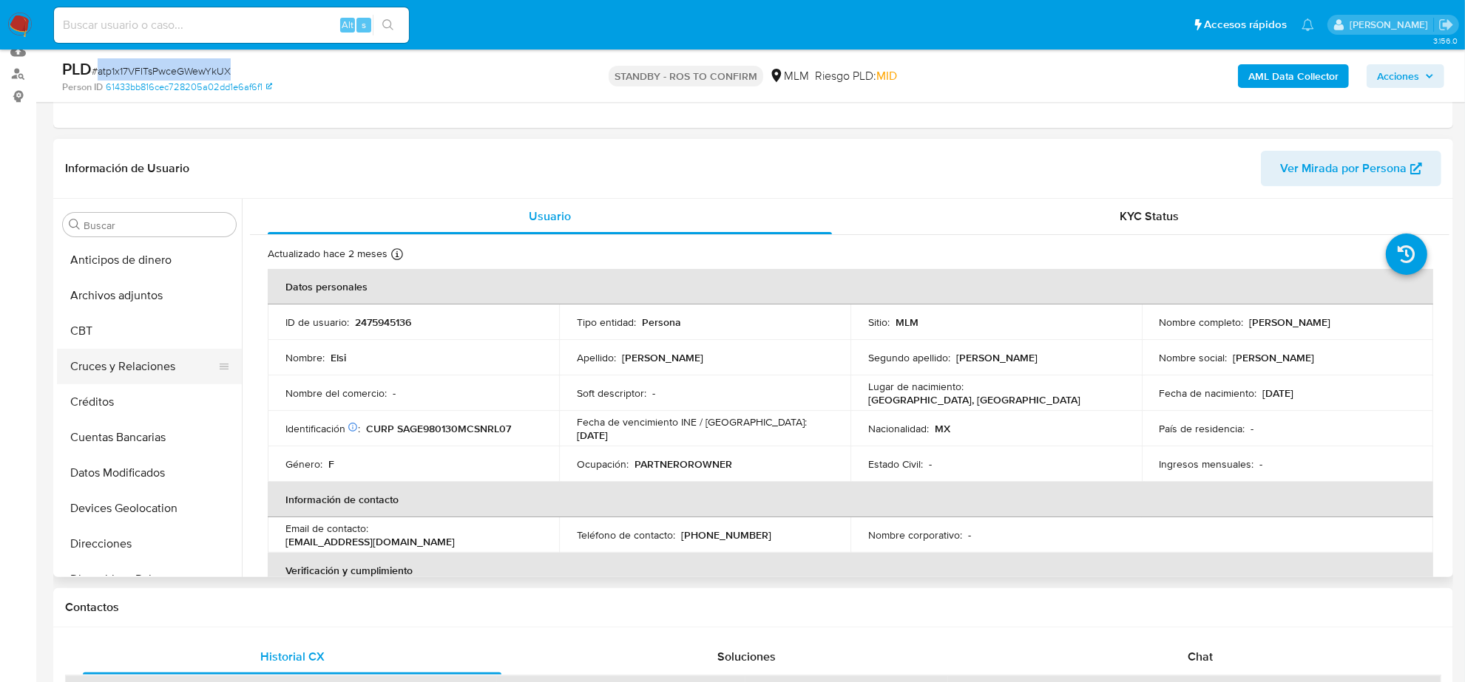
click at [163, 367] on button "Cruces y Relaciones" at bounding box center [143, 366] width 173 height 35
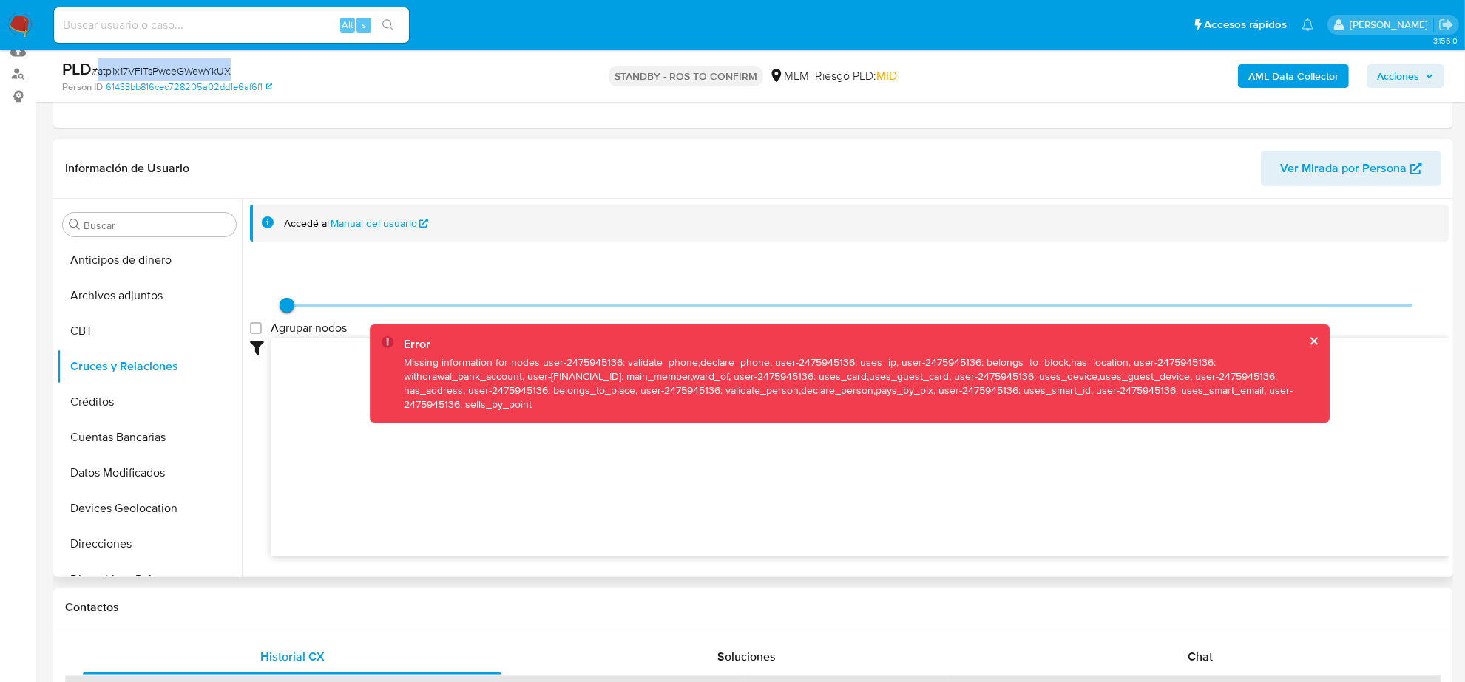
click at [1308, 337] on button "cerrar" at bounding box center [1313, 341] width 10 height 10
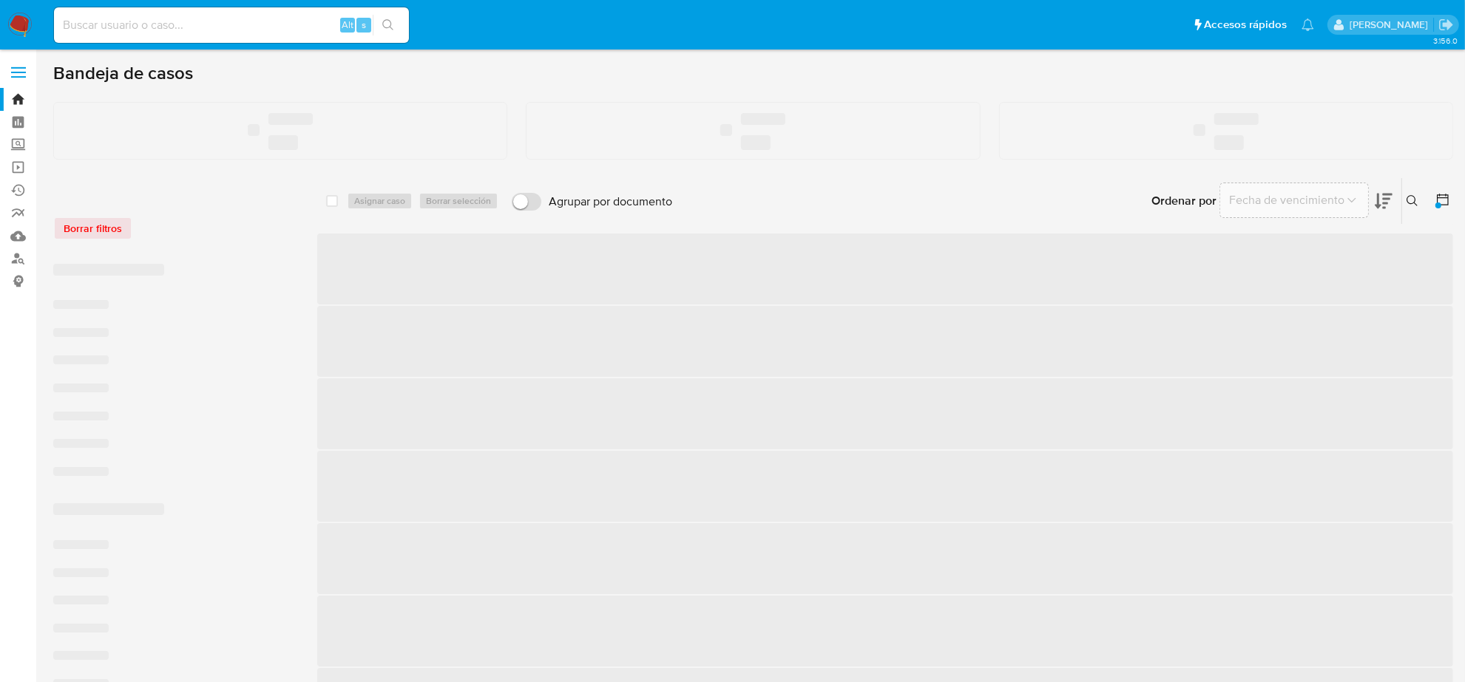
click at [237, 26] on input at bounding box center [231, 25] width 355 height 19
paste input "gYzKmXekTuZtqVRc8vZlzFep"
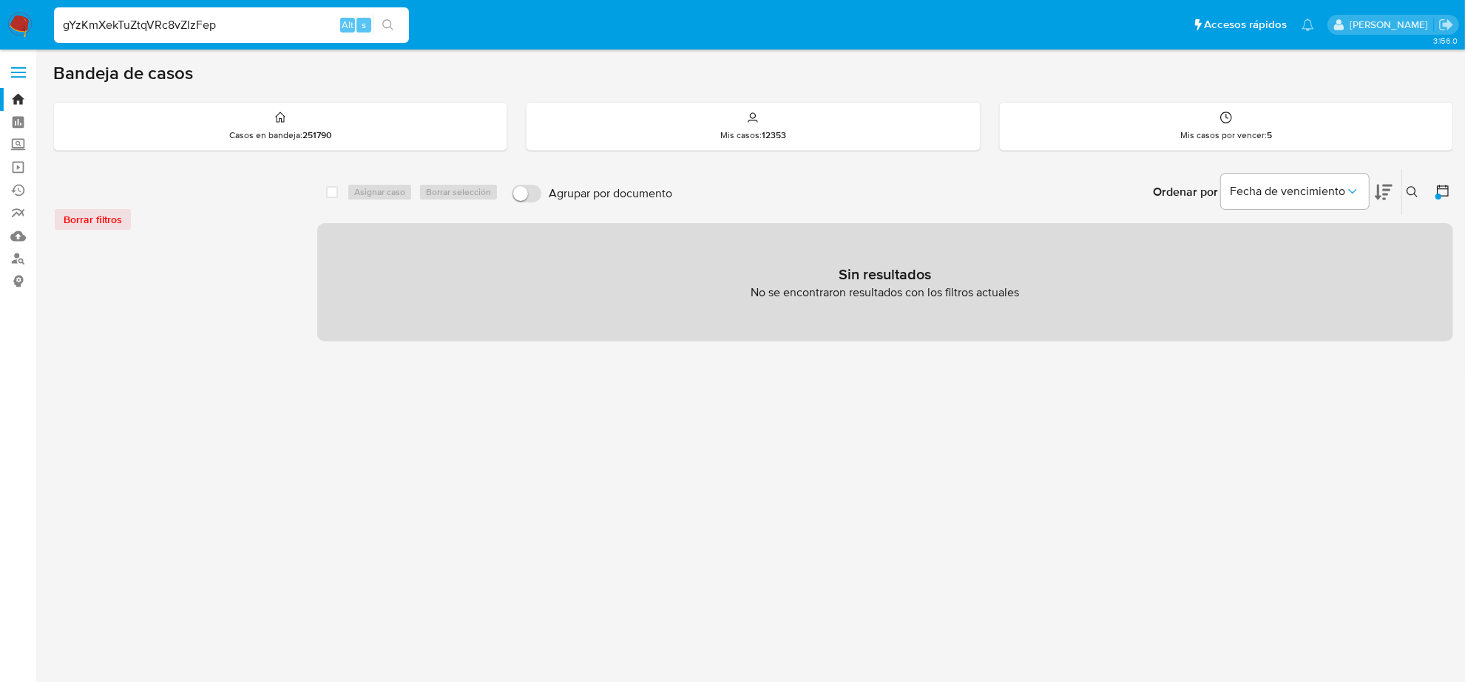
type input "gYzKmXekTuZtqVRc8vZlzFep"
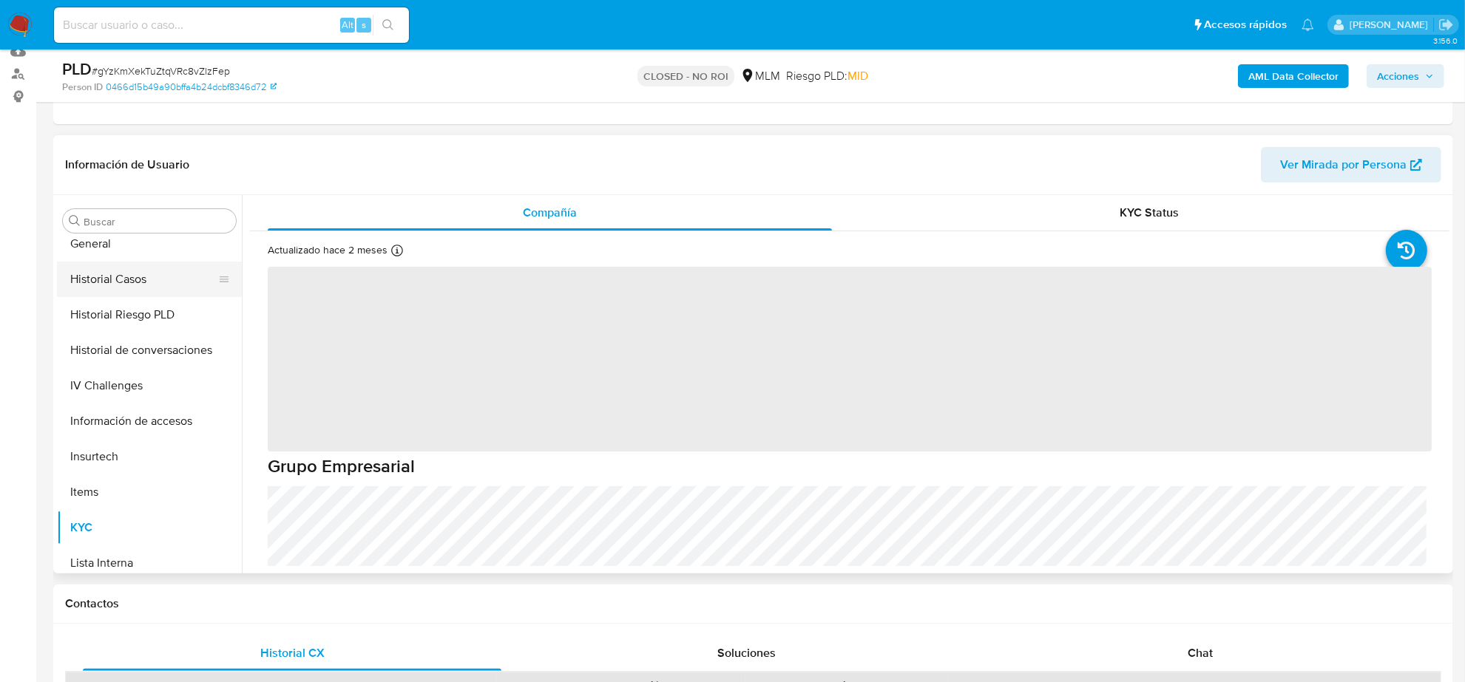
scroll to position [346, 0]
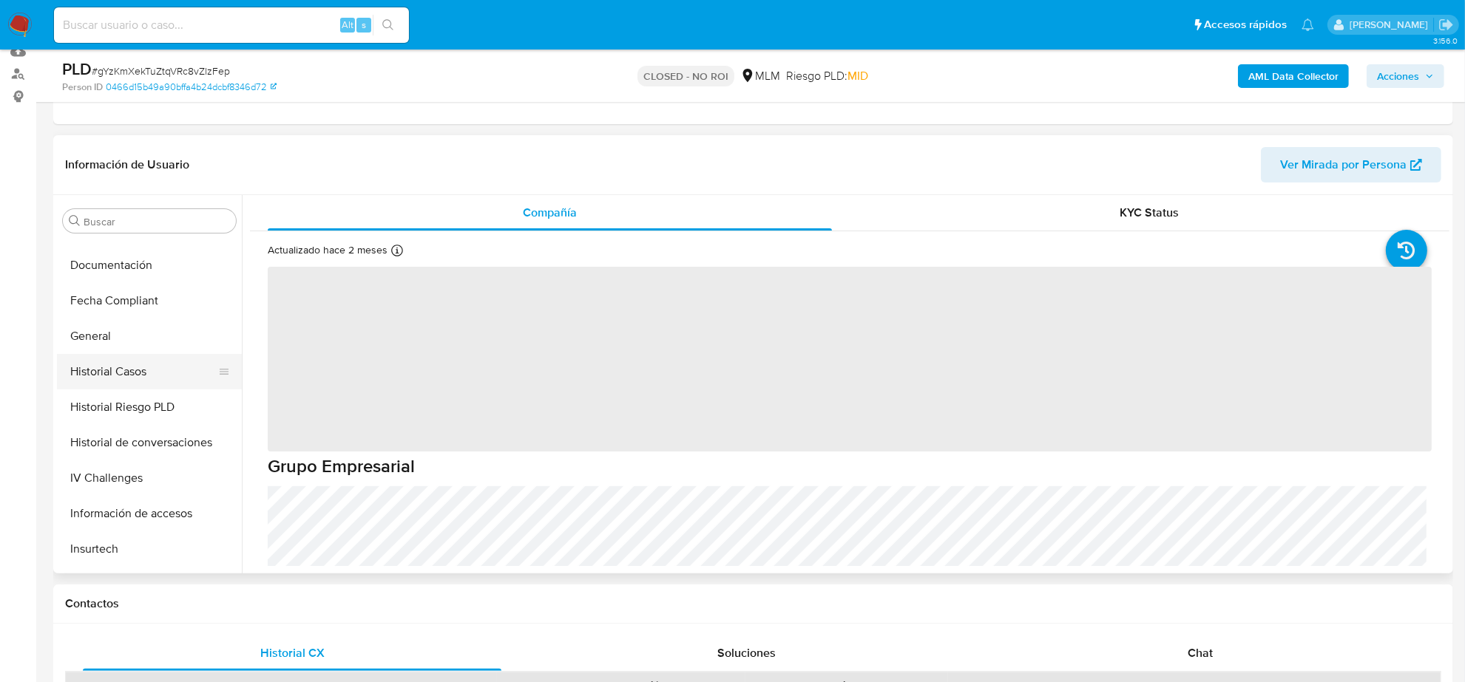
click at [130, 376] on button "Historial Casos" at bounding box center [143, 371] width 173 height 35
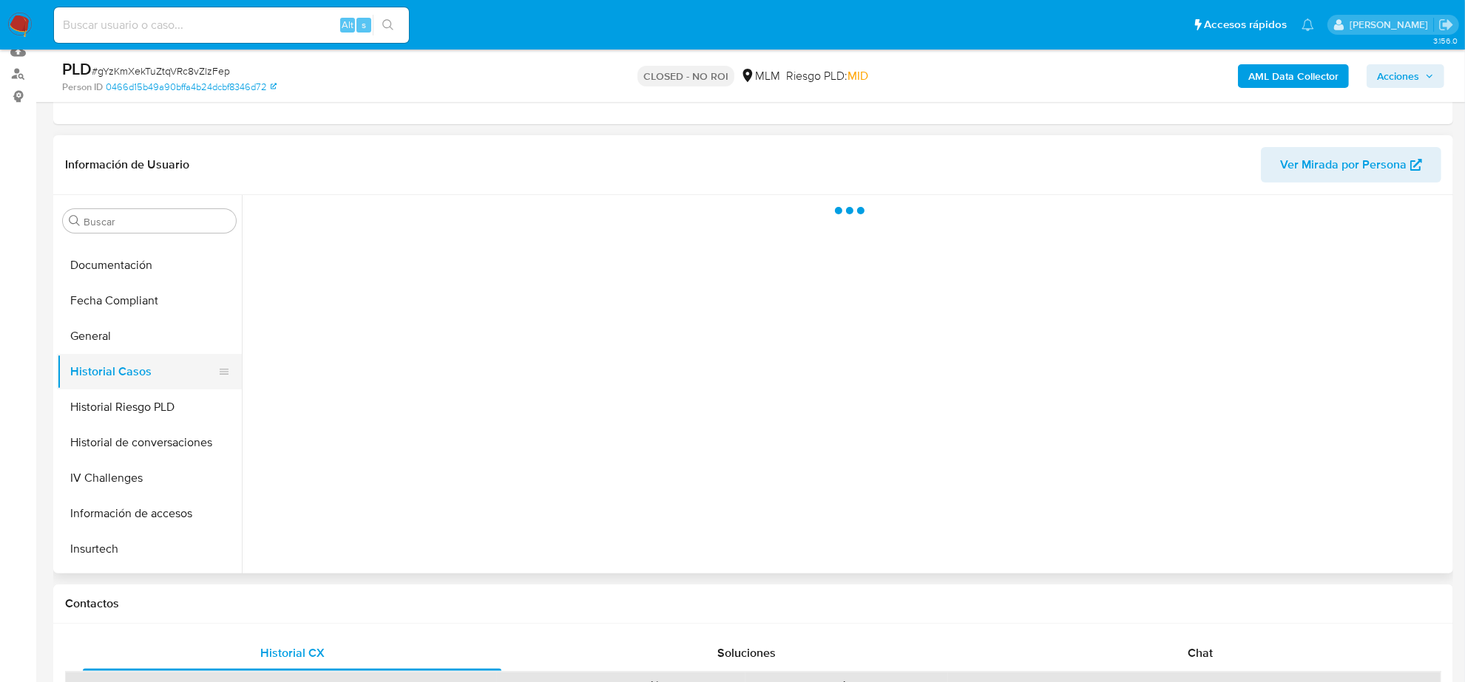
select select "10"
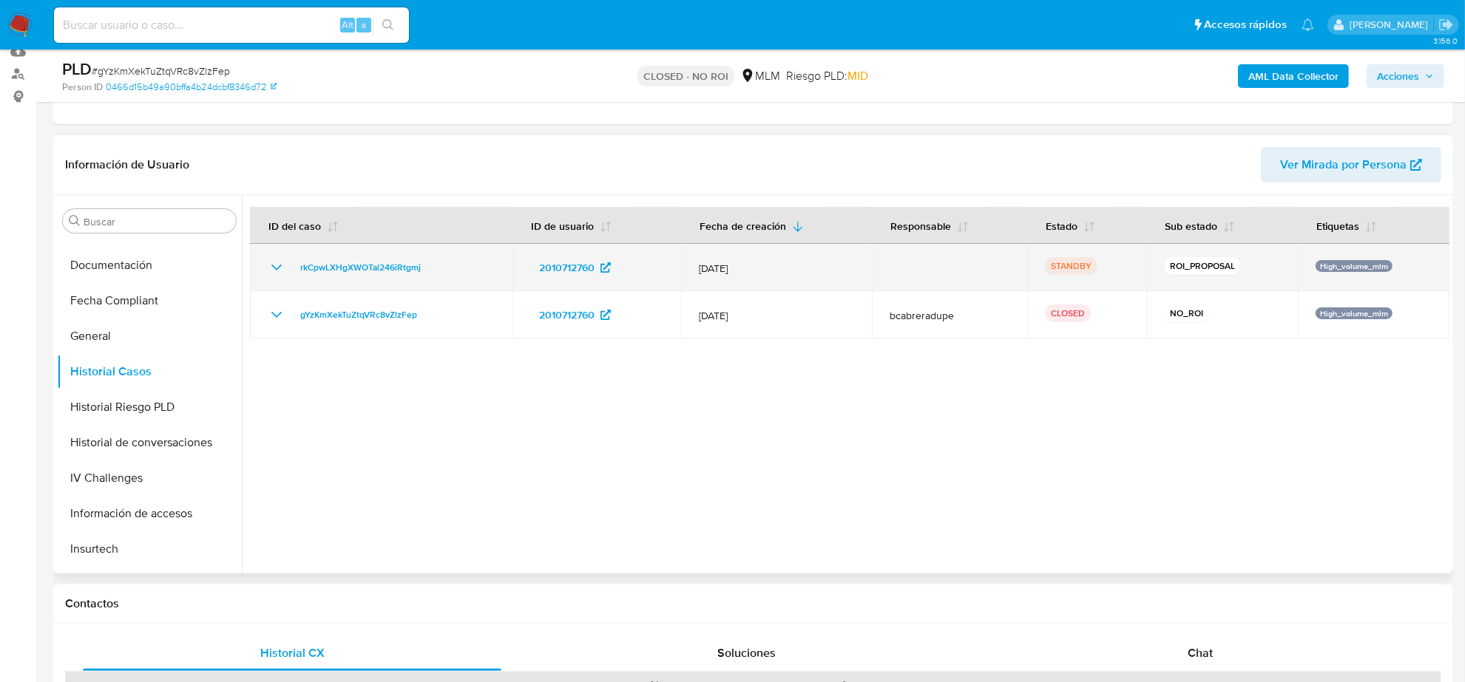
drag, startPoint x: 444, startPoint y: 271, endPoint x: 290, endPoint y: 270, distance: 153.8
click at [290, 270] on div "rkCpwLXHgXWOTal246iRtgmj" at bounding box center [381, 268] width 227 height 18
click at [400, 267] on span "rkCpwLXHgXWOTal246iRtgmj" at bounding box center [360, 268] width 121 height 18
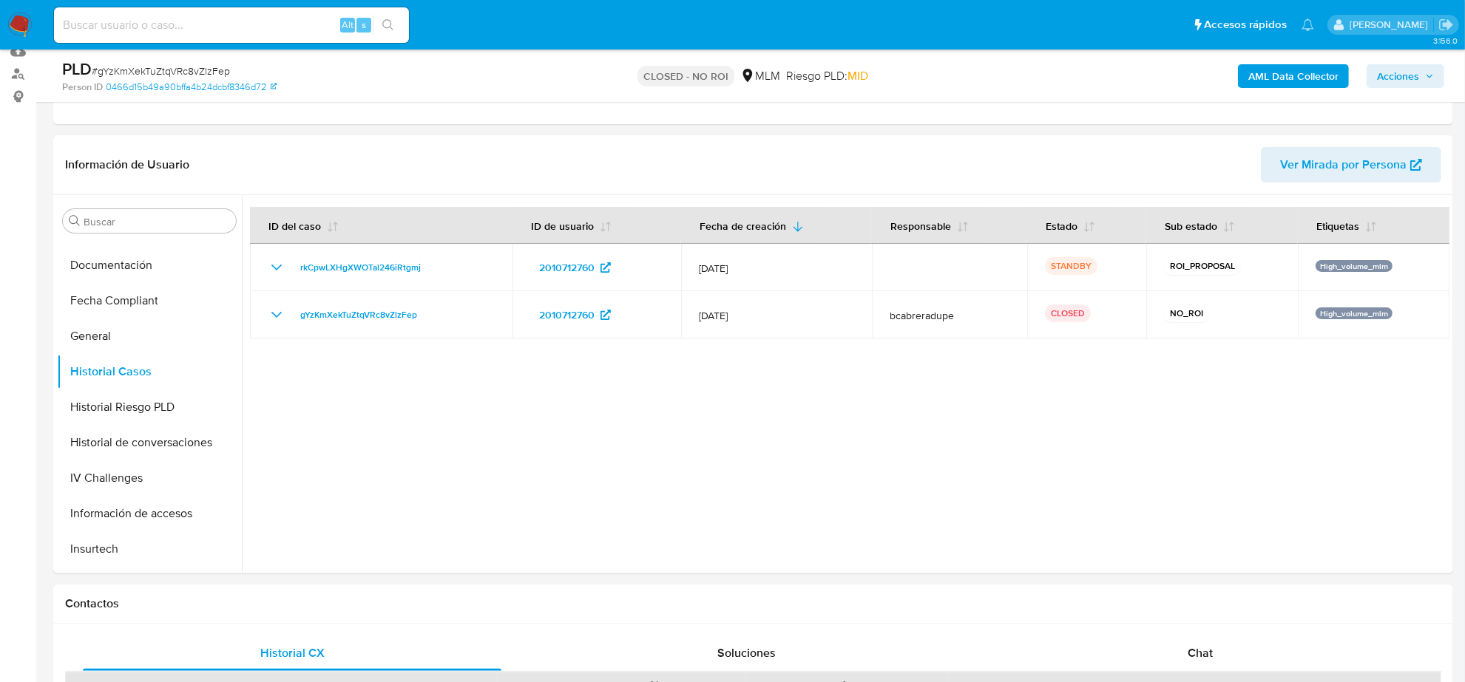
click at [21, 16] on img at bounding box center [19, 25] width 25 height 25
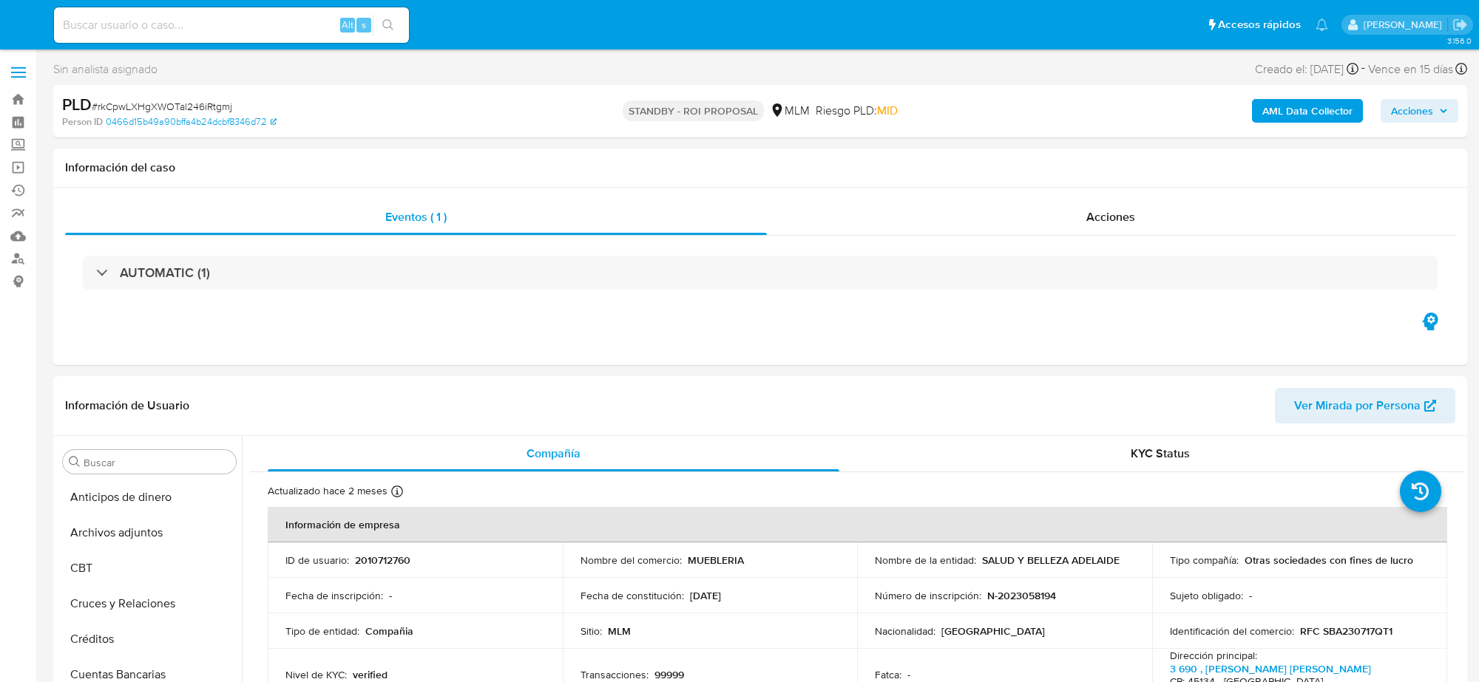
select select "10"
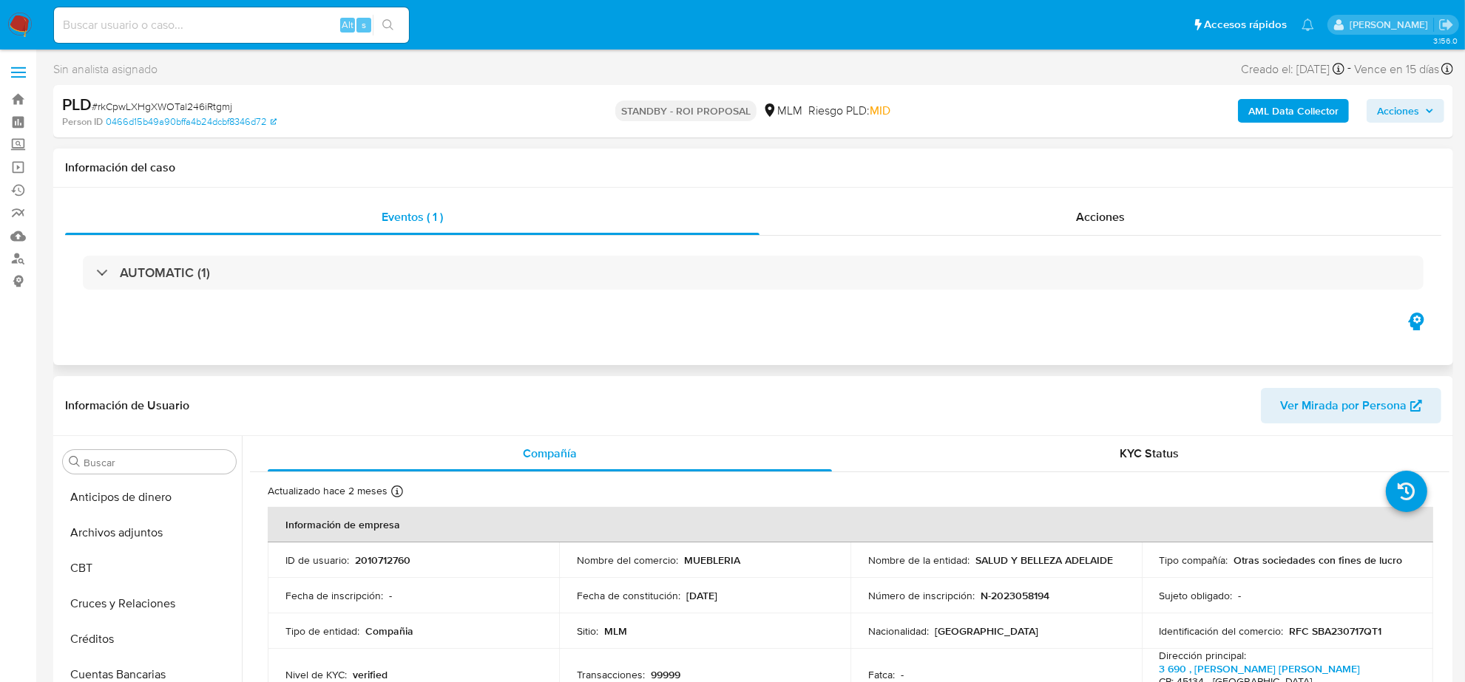
scroll to position [623, 0]
click at [1398, 120] on span "Acciones" at bounding box center [1398, 111] width 42 height 24
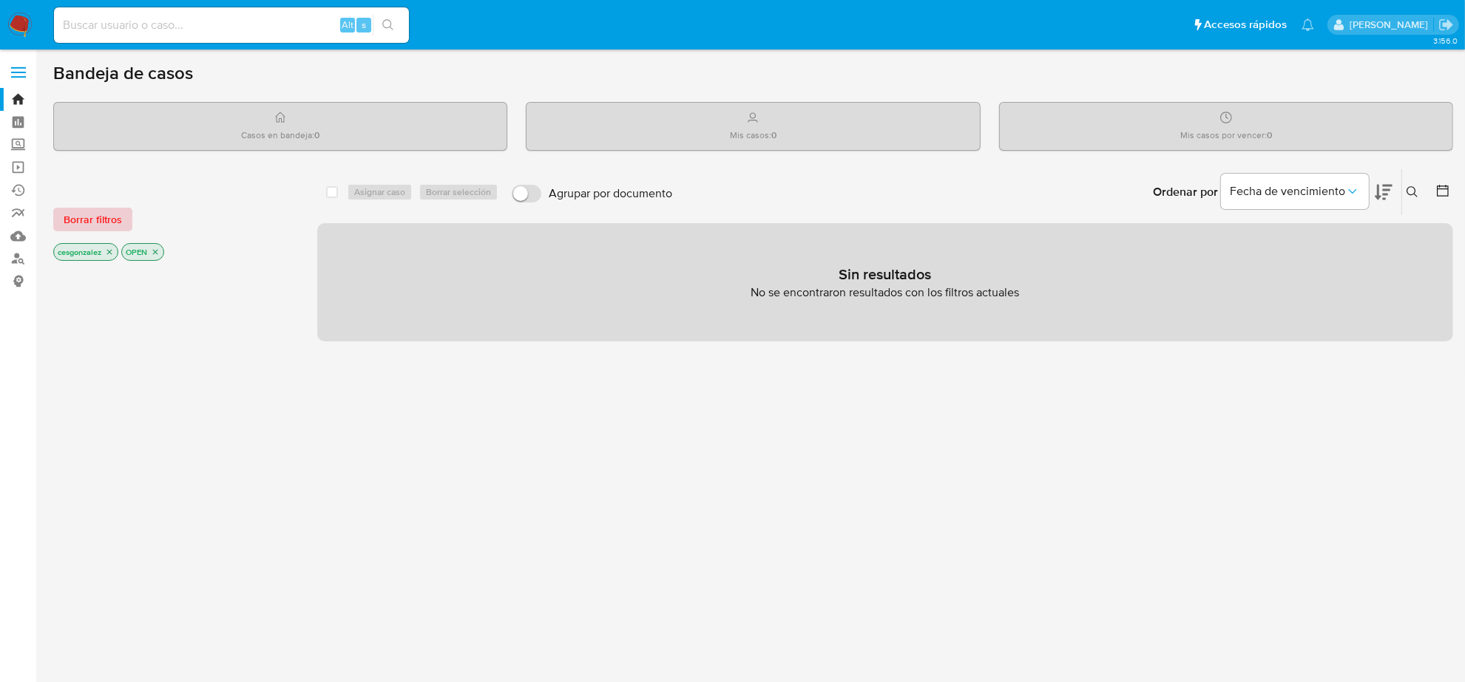
click at [98, 222] on span "Borrar filtros" at bounding box center [93, 219] width 58 height 21
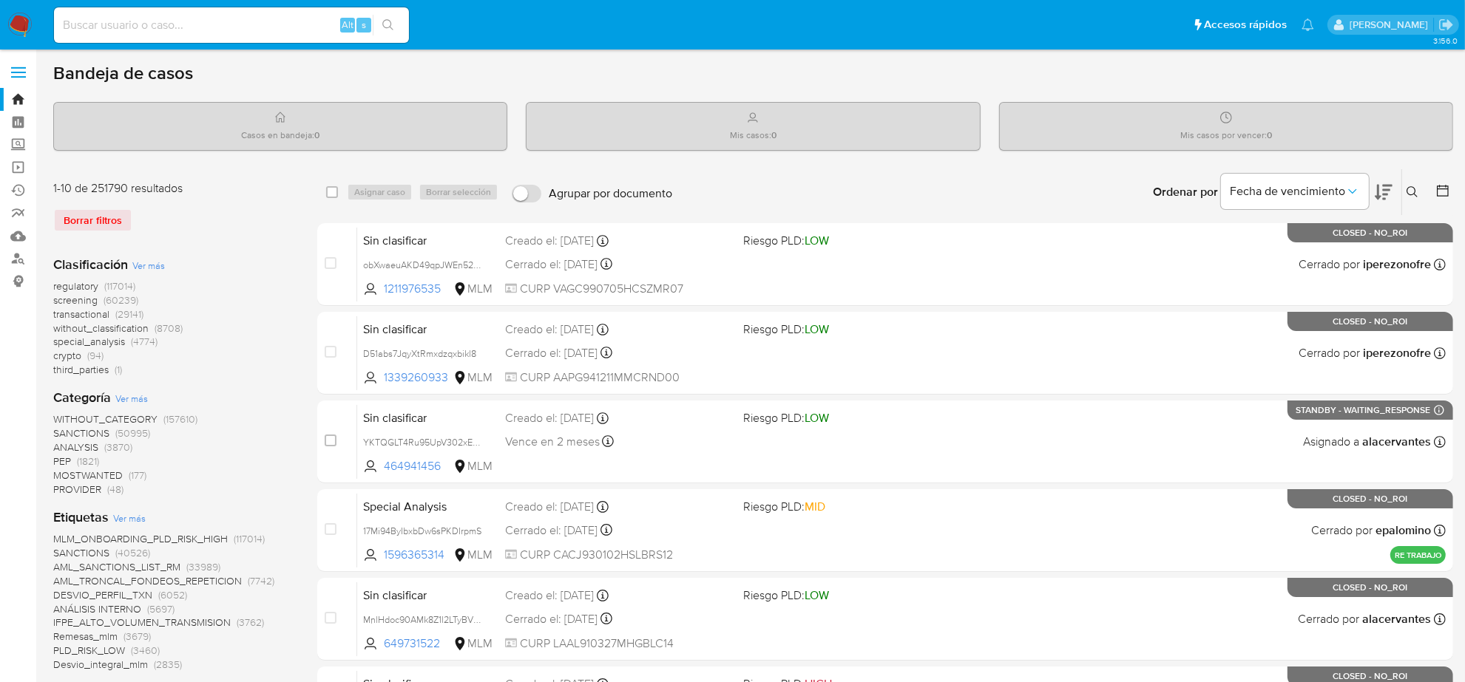
click at [1406, 186] on icon at bounding box center [1412, 192] width 12 height 12
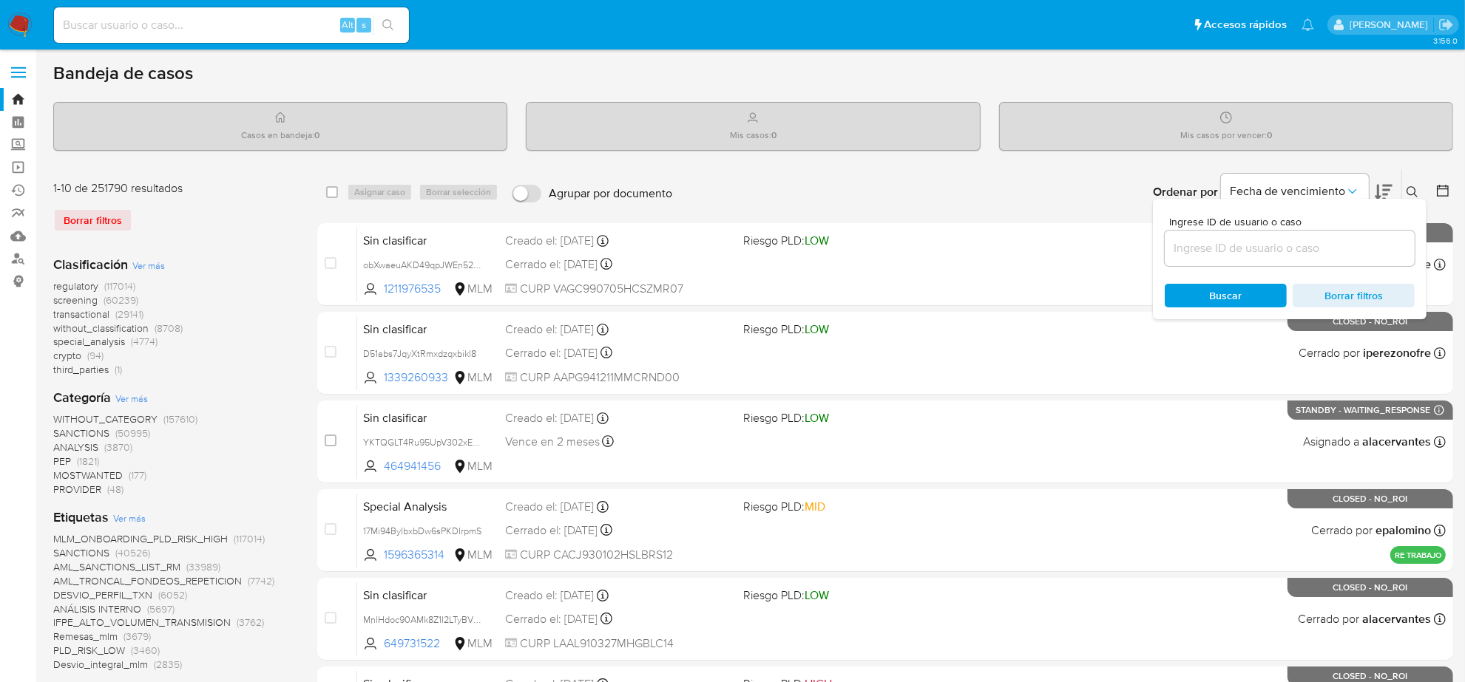
click at [1272, 248] on input at bounding box center [1289, 248] width 250 height 19
type input "rkCpwLXHgXWOTal246iRtgmj"
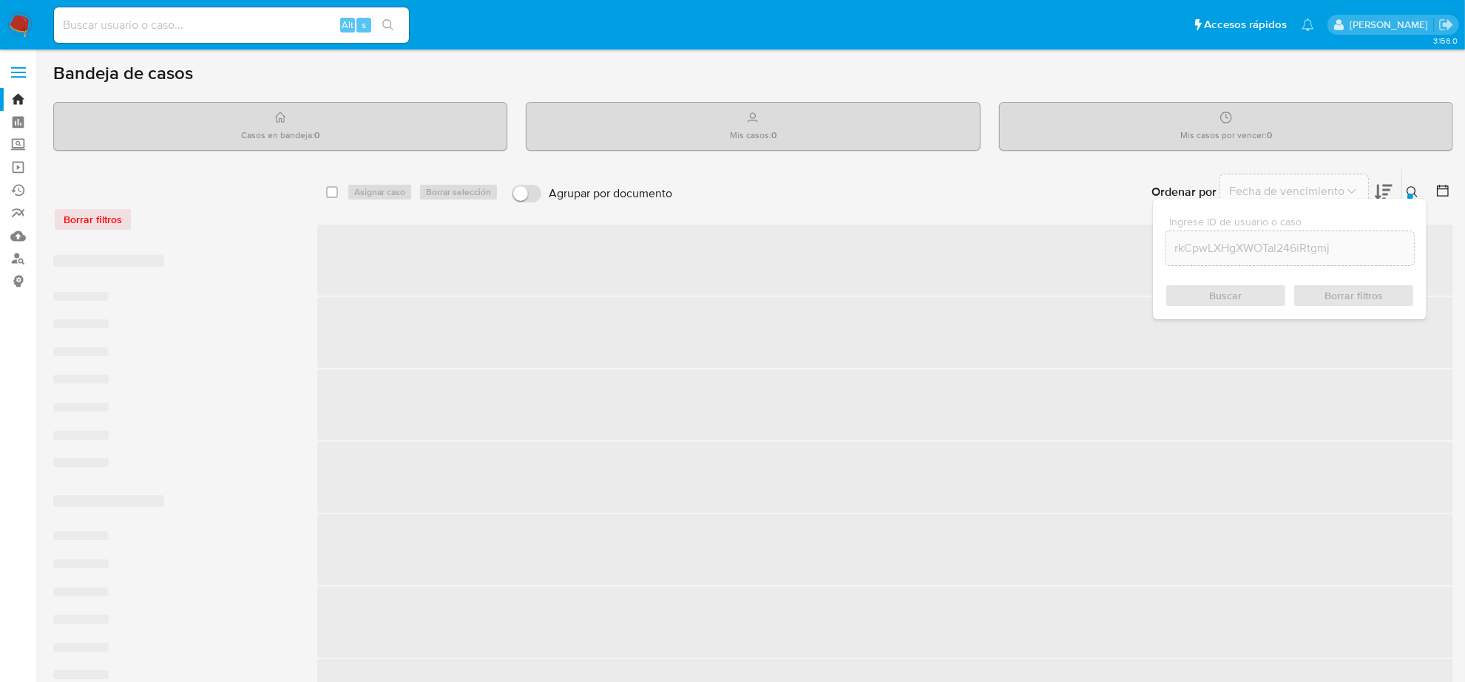
click at [1207, 300] on div "Buscar Borrar filtros" at bounding box center [1289, 296] width 250 height 24
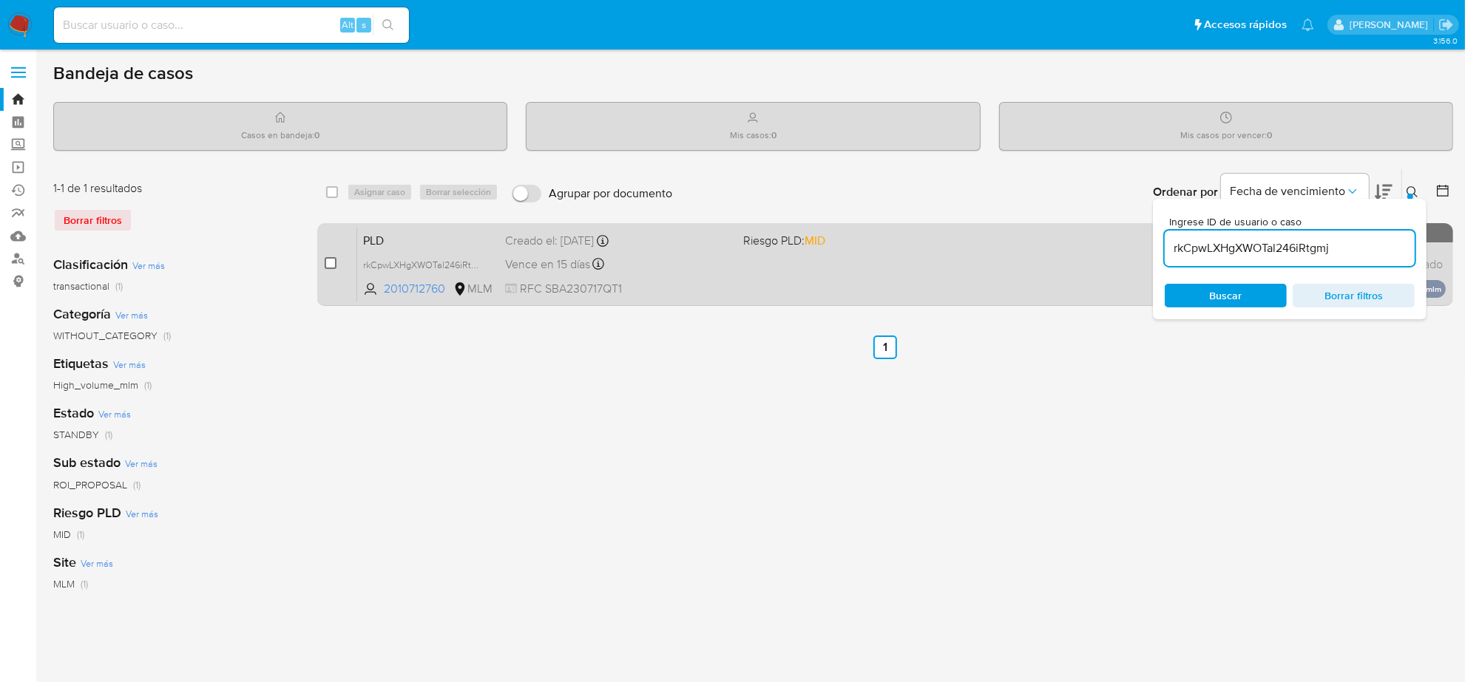
click at [330, 265] on input "checkbox" at bounding box center [331, 263] width 12 height 12
checkbox input "true"
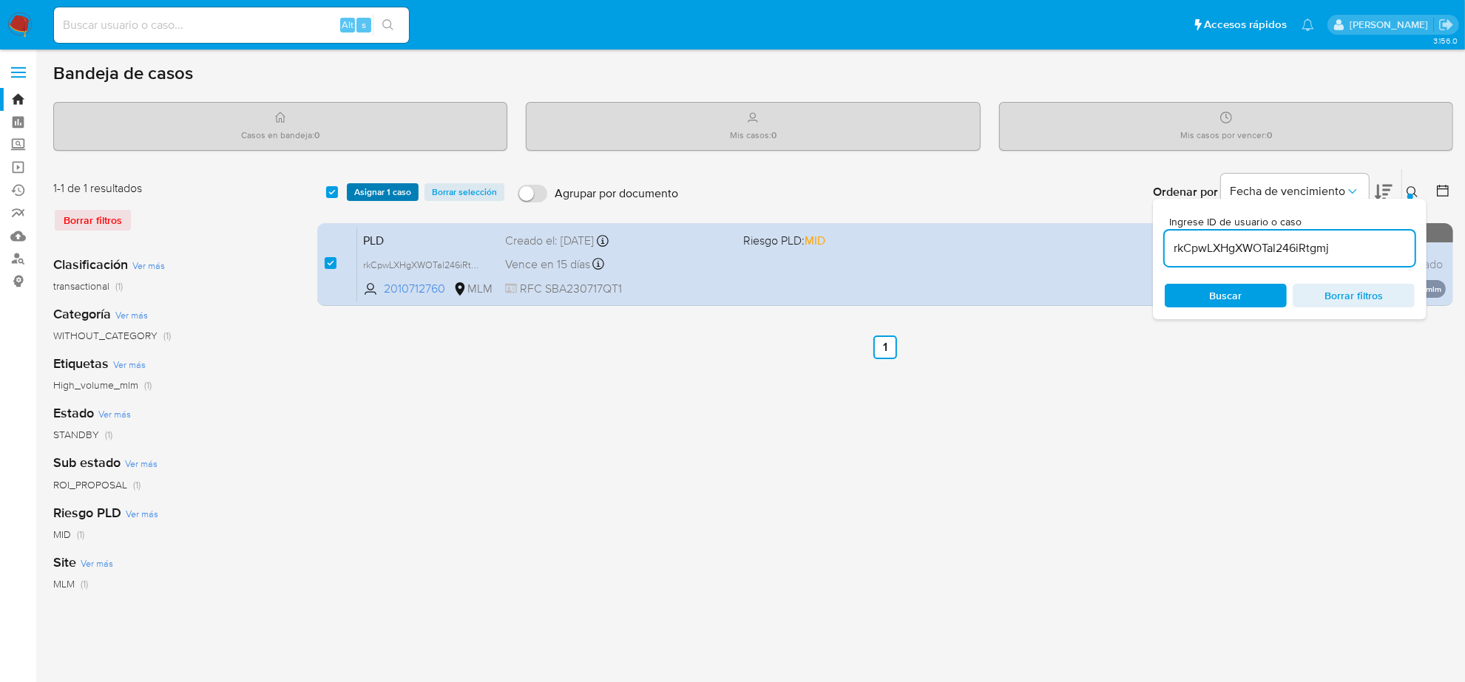
click at [390, 187] on span "Asignar 1 caso" at bounding box center [382, 192] width 57 height 15
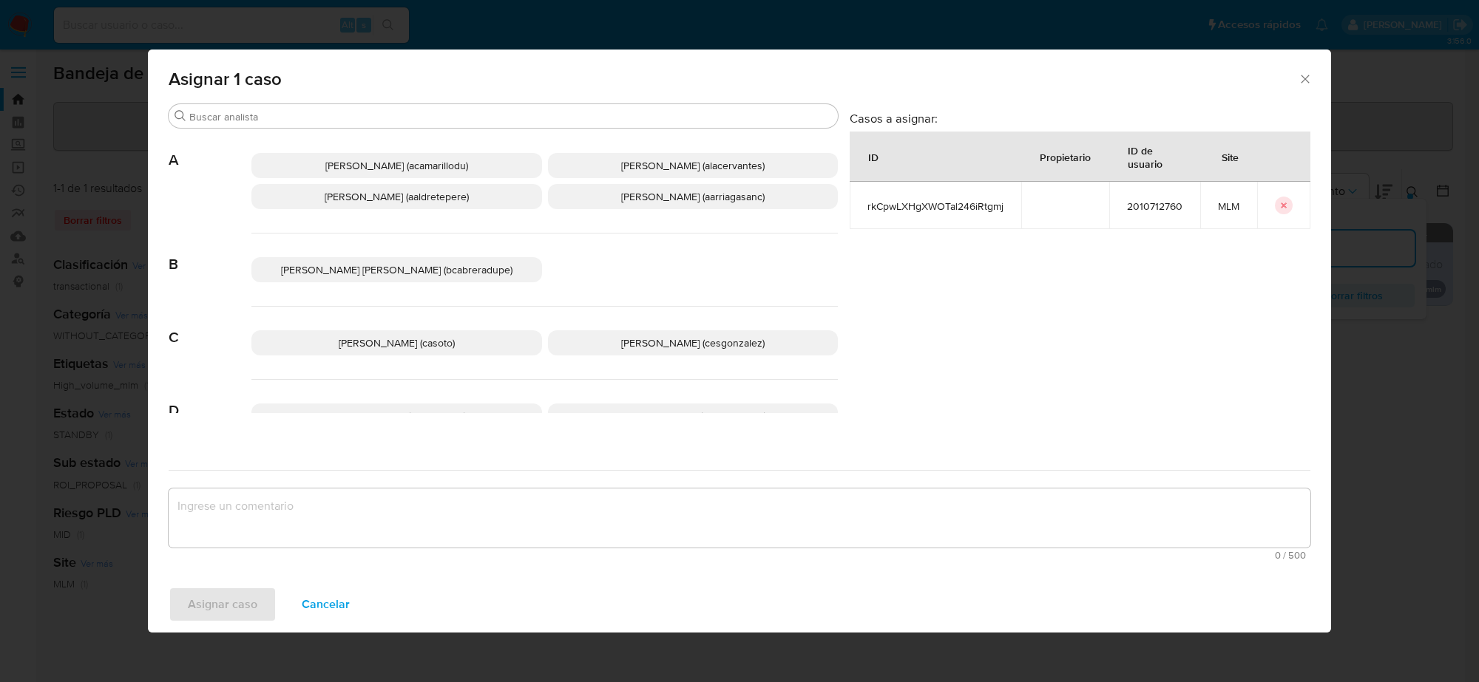
click at [580, 340] on p "Cesar Gonzalez (cesgonzalez)" at bounding box center [693, 342] width 291 height 25
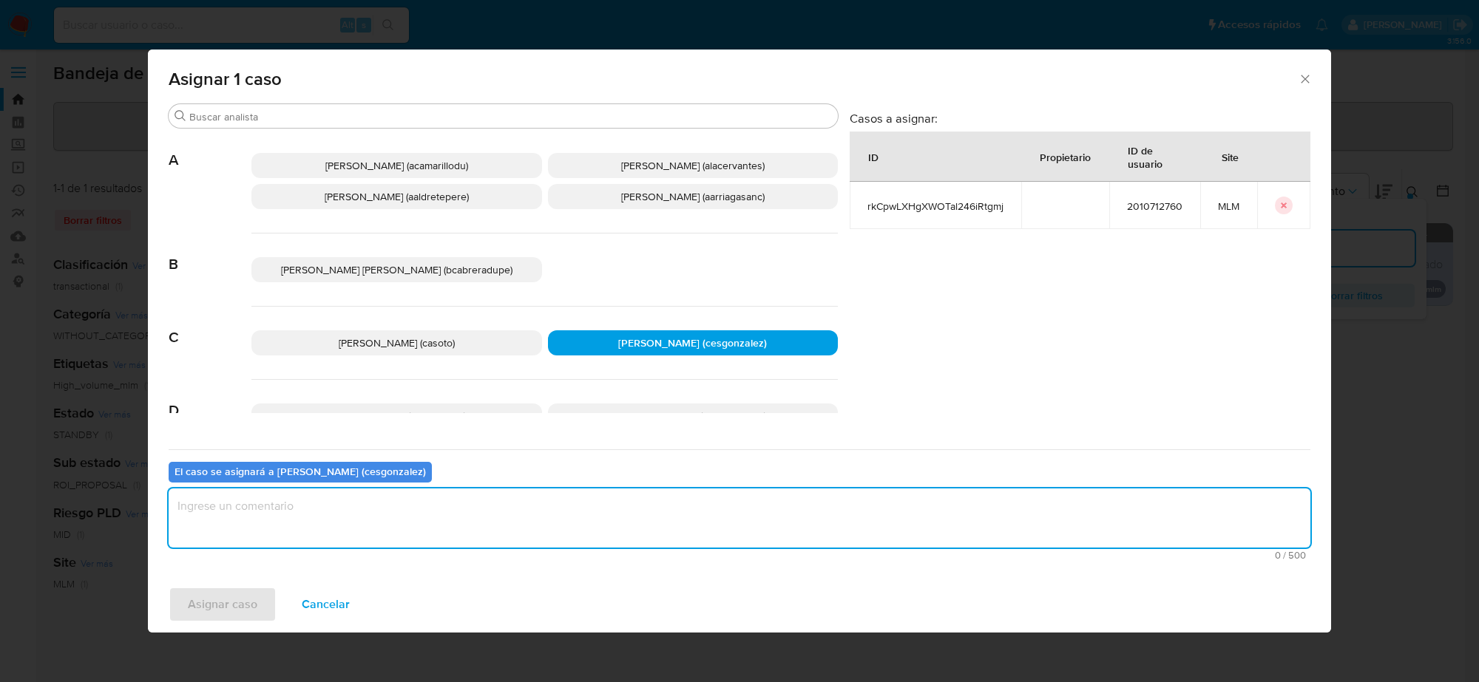
click at [403, 540] on textarea "assign-modal" at bounding box center [739, 518] width 1141 height 59
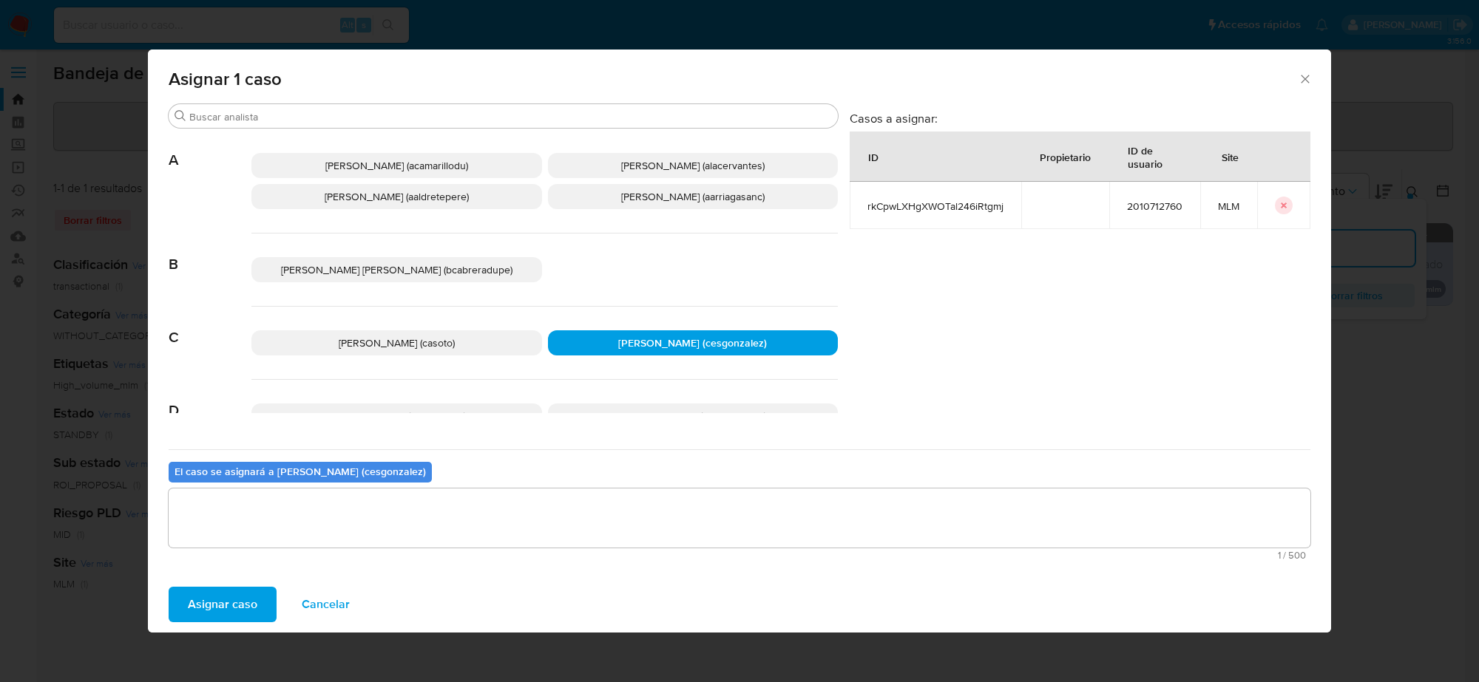
click at [242, 608] on span "Asignar caso" at bounding box center [222, 604] width 69 height 33
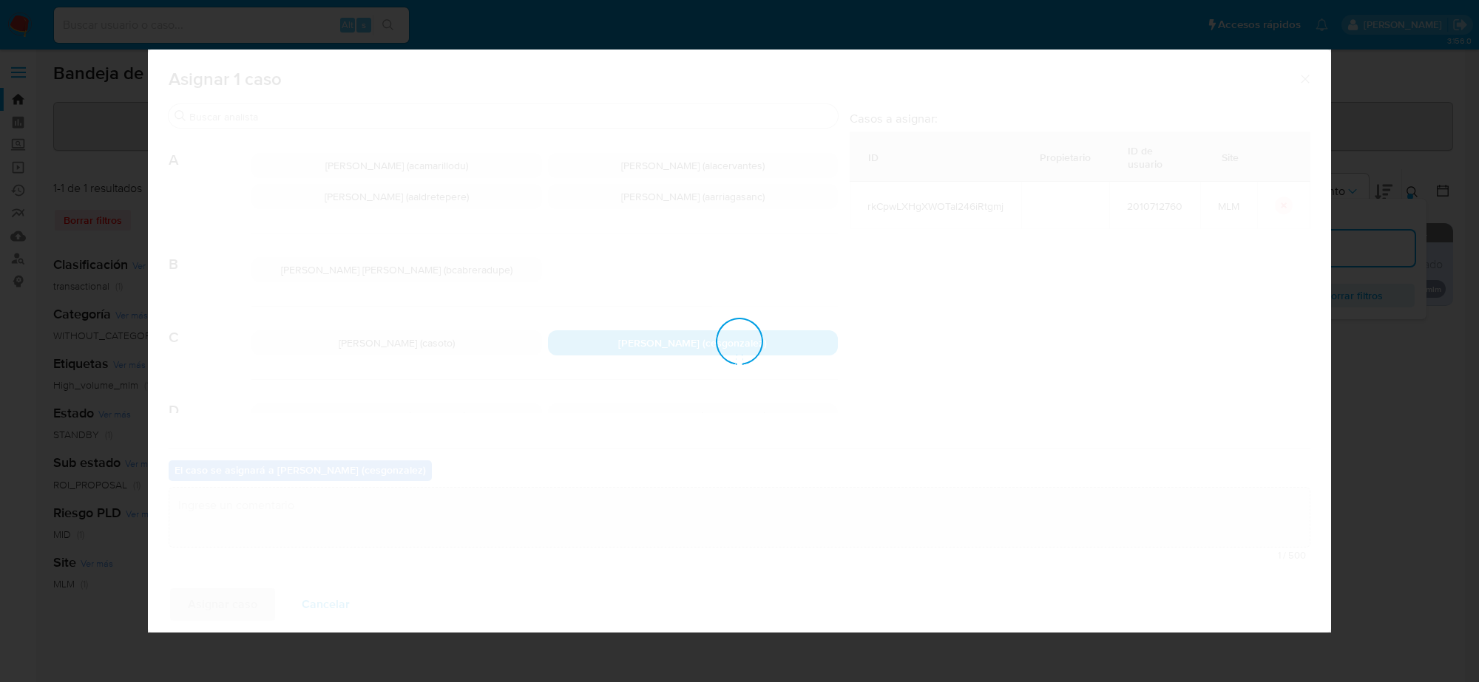
checkbox input "false"
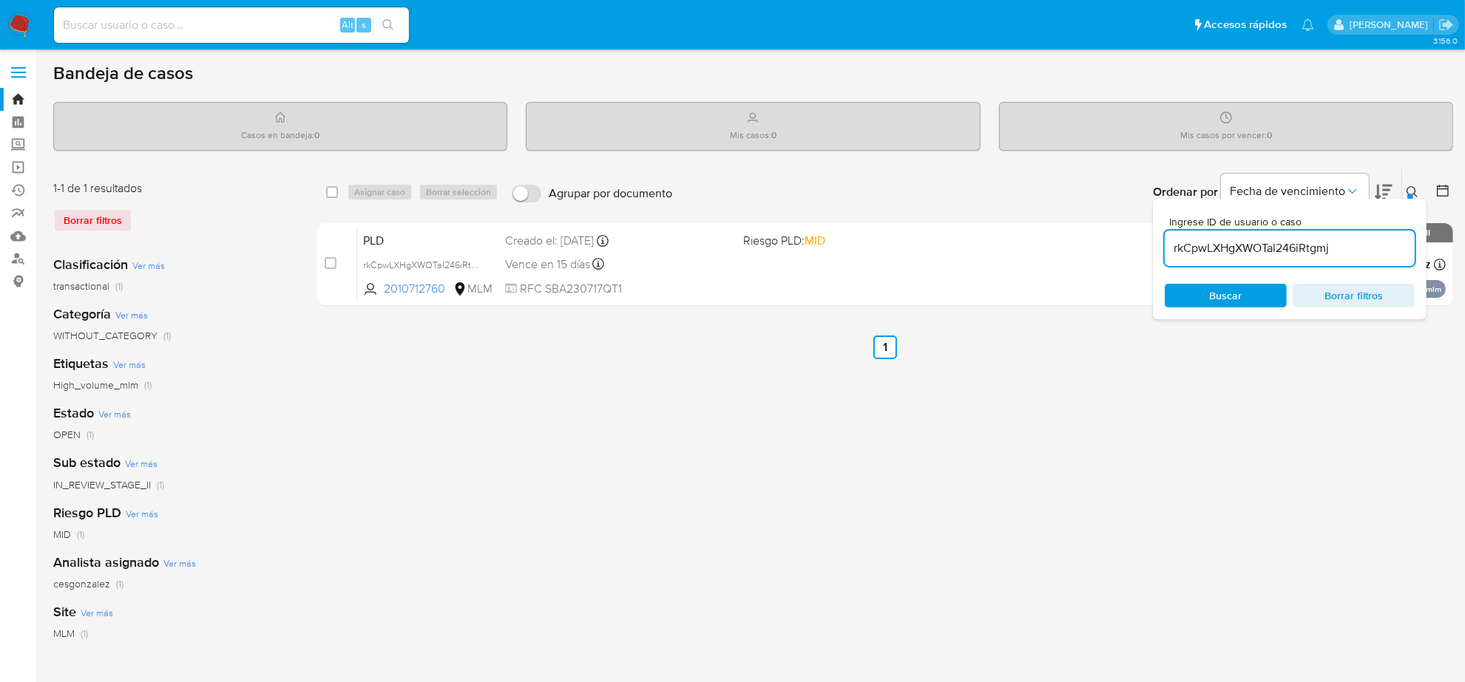
click at [1414, 189] on icon at bounding box center [1411, 191] width 11 height 11
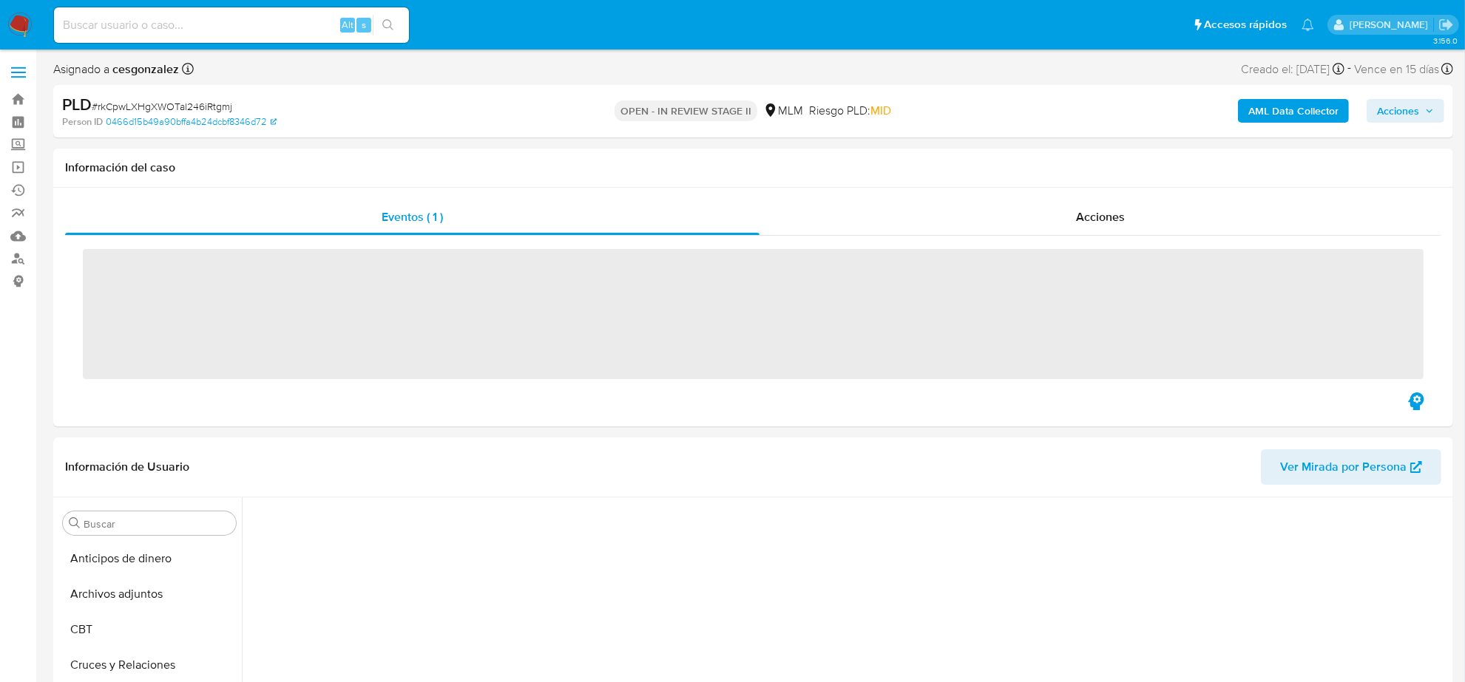
scroll to position [623, 0]
click at [1399, 109] on span "Acciones" at bounding box center [1398, 111] width 42 height 24
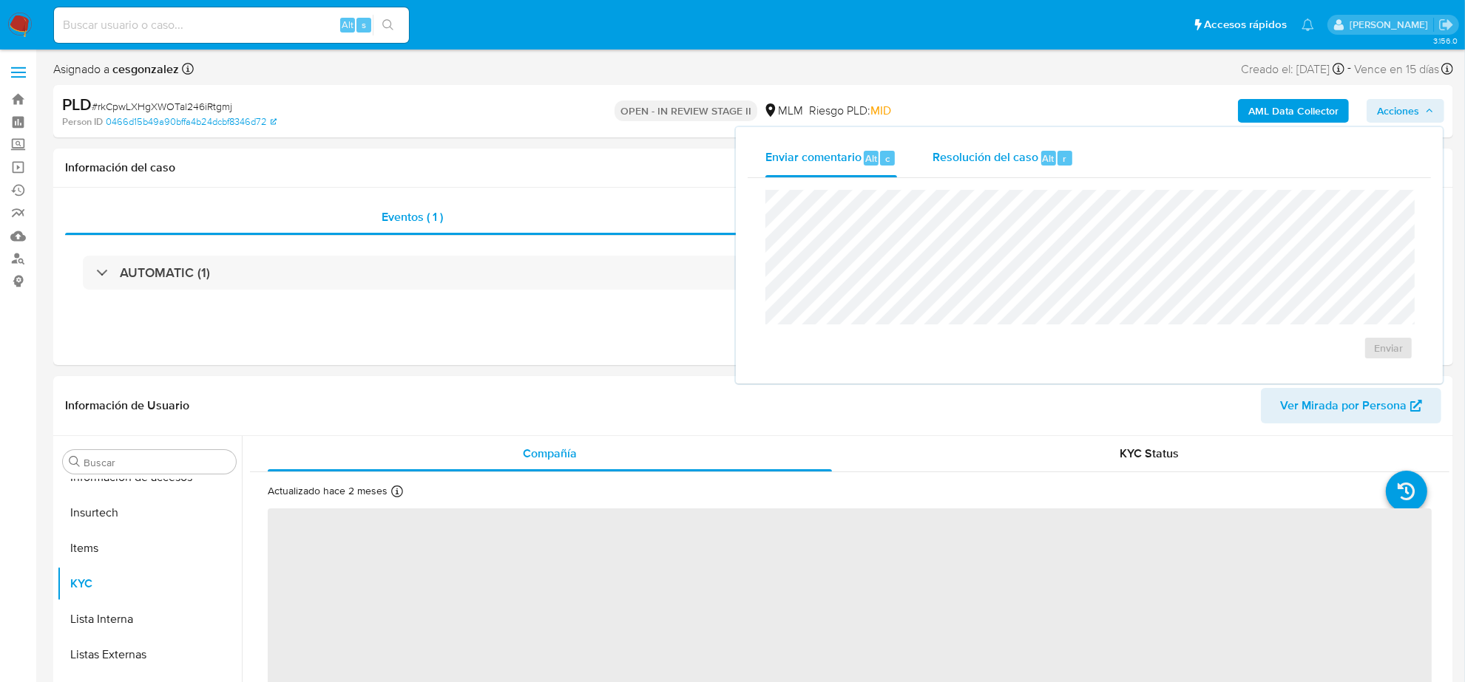
click at [984, 163] on span "Resolución del caso" at bounding box center [985, 157] width 106 height 17
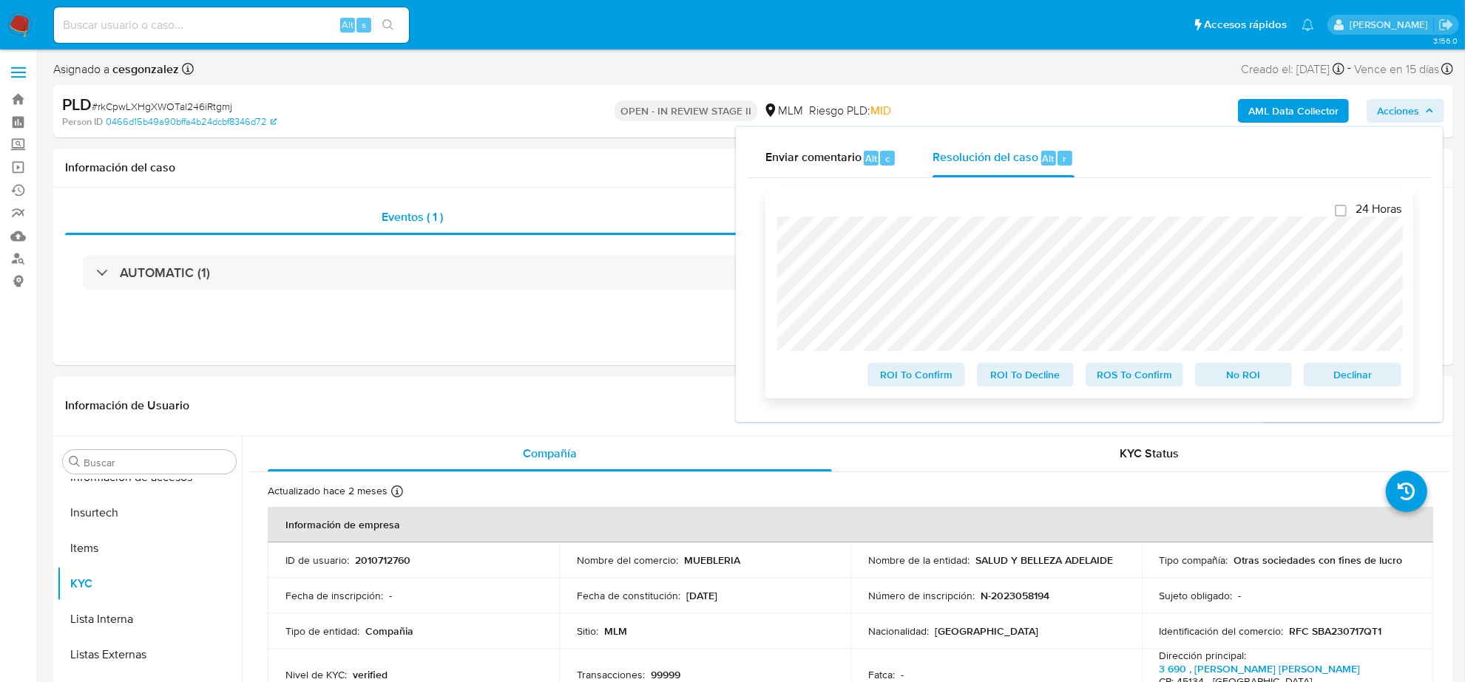
select select "10"
click at [1365, 385] on span "Declinar" at bounding box center [1352, 374] width 77 height 21
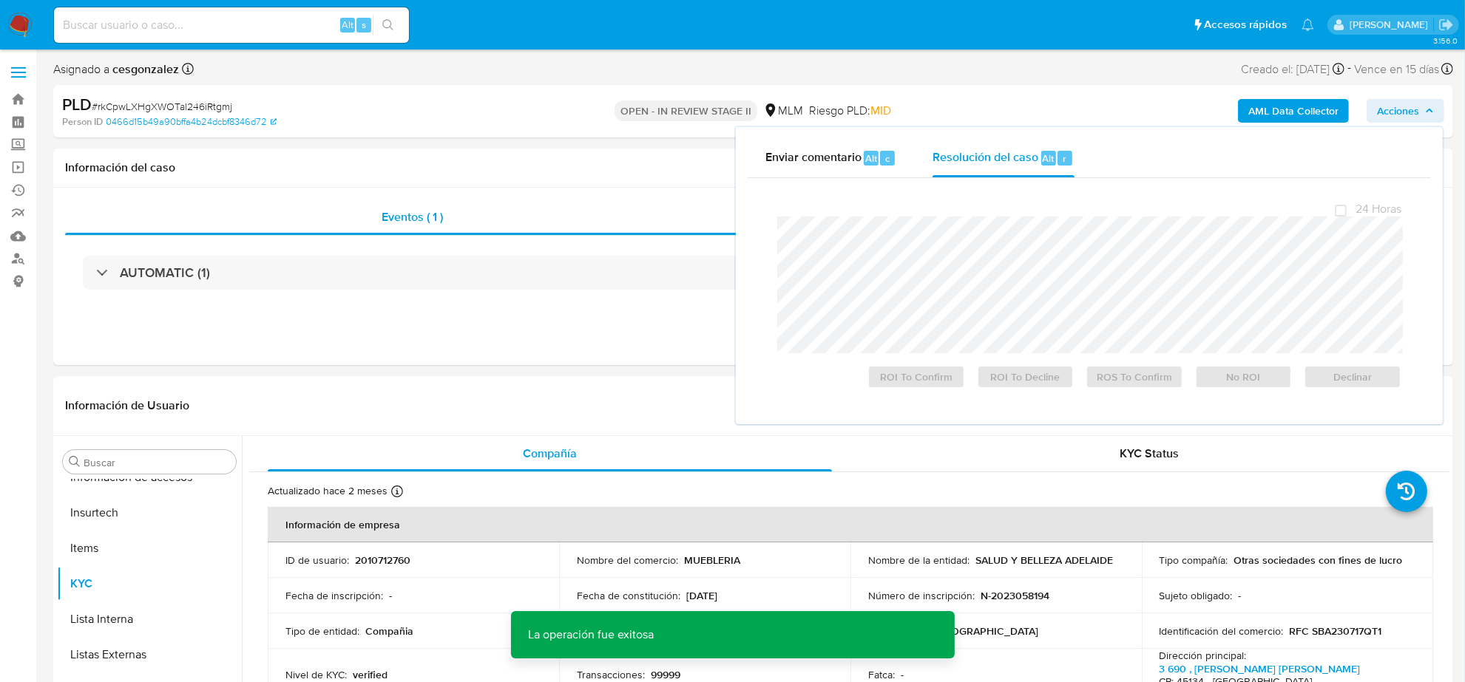
click at [198, 109] on span "# rkCpwLXHgXWOTal246iRtgmj" at bounding box center [162, 106] width 140 height 15
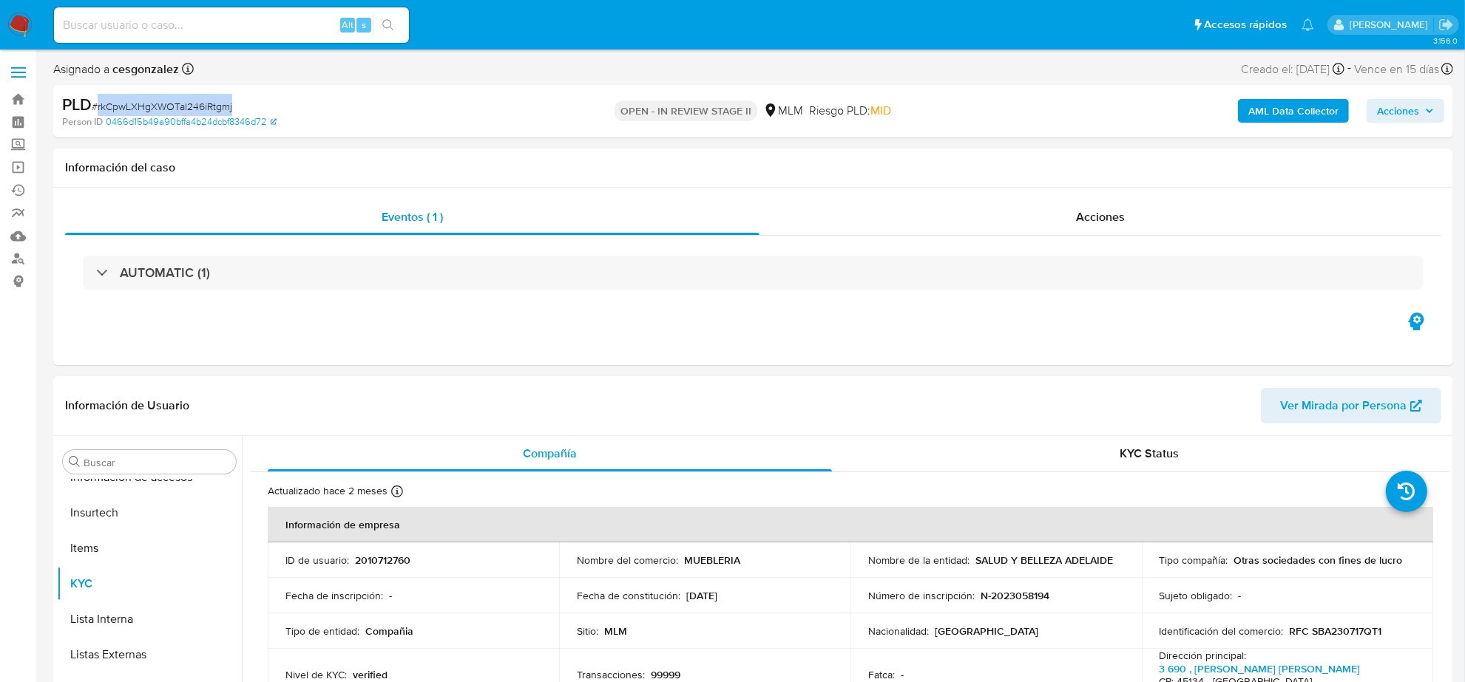
click at [198, 109] on span "# rkCpwLXHgXWOTal246iRtgmj" at bounding box center [162, 106] width 140 height 15
copy span "rkCpwLXHgXWOTal246iRtgmj"
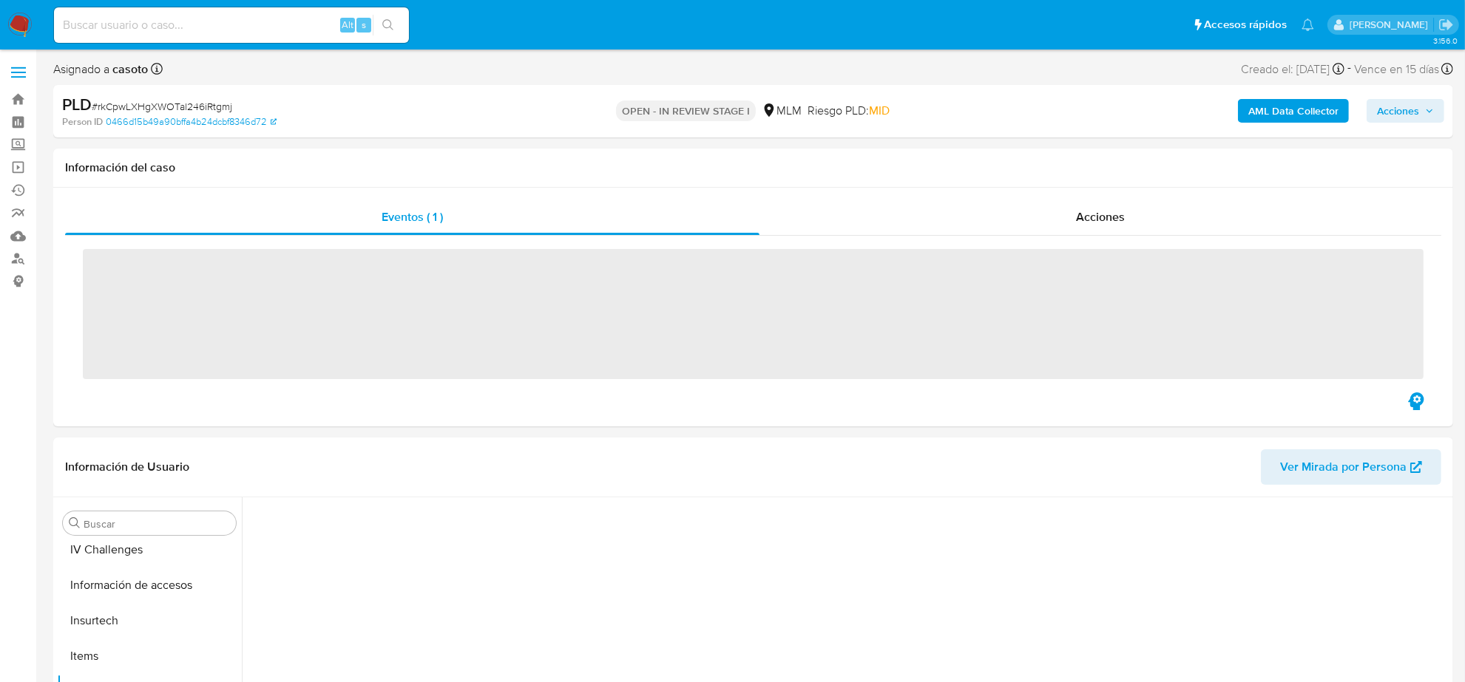
scroll to position [623, 0]
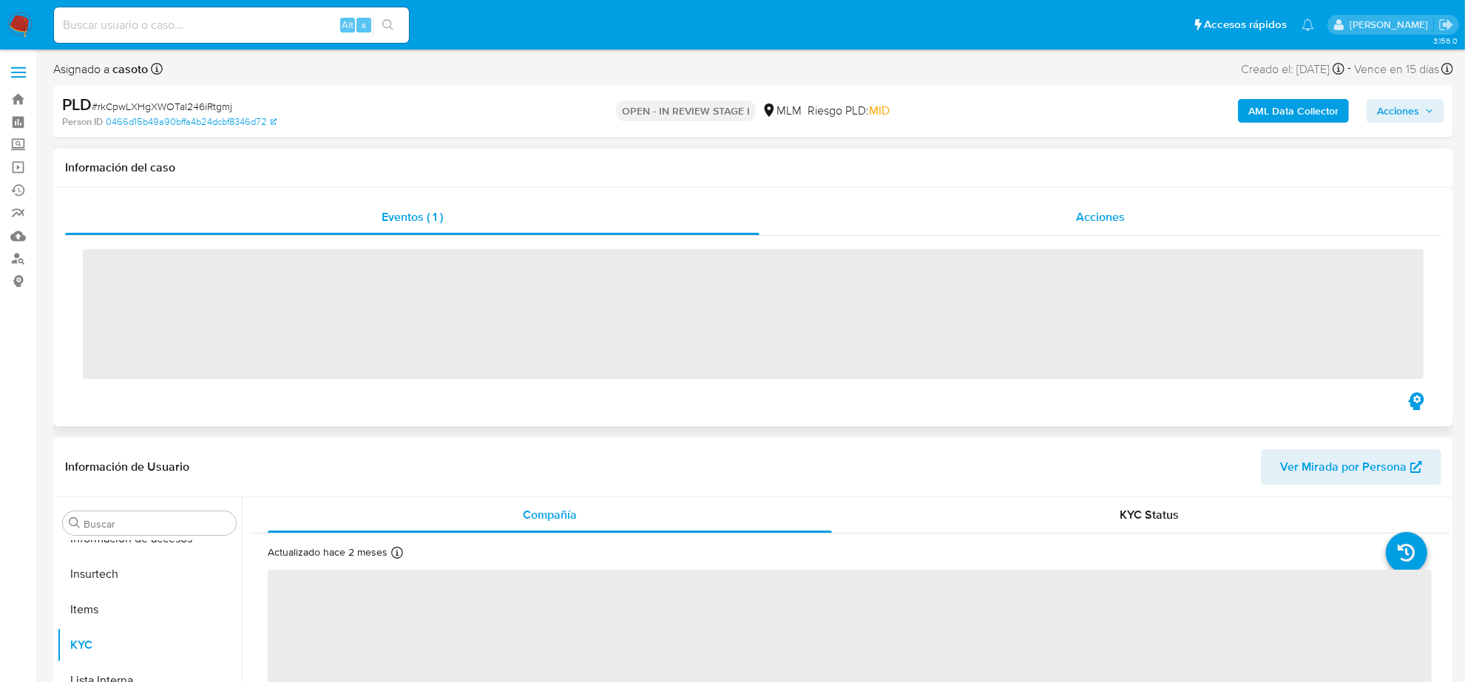
click at [1085, 223] on span "Acciones" at bounding box center [1100, 216] width 49 height 17
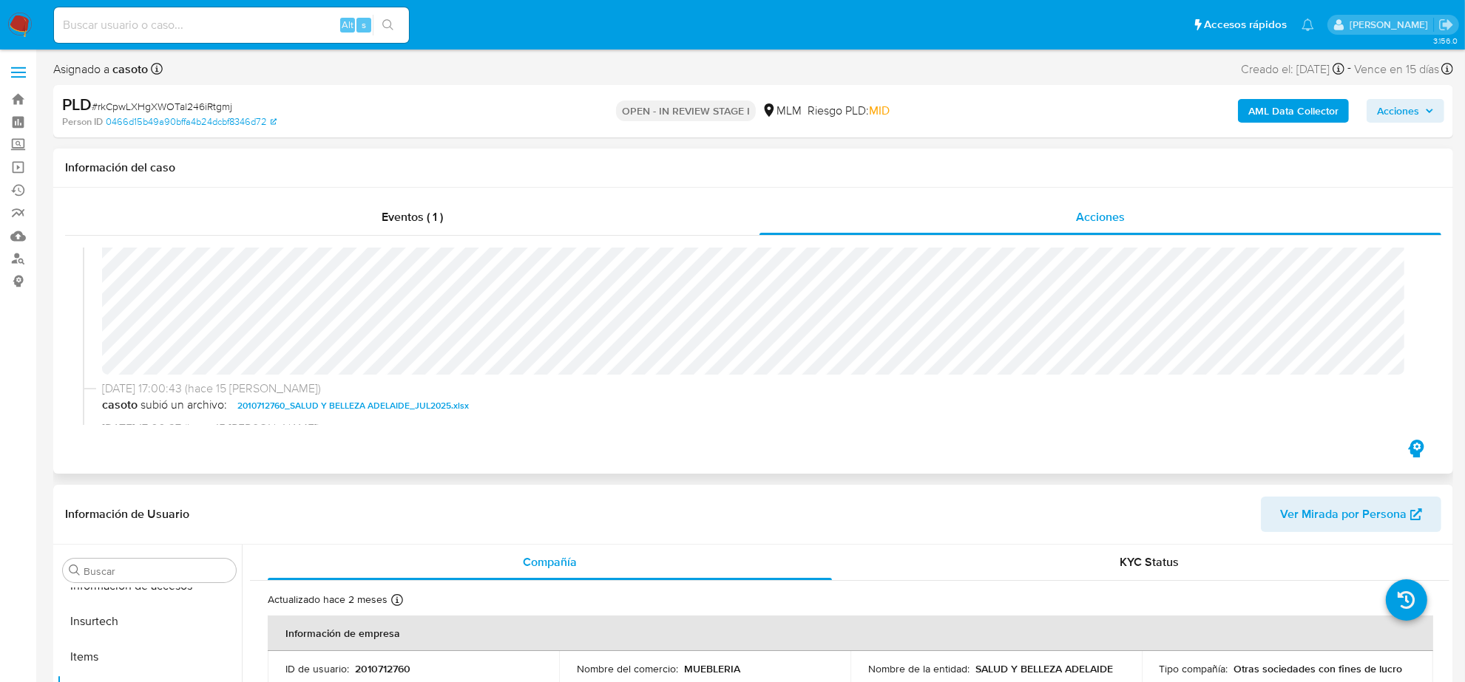
scroll to position [0, 0]
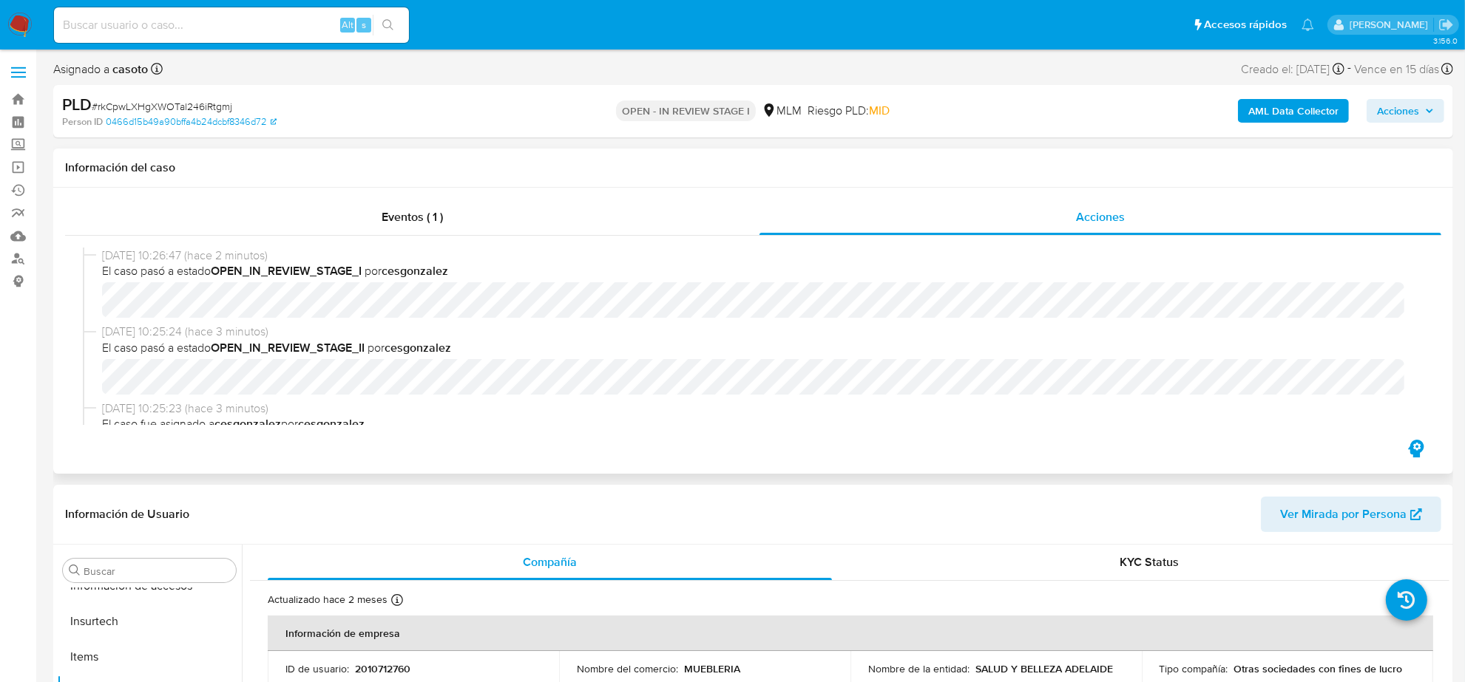
select select "10"
